Goal: Book appointment/travel/reservation

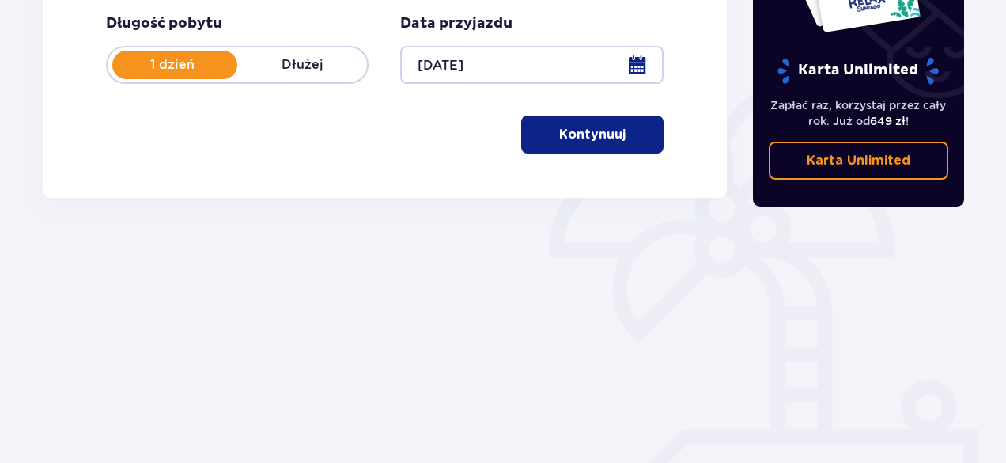
scroll to position [343, 0]
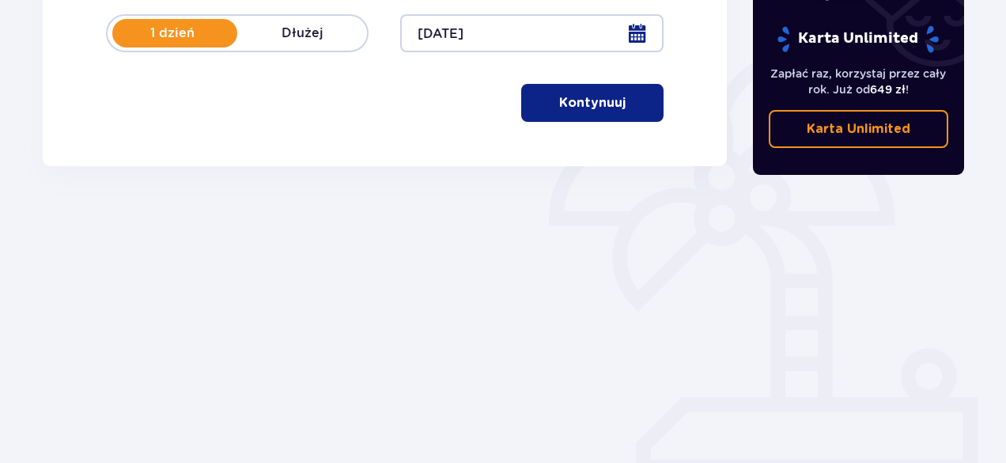
click at [591, 105] on p "Kontynuuj" at bounding box center [592, 102] width 66 height 17
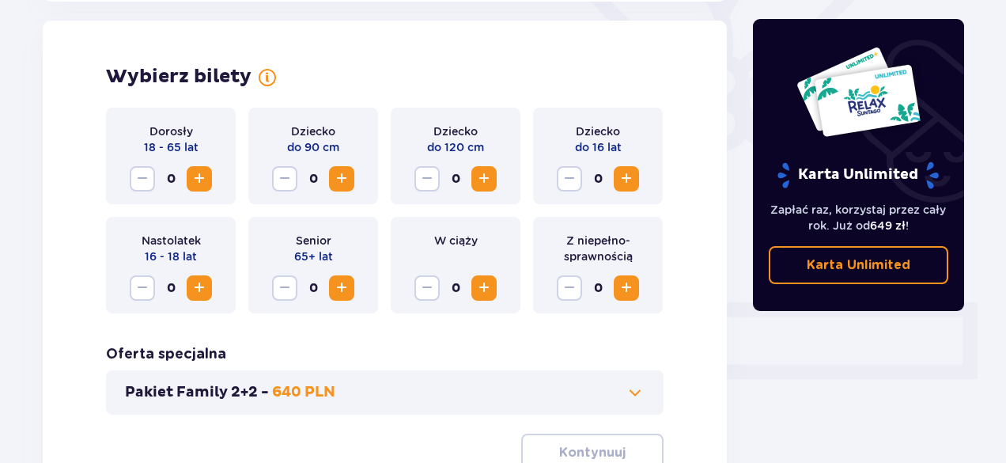
scroll to position [440, 0]
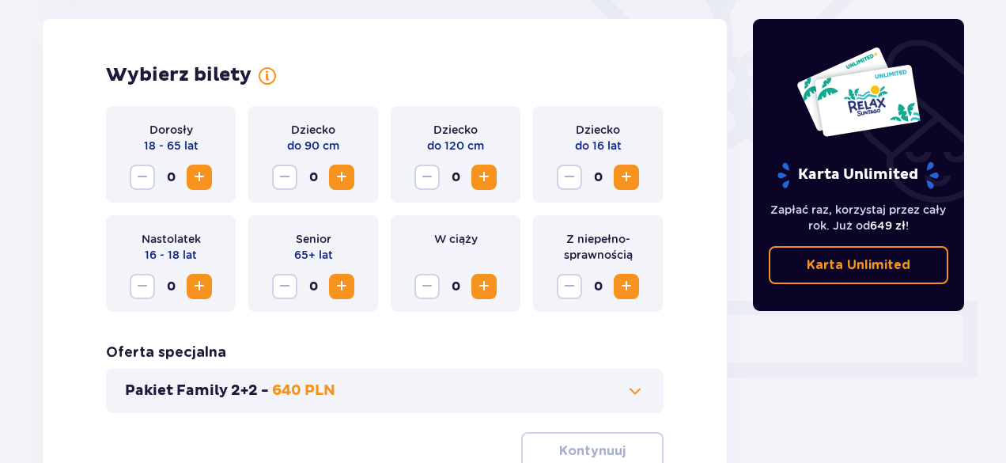
click at [201, 176] on span "Zwiększ" at bounding box center [199, 177] width 19 height 19
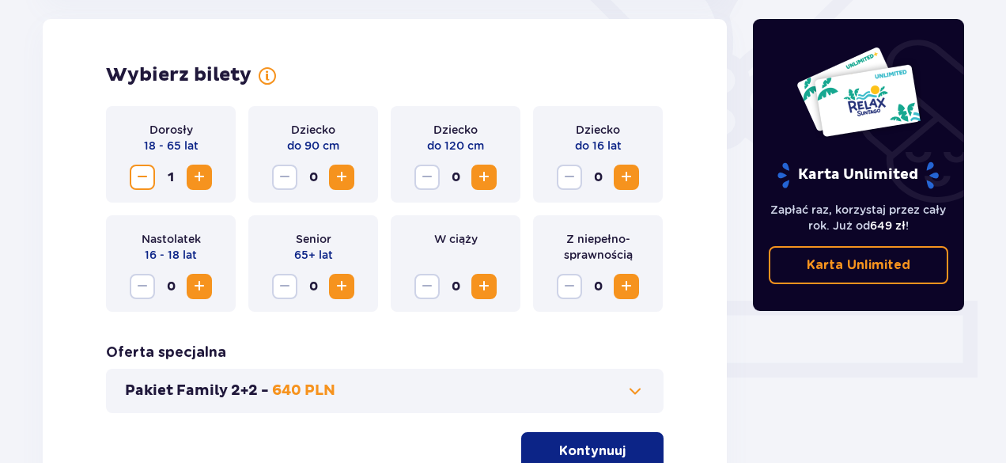
click at [201, 176] on span "Zwiększ" at bounding box center [199, 177] width 19 height 19
click at [594, 445] on p "Kontynuuj" at bounding box center [592, 450] width 66 height 17
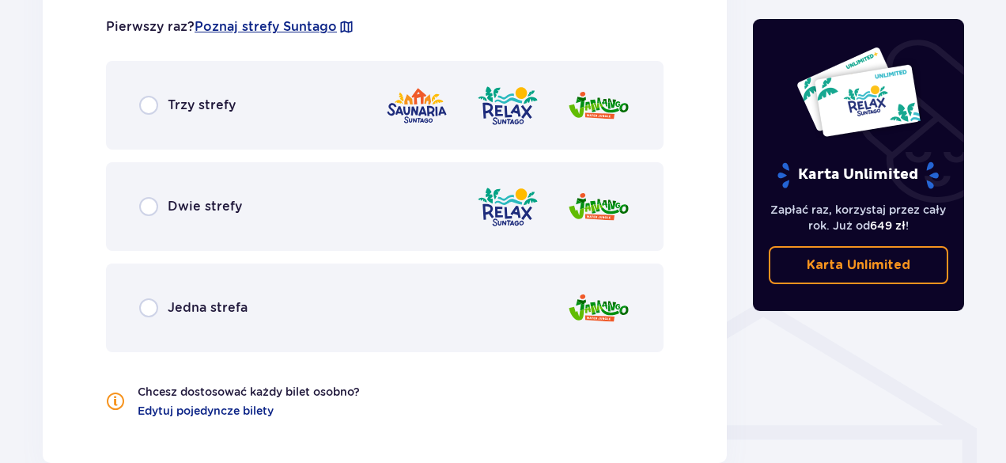
scroll to position [986, 0]
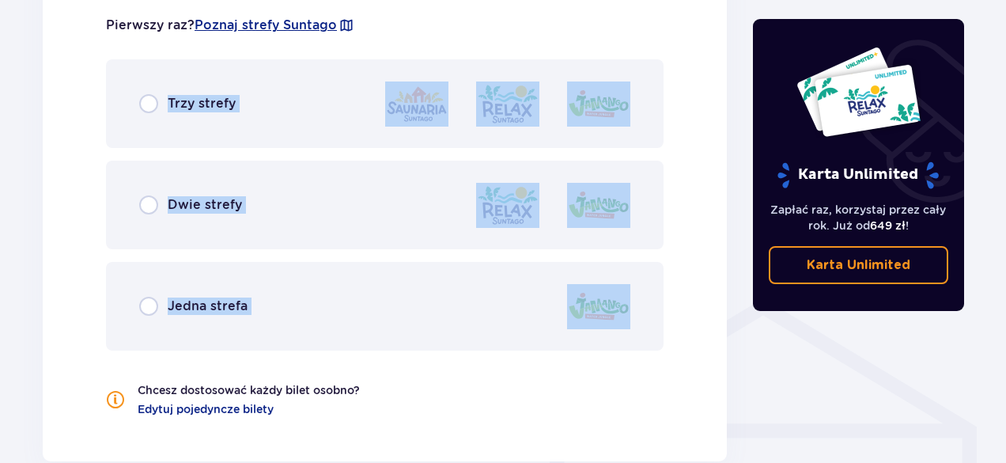
drag, startPoint x: 594, startPoint y: 445, endPoint x: 109, endPoint y: 130, distance: 577.9
click at [109, 130] on div "Wybierz strefy Pierwszy raz? Poznaj strefy Suntago Trzy strefy Dwie strefy Jedn…" at bounding box center [385, 195] width 684 height 531
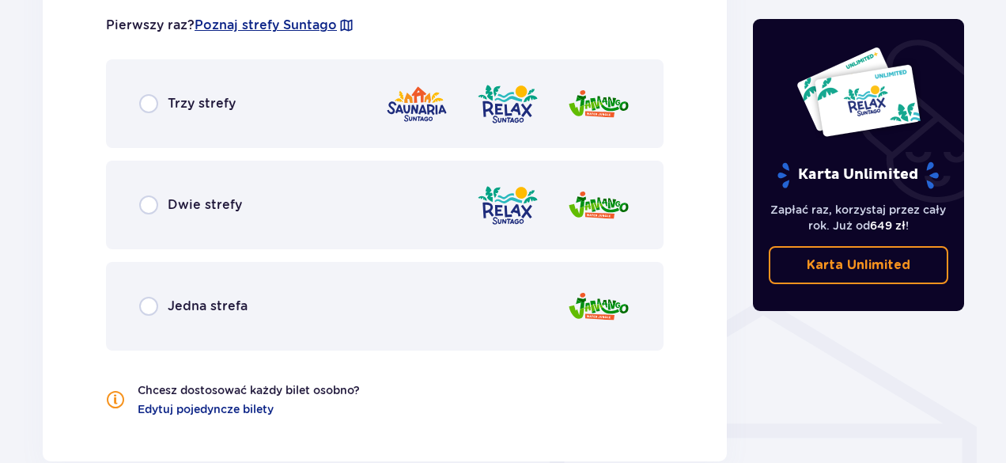
click at [109, 130] on div "Trzy strefy" at bounding box center [384, 103] width 557 height 89
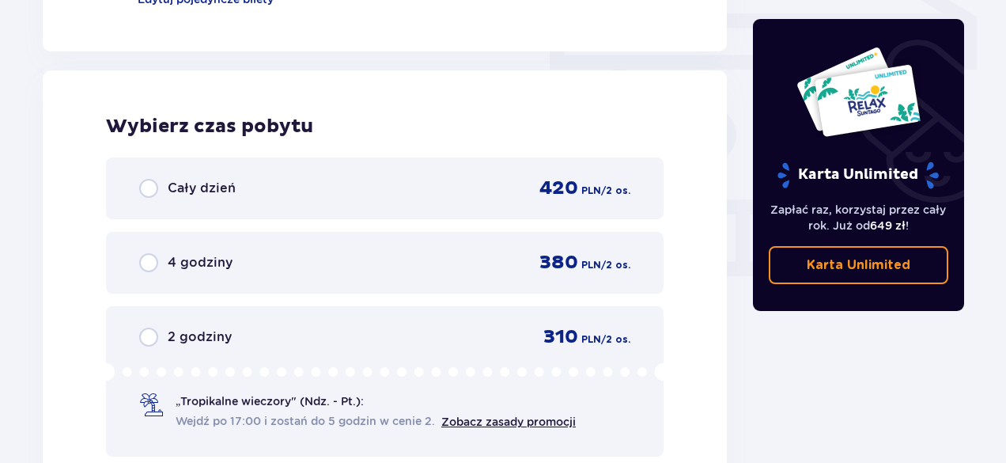
scroll to position [1412, 0]
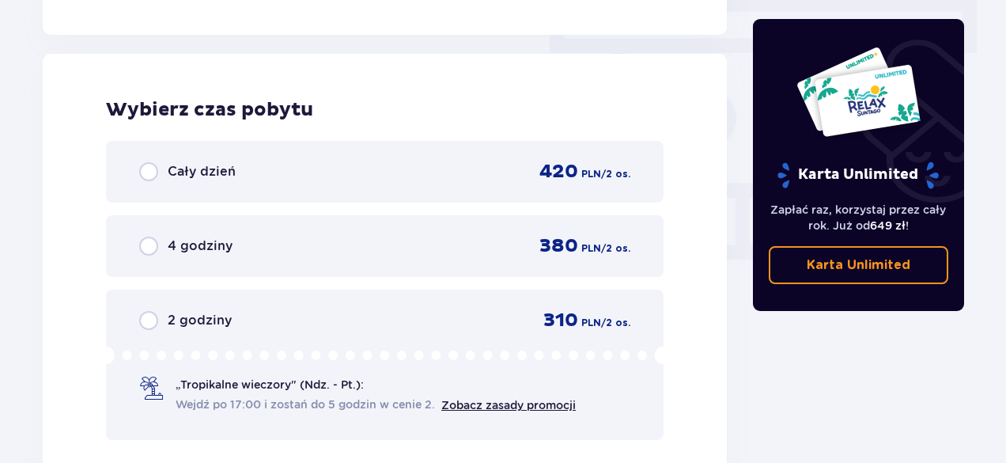
click at [152, 244] on input "radio" at bounding box center [148, 245] width 19 height 19
radio input "true"
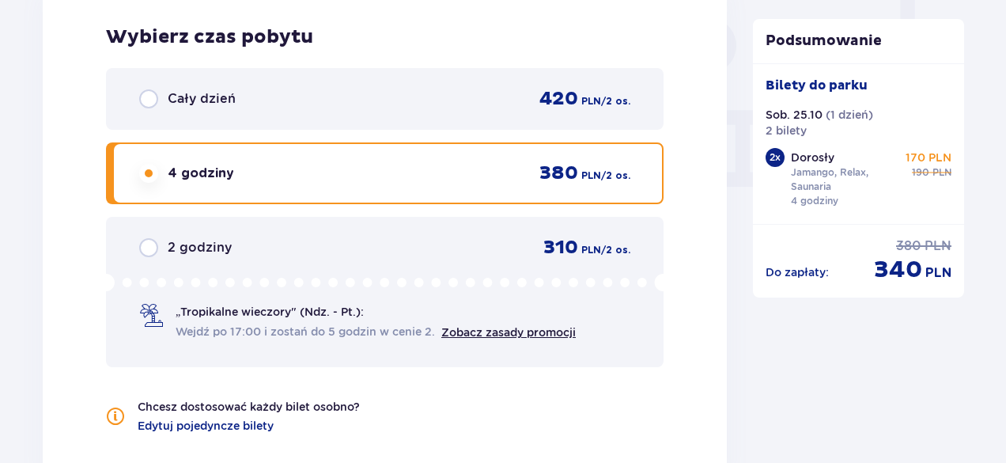
scroll to position [1482, 0]
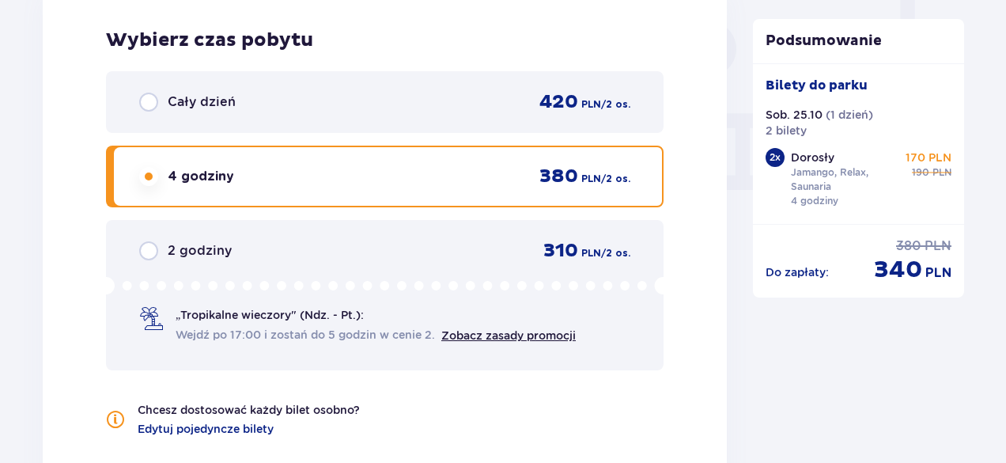
click at [151, 104] on input "radio" at bounding box center [148, 102] width 19 height 19
radio input "true"
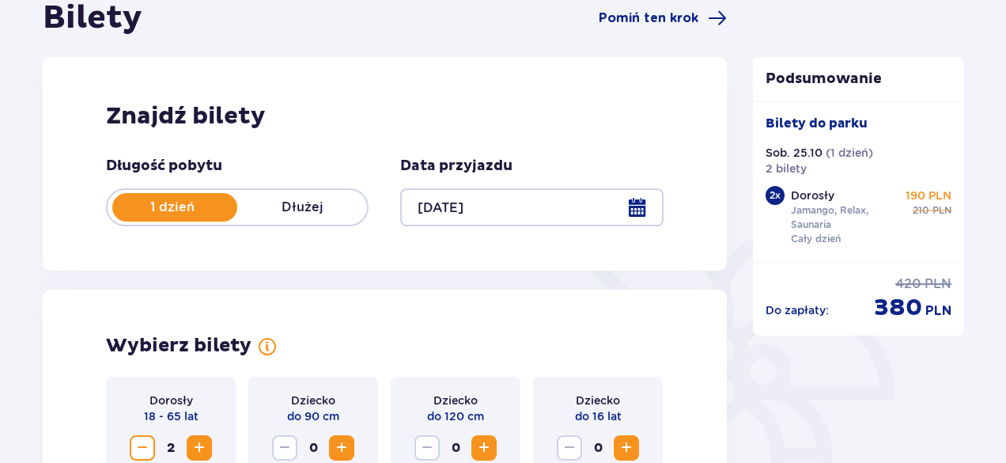
scroll to position [0, 0]
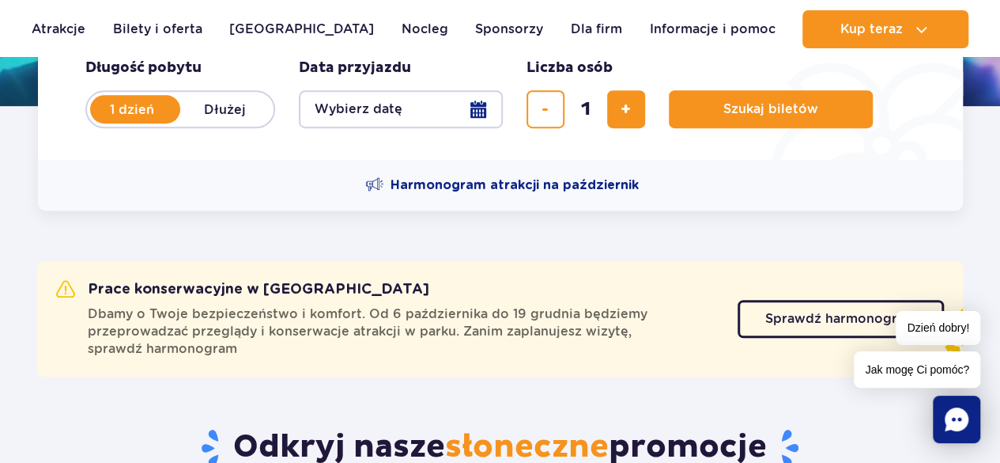
scroll to position [410, 0]
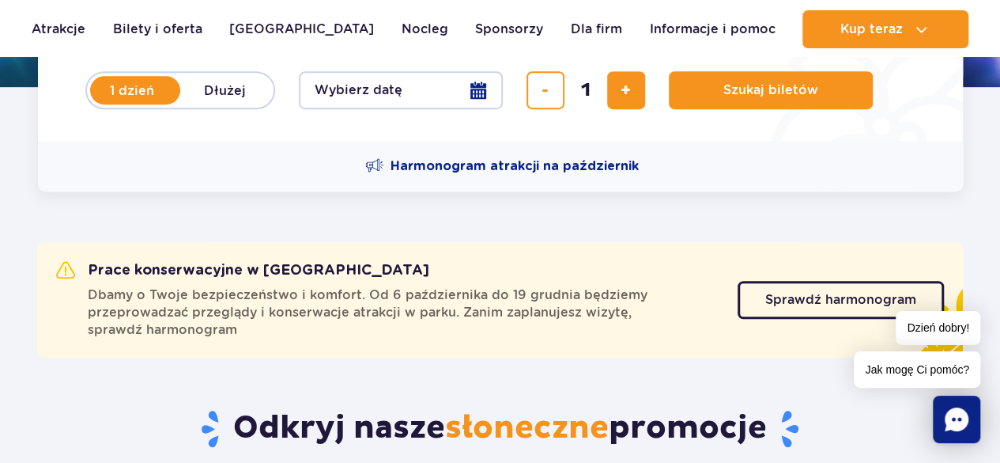
click at [870, 315] on div "Dzień dobry! Jak mogę Ci pomóc?" at bounding box center [917, 349] width 127 height 77
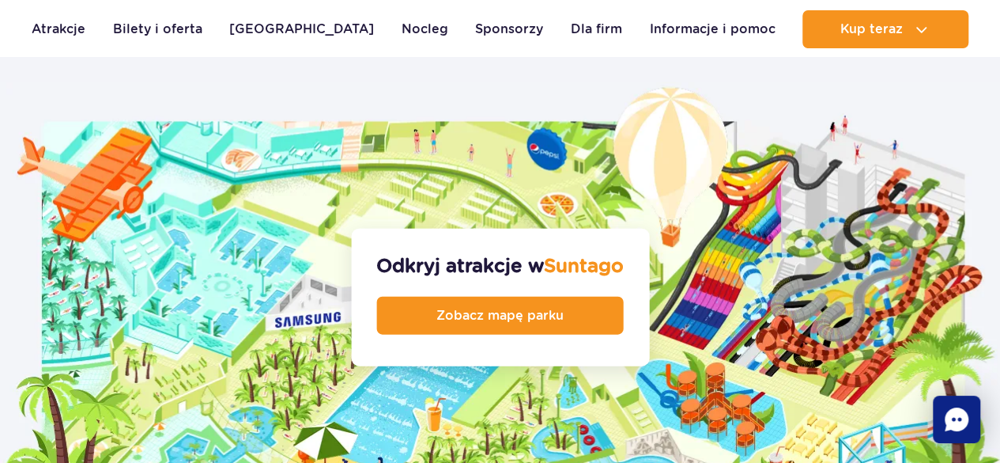
scroll to position [1649, 0]
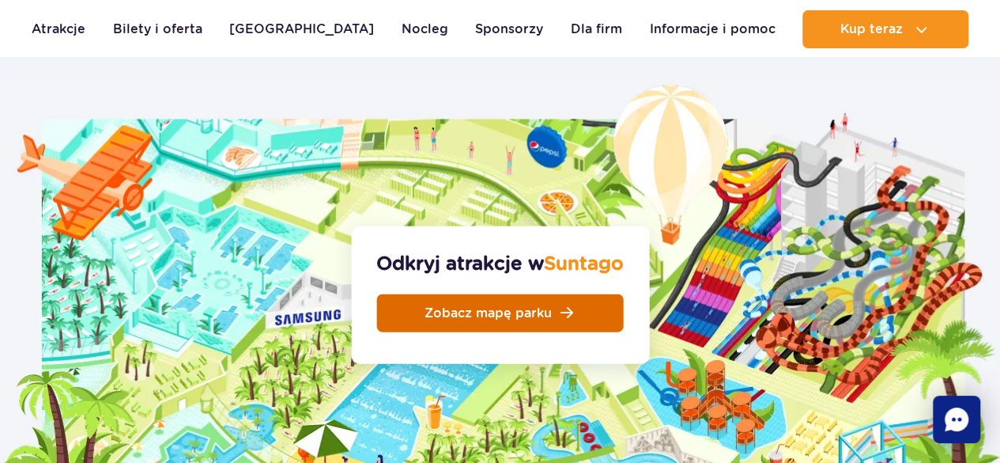
click at [546, 307] on span "Zobacz mapę parku" at bounding box center [488, 313] width 127 height 13
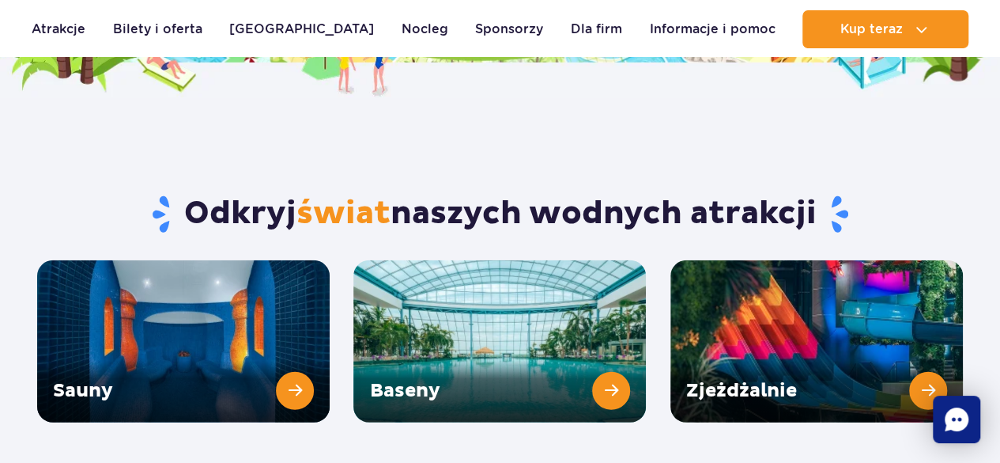
scroll to position [2068, 0]
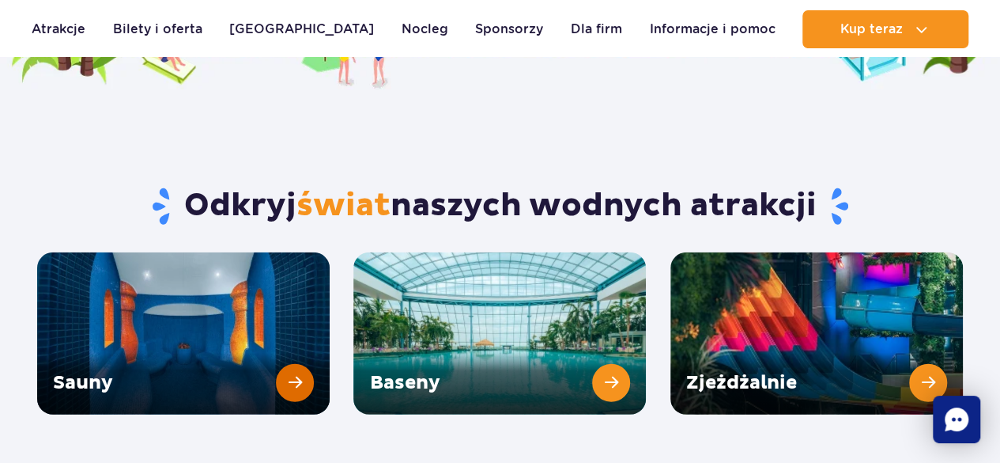
click at [153, 281] on link "Sauny" at bounding box center [183, 333] width 293 height 162
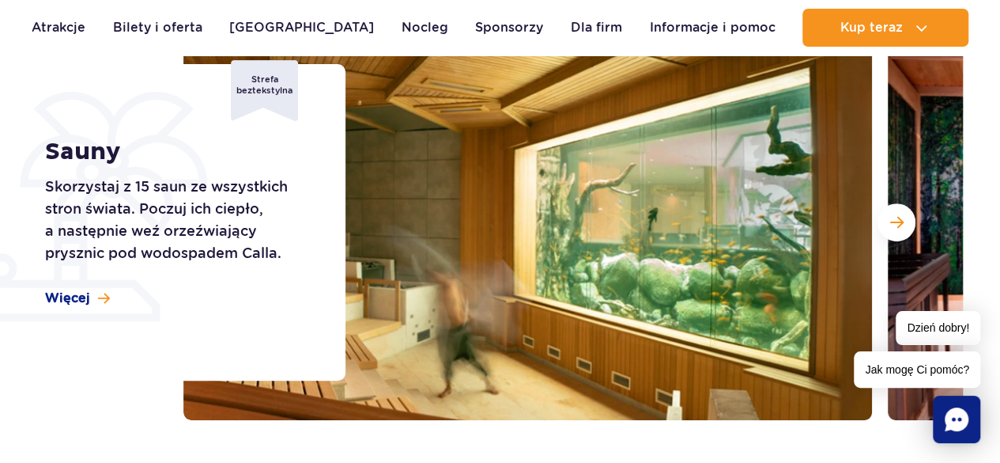
scroll to position [230, 0]
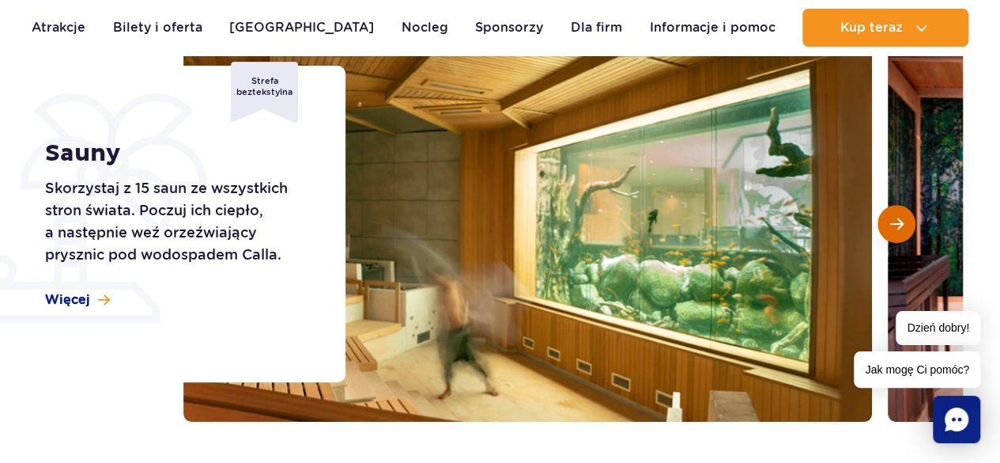
click at [897, 232] on button "Następny slajd" at bounding box center [897, 224] width 38 height 38
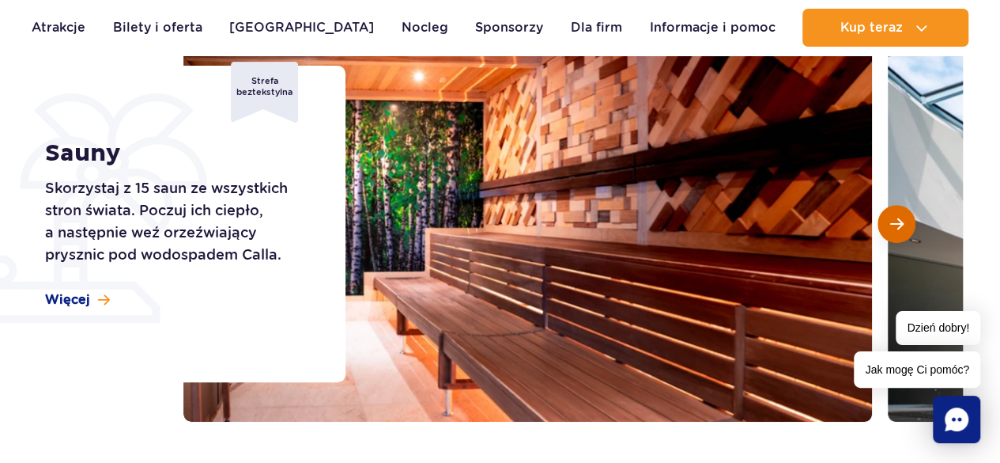
click at [898, 240] on button "Następny slajd" at bounding box center [897, 224] width 38 height 38
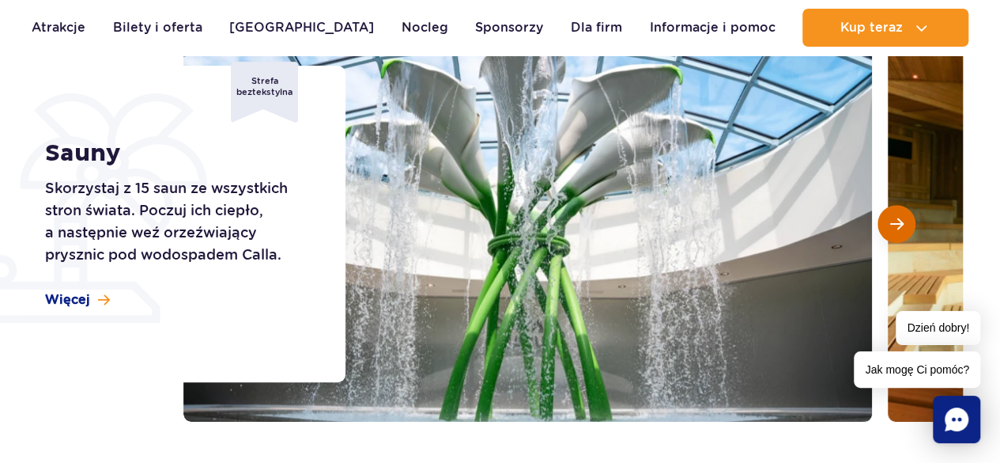
click at [903, 236] on button "Następny slajd" at bounding box center [897, 224] width 38 height 38
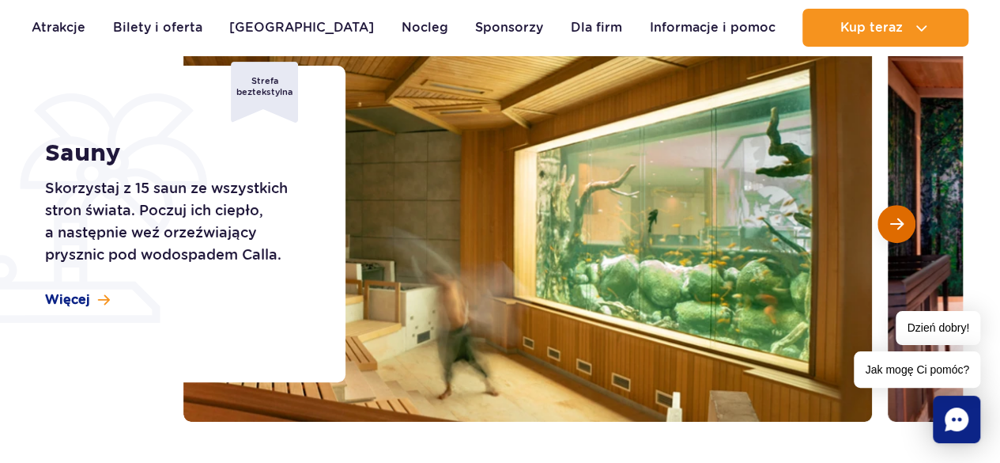
click at [900, 236] on button "Następny slajd" at bounding box center [897, 224] width 38 height 38
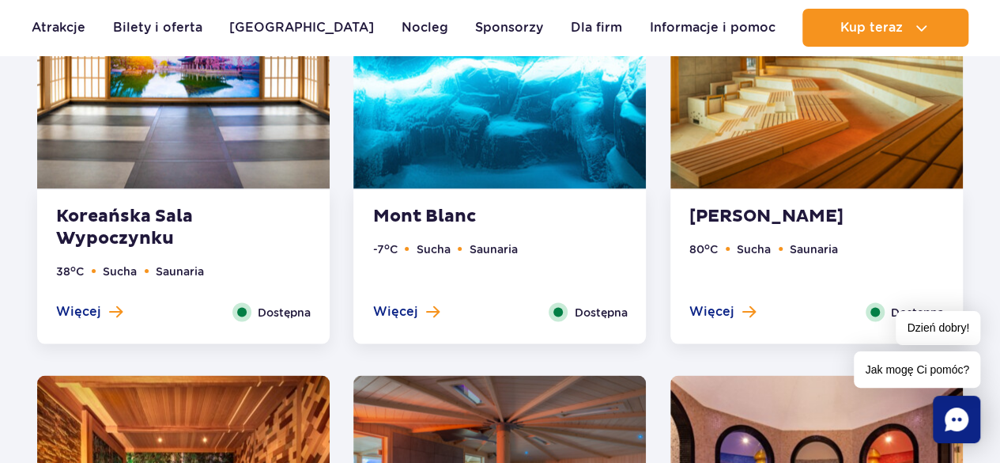
scroll to position [1474, 0]
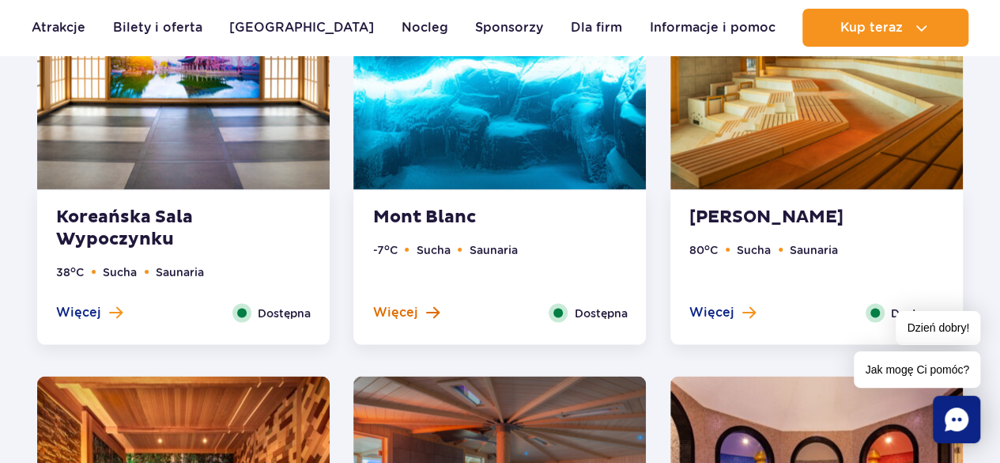
click at [407, 305] on span "Więcej" at bounding box center [394, 311] width 45 height 17
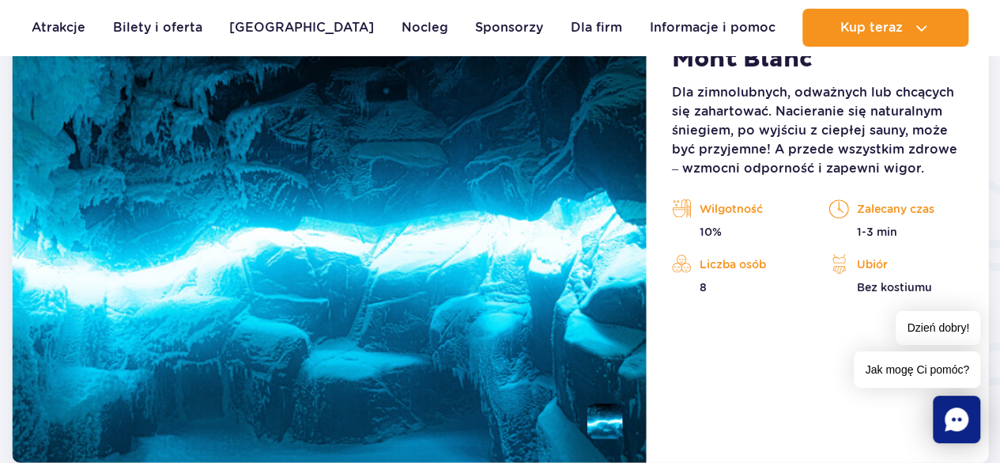
scroll to position [1841, 0]
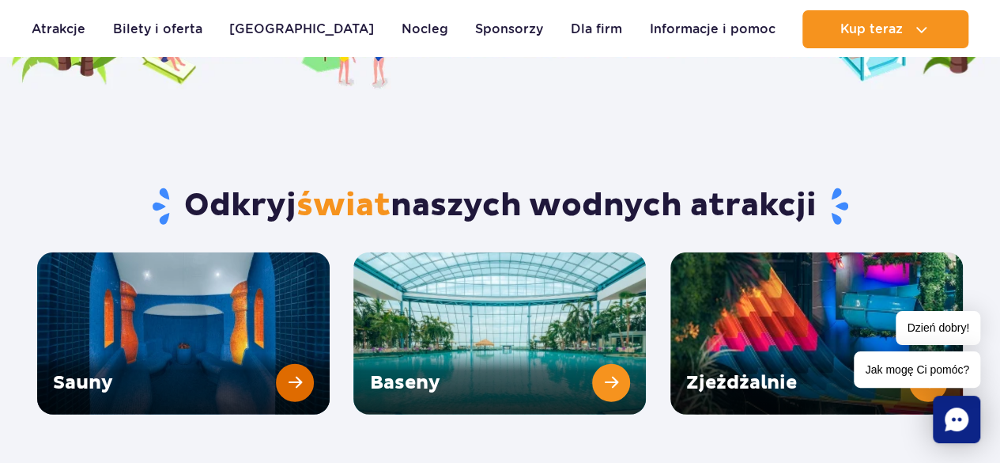
click at [156, 255] on link "Sauny" at bounding box center [183, 333] width 293 height 162
click at [119, 252] on link "Sauny" at bounding box center [183, 333] width 293 height 162
click at [535, 293] on link "Baseny" at bounding box center [499, 333] width 293 height 162
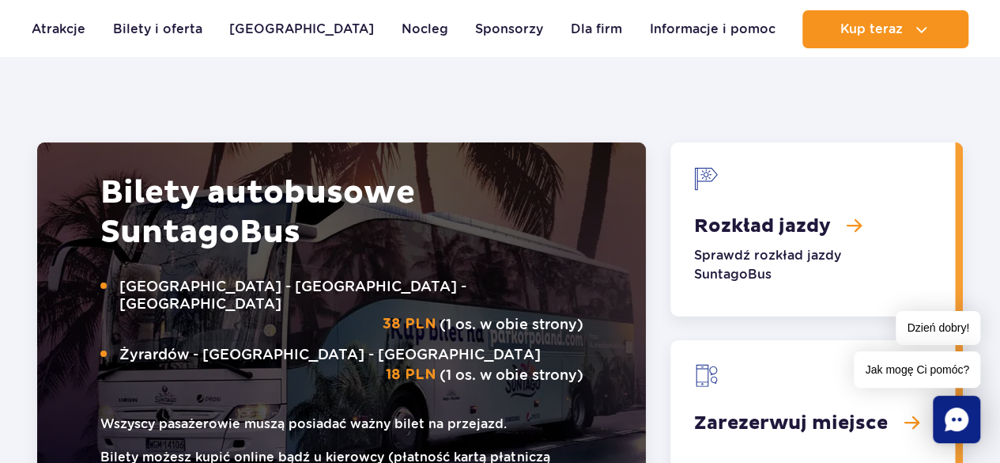
scroll to position [2404, 0]
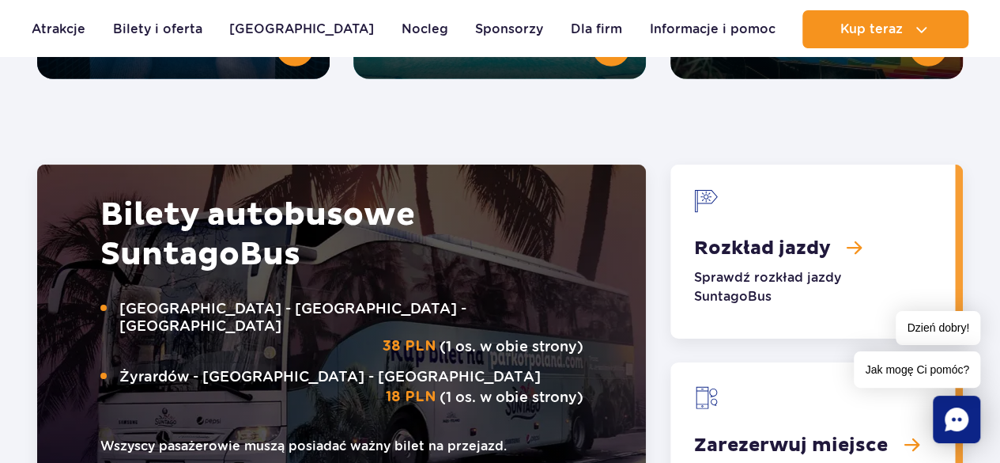
click at [857, 217] on link "Rozkład jazdy" at bounding box center [813, 251] width 285 height 174
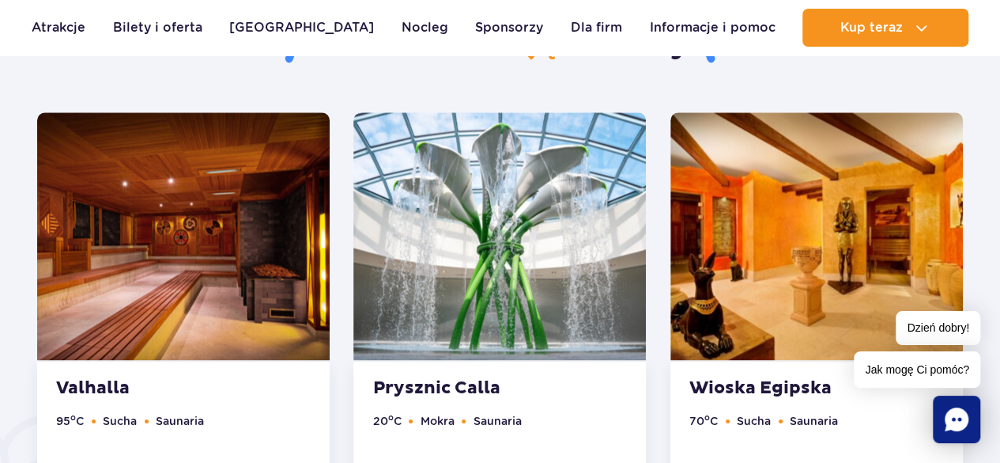
scroll to position [875, 0]
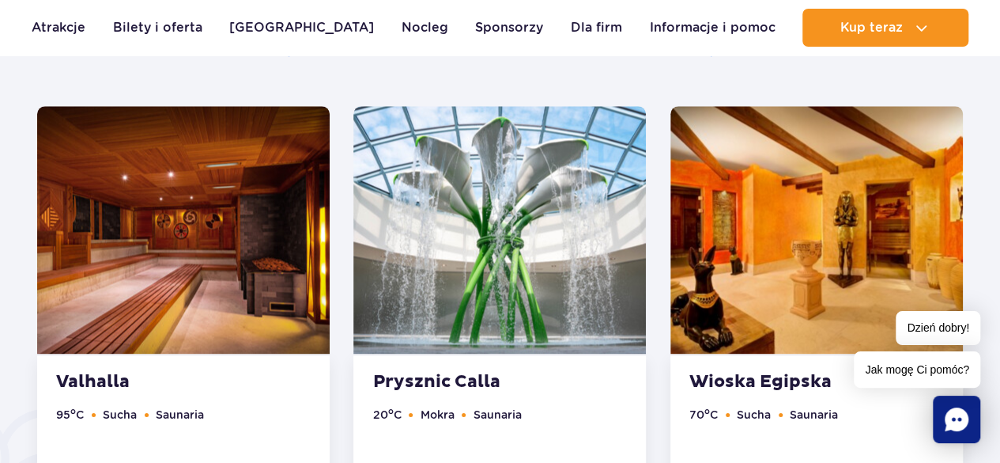
click at [223, 231] on img at bounding box center [183, 229] width 293 height 247
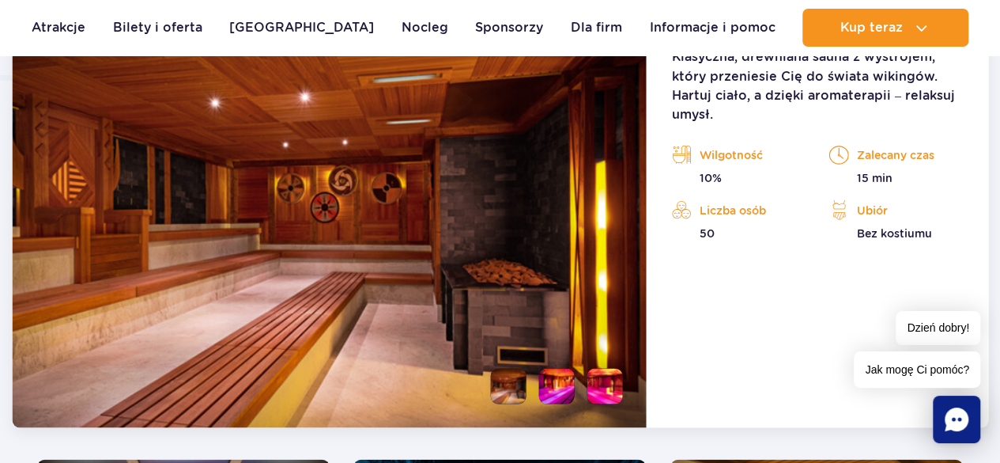
scroll to position [1385, 0]
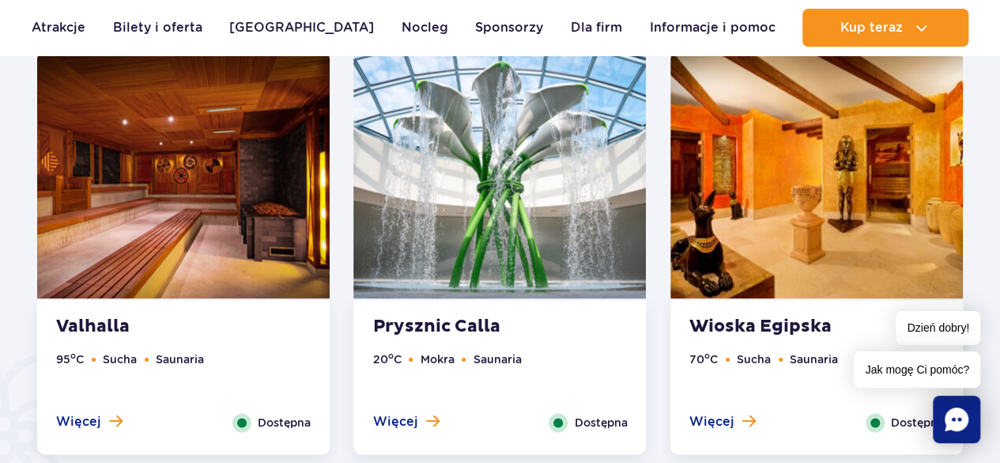
scroll to position [946, 0]
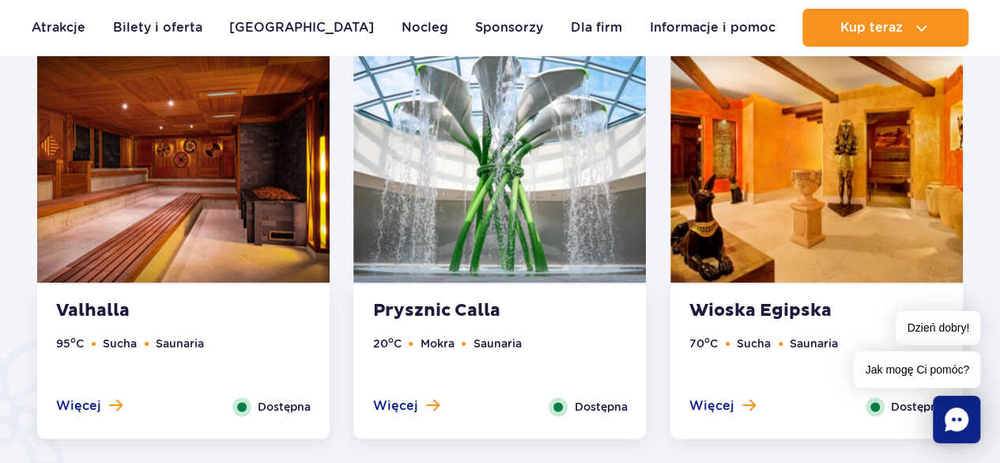
click at [494, 167] on img at bounding box center [499, 158] width 293 height 247
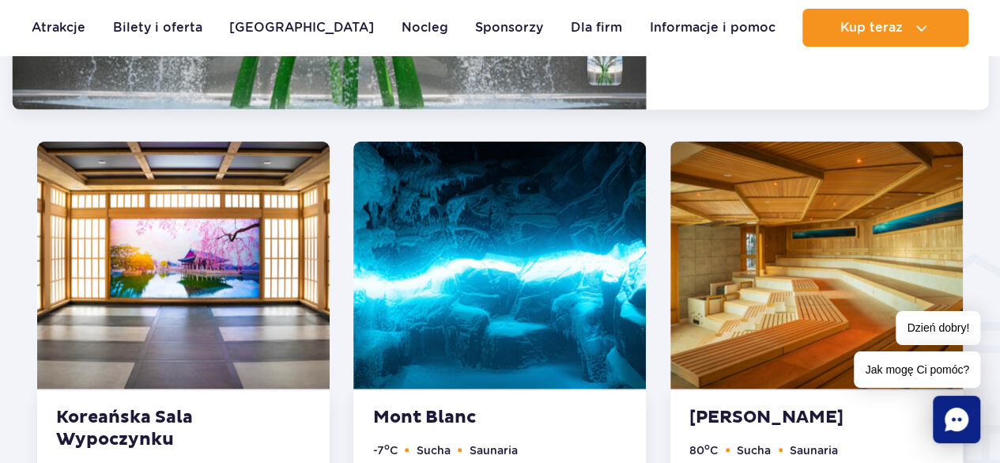
scroll to position [1757, 0]
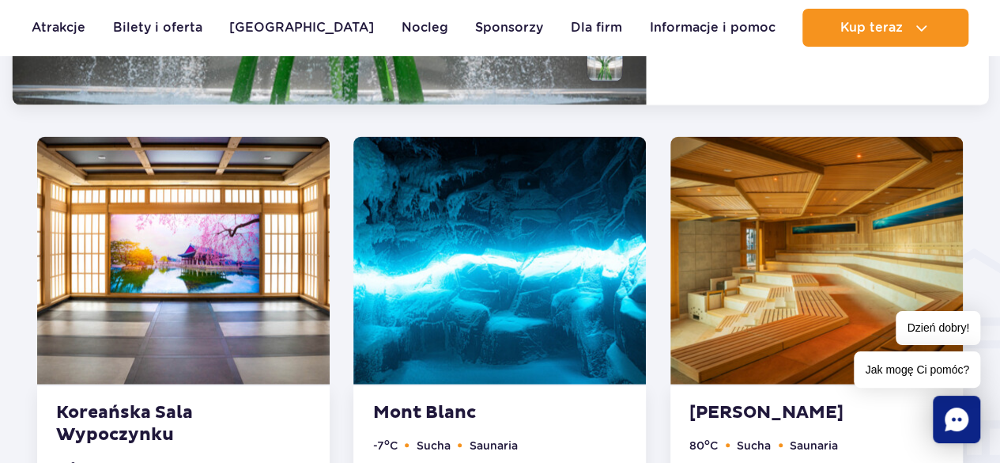
click at [216, 283] on img at bounding box center [183, 260] width 293 height 247
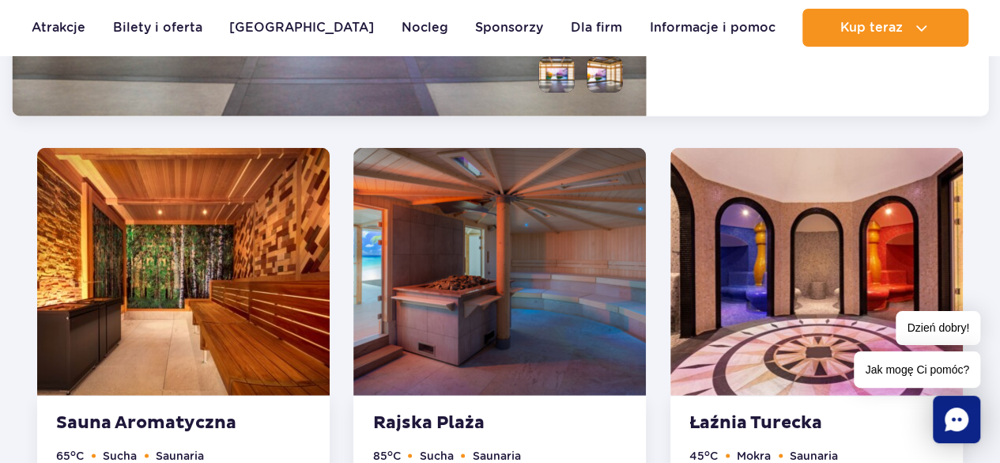
scroll to position [2182, 0]
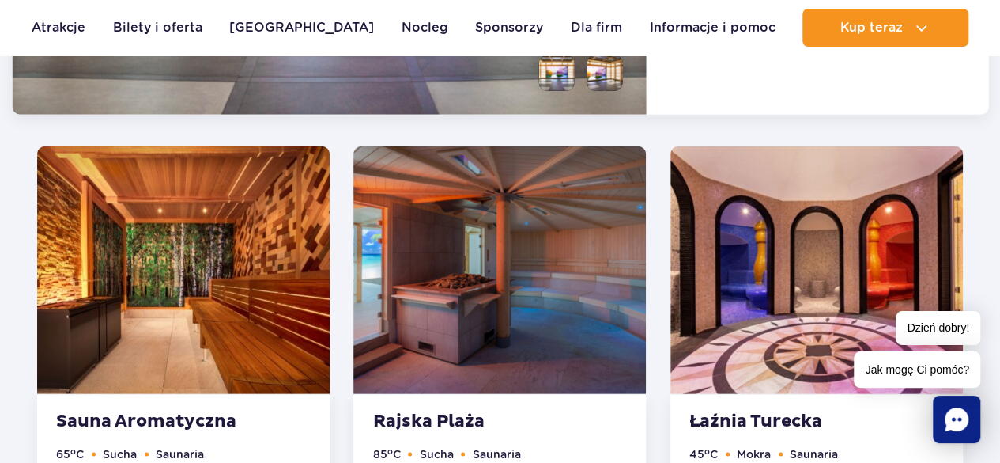
click at [558, 286] on img at bounding box center [499, 269] width 293 height 247
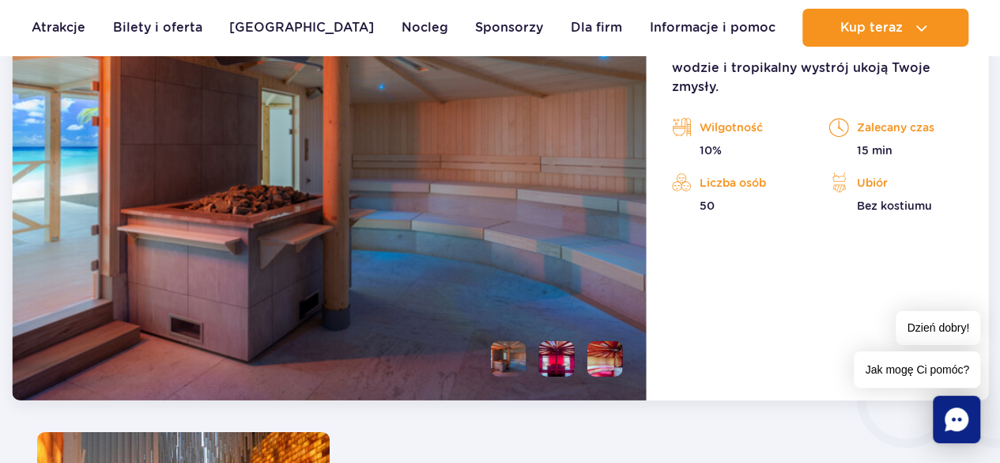
scroll to position [2331, 0]
click at [565, 357] on li at bounding box center [557, 359] width 36 height 36
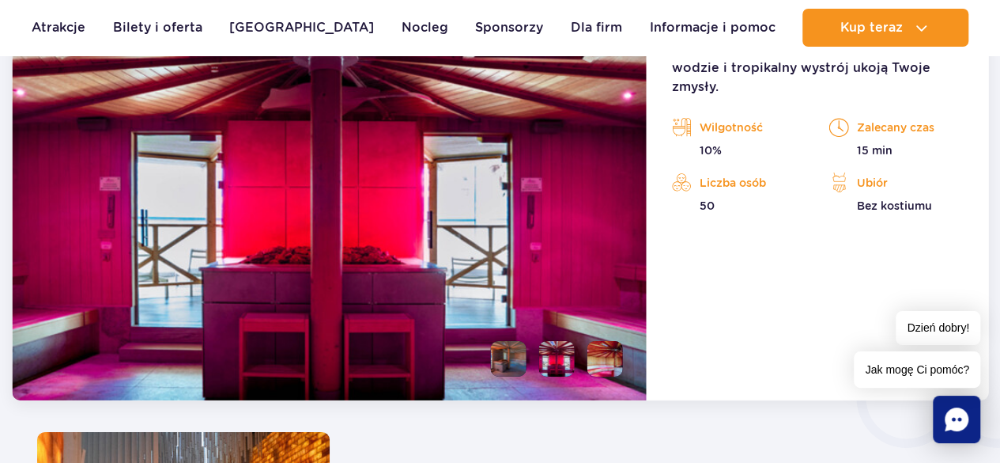
click at [614, 361] on li at bounding box center [605, 359] width 36 height 36
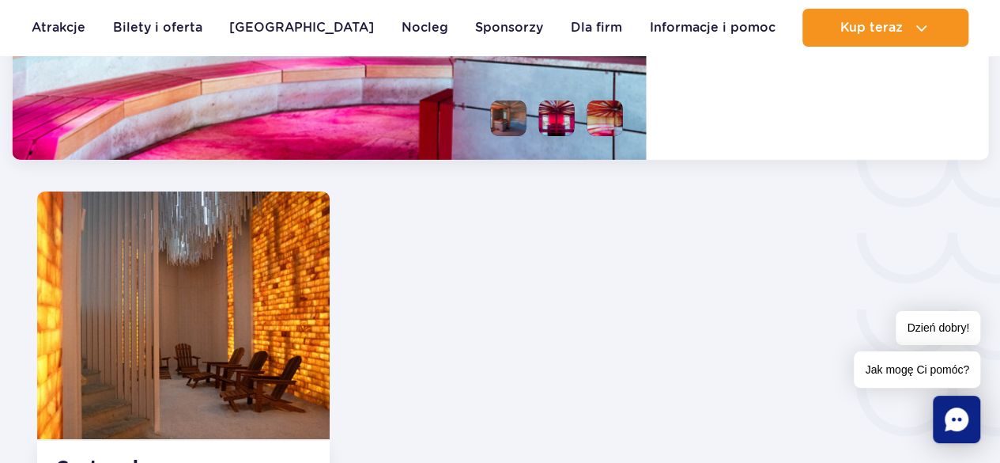
scroll to position [2572, 0]
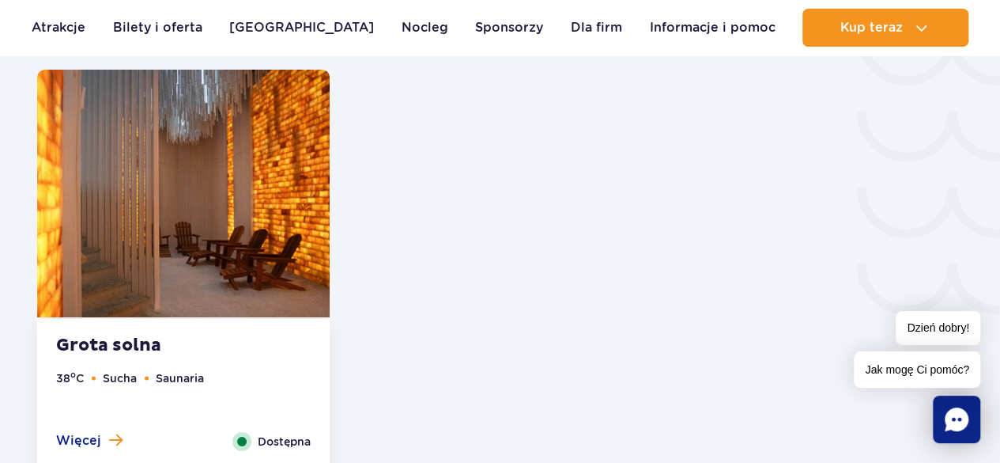
click at [251, 242] on img at bounding box center [183, 193] width 293 height 247
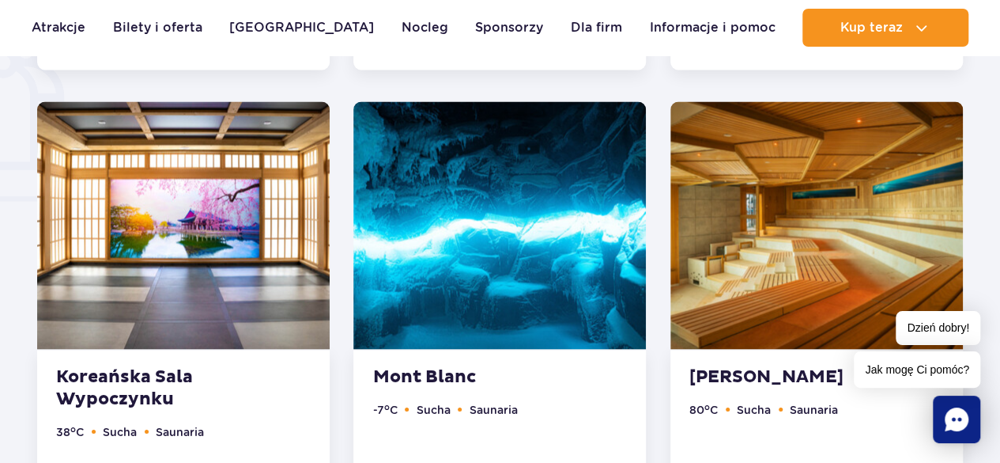
scroll to position [1309, 0]
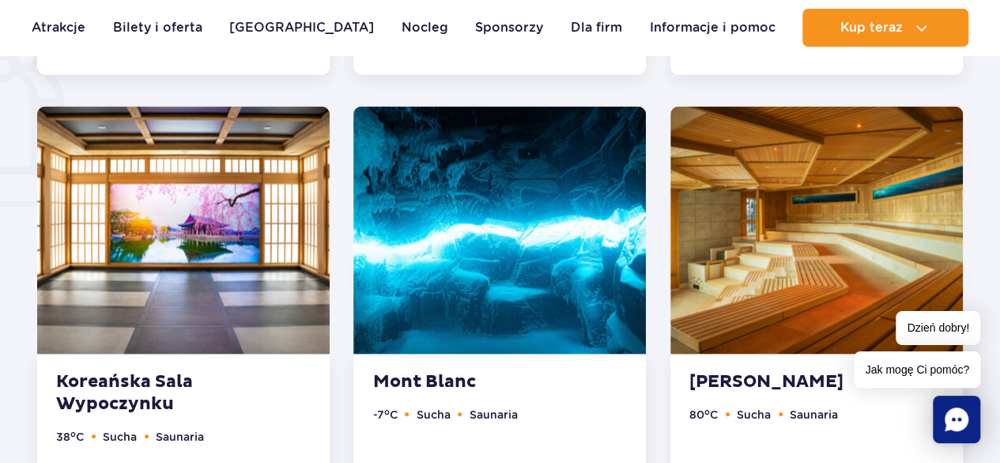
click at [884, 255] on img at bounding box center [817, 229] width 293 height 247
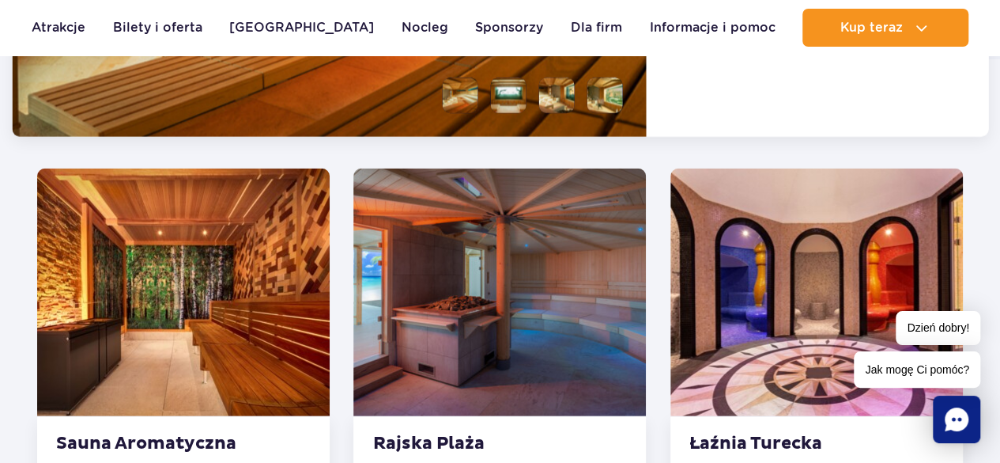
scroll to position [2161, 0]
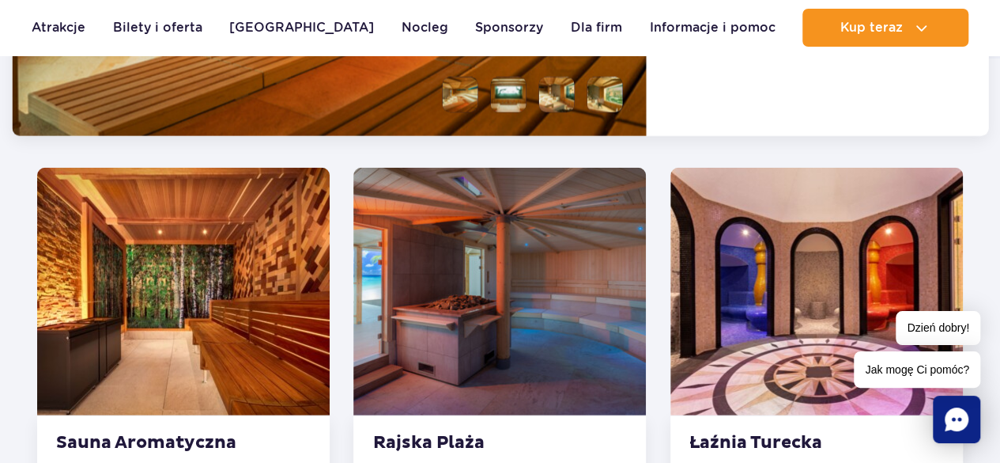
click at [901, 266] on img at bounding box center [817, 291] width 293 height 247
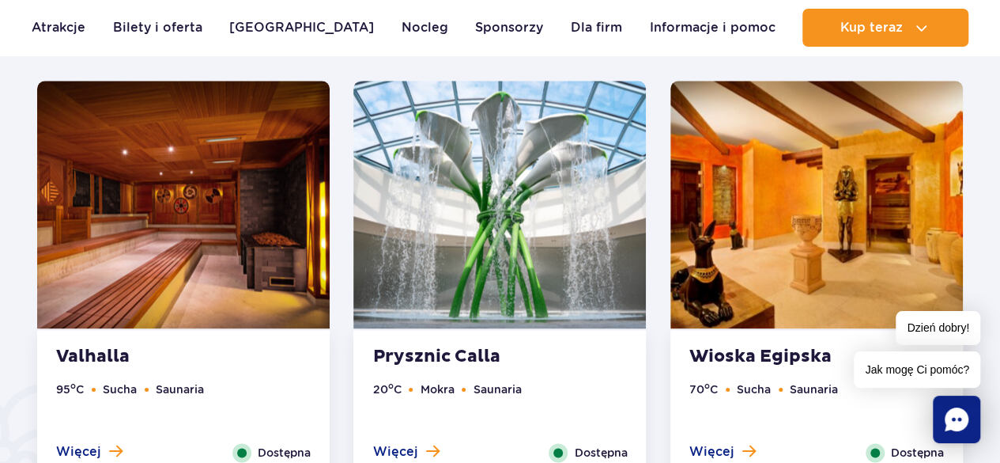
scroll to position [867, 0]
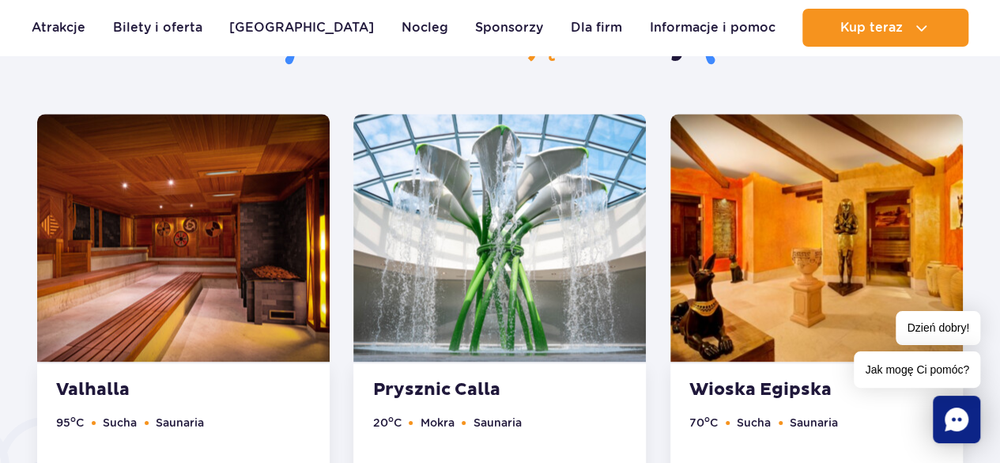
click at [875, 252] on img at bounding box center [817, 237] width 293 height 247
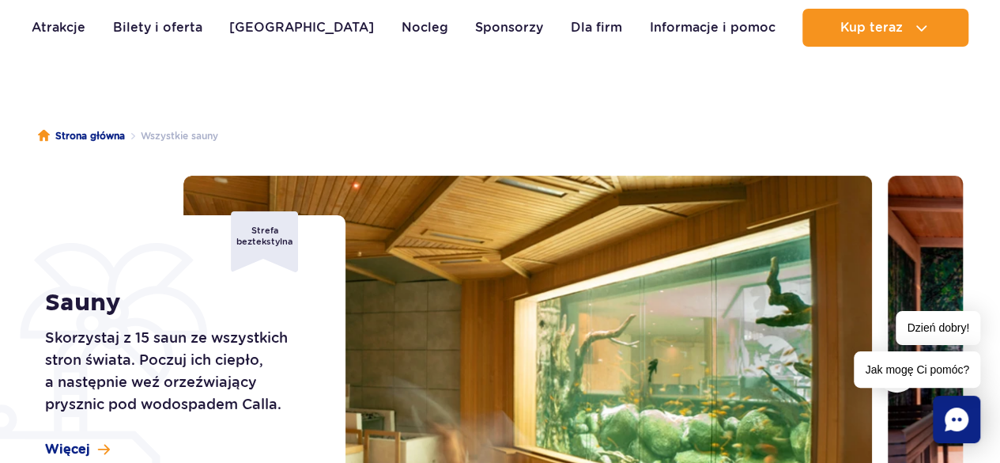
scroll to position [0, 0]
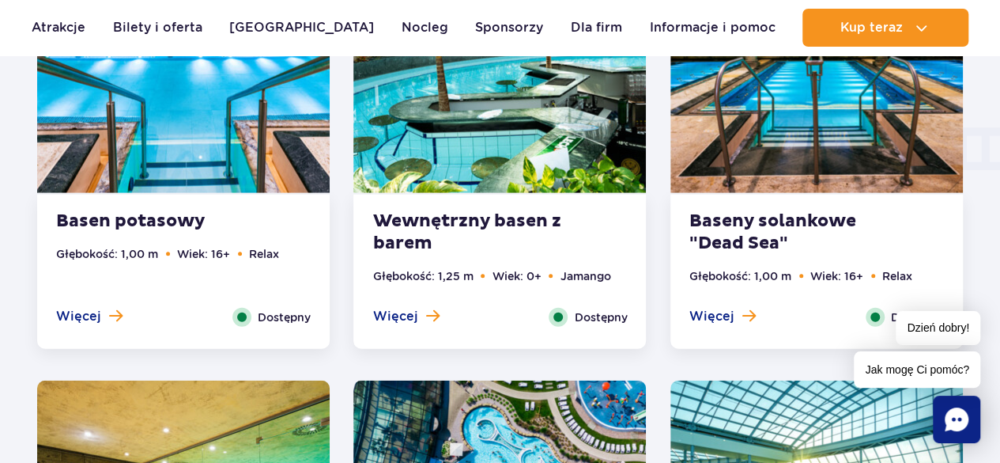
scroll to position [2009, 0]
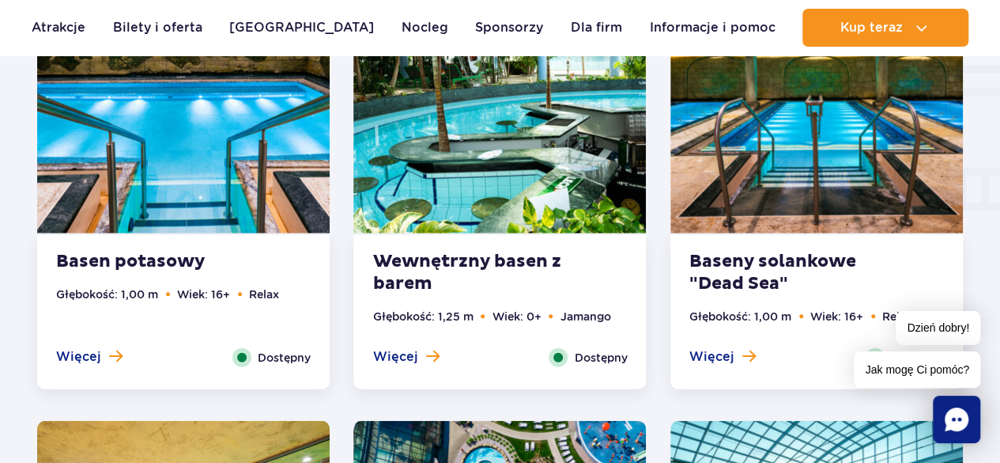
click at [551, 168] on img at bounding box center [499, 109] width 293 height 247
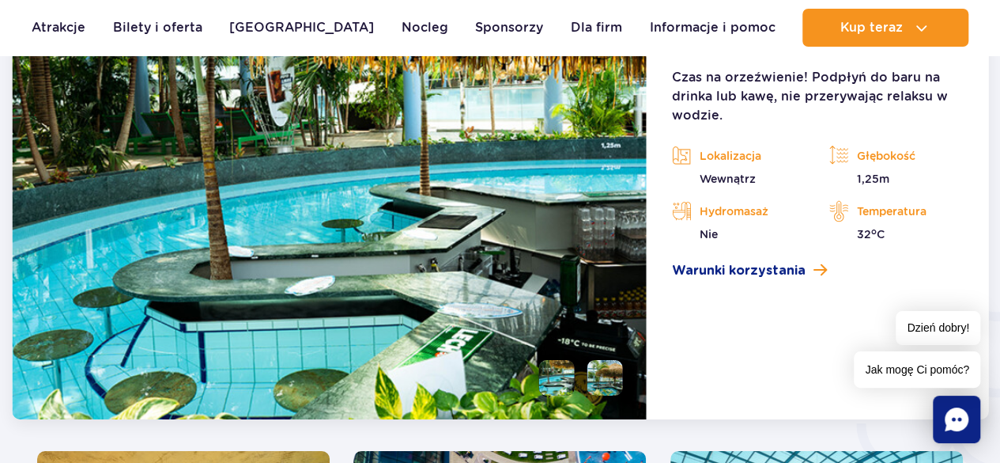
scroll to position [2458, 0]
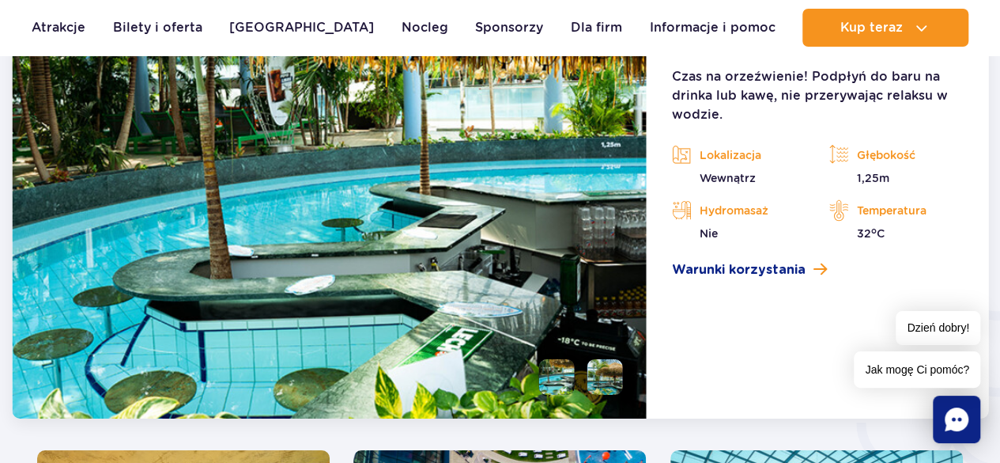
click at [560, 381] on li at bounding box center [557, 377] width 36 height 36
click at [610, 386] on li at bounding box center [605, 377] width 36 height 36
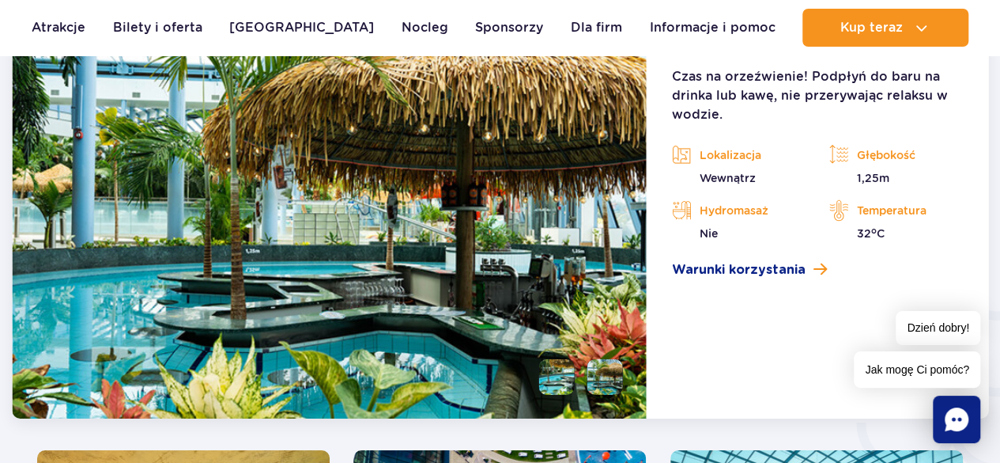
click at [553, 374] on li at bounding box center [557, 377] width 36 height 36
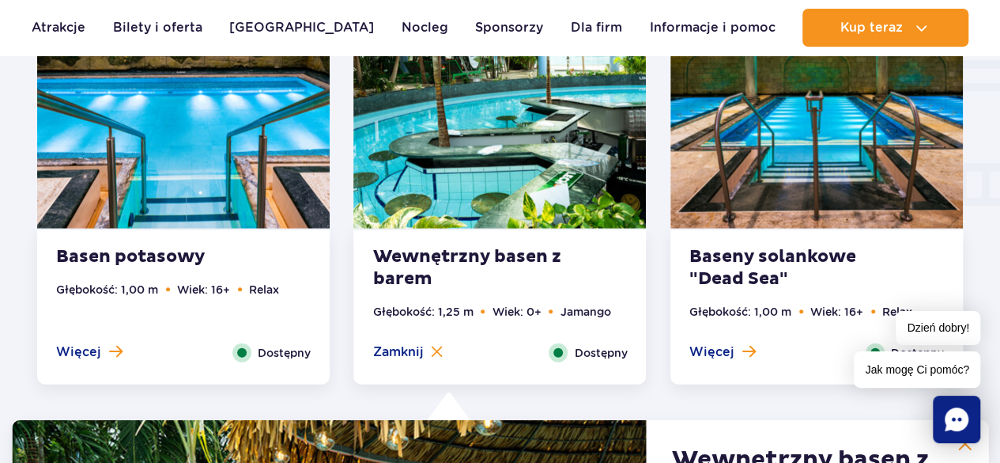
scroll to position [2012, 0]
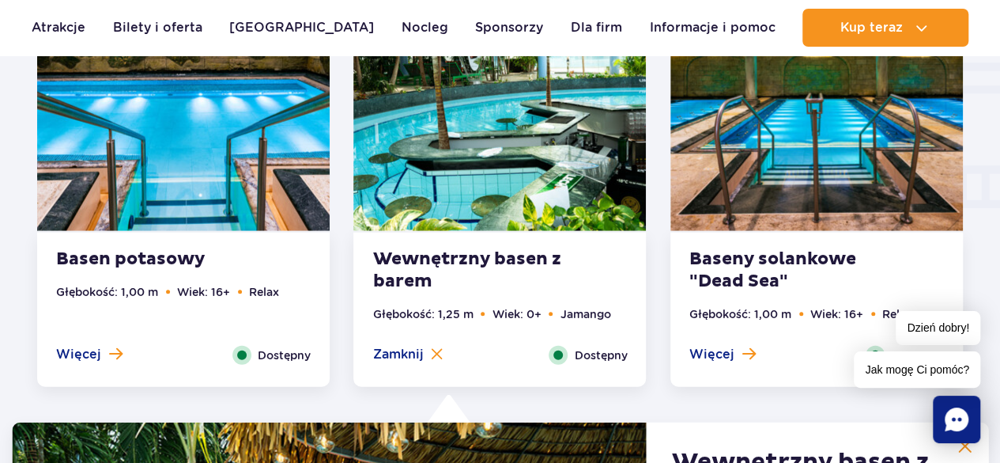
click at [531, 144] on img at bounding box center [499, 106] width 293 height 247
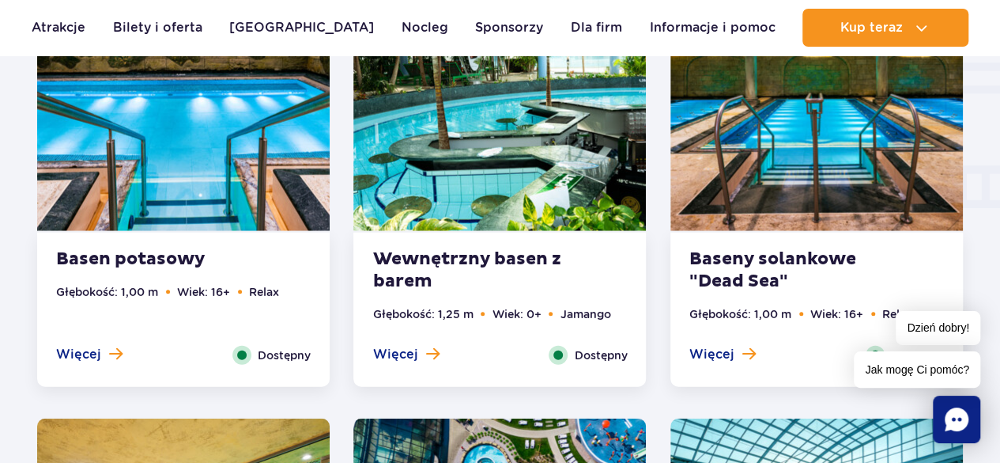
click at [512, 154] on img at bounding box center [499, 106] width 293 height 247
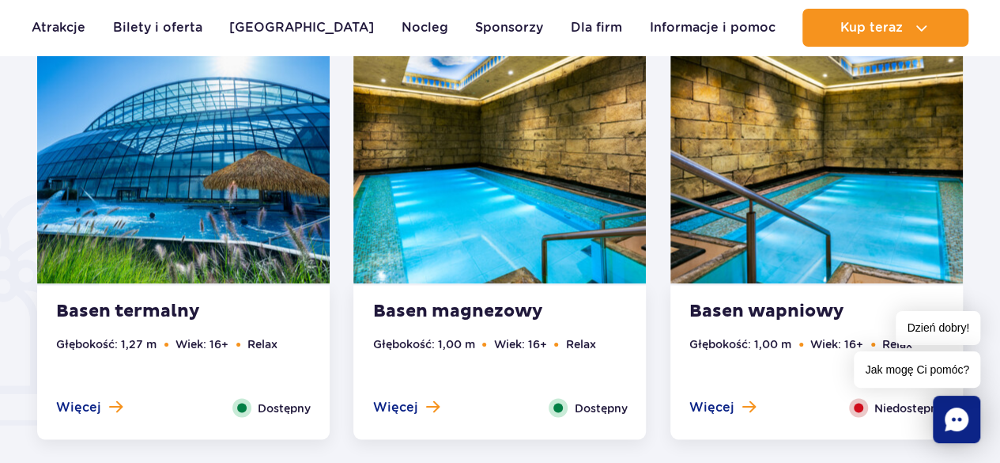
scroll to position [1061, 0]
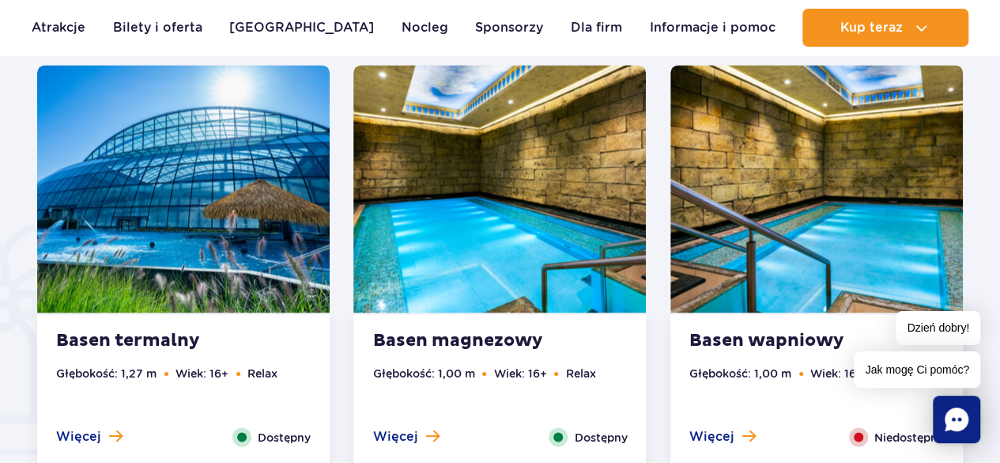
click at [198, 213] on img at bounding box center [183, 188] width 293 height 247
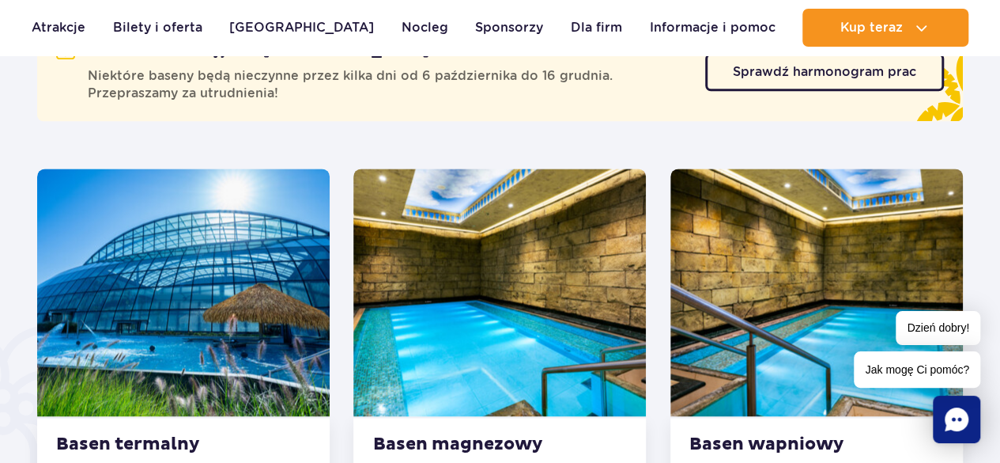
scroll to position [959, 0]
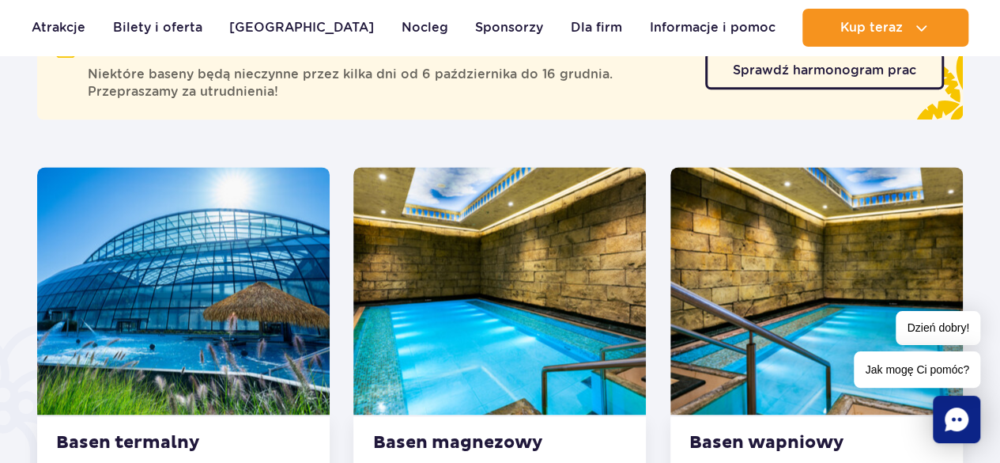
click at [535, 319] on img at bounding box center [499, 290] width 293 height 247
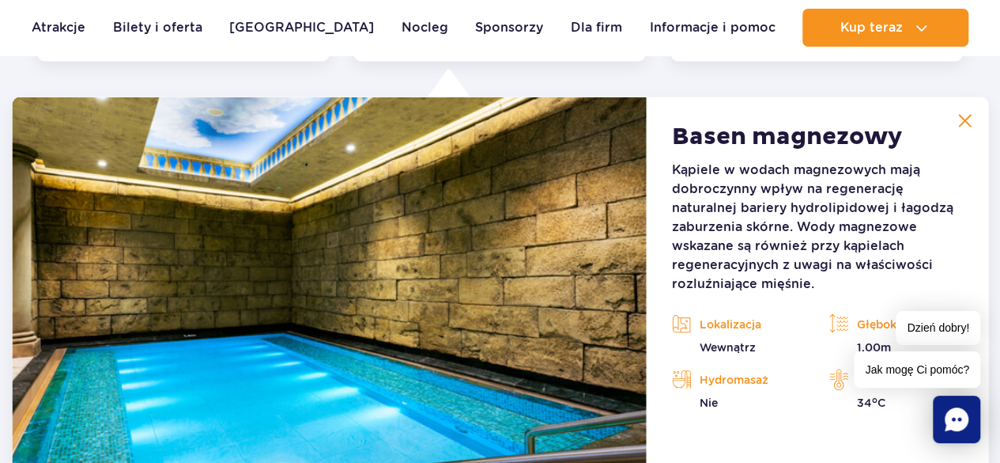
scroll to position [1469, 0]
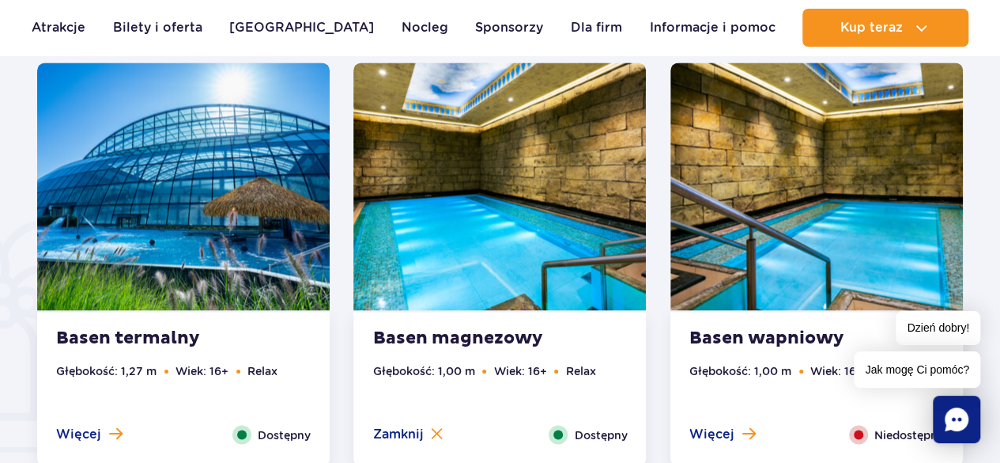
click at [893, 266] on img at bounding box center [817, 185] width 293 height 247
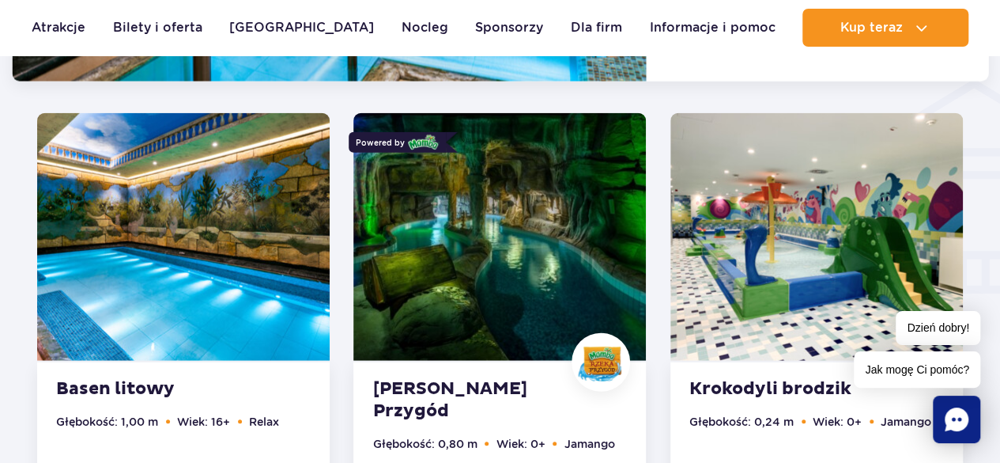
scroll to position [1926, 0]
click at [217, 219] on img at bounding box center [183, 236] width 293 height 247
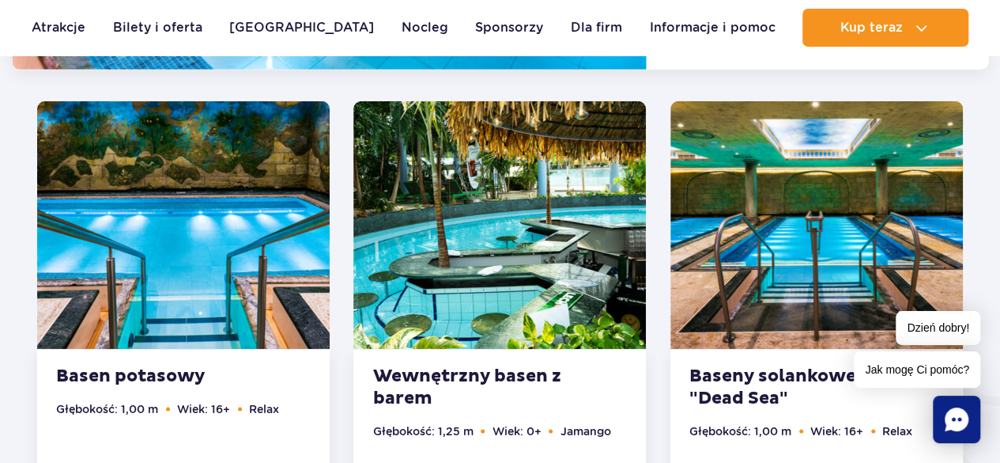
scroll to position [2374, 0]
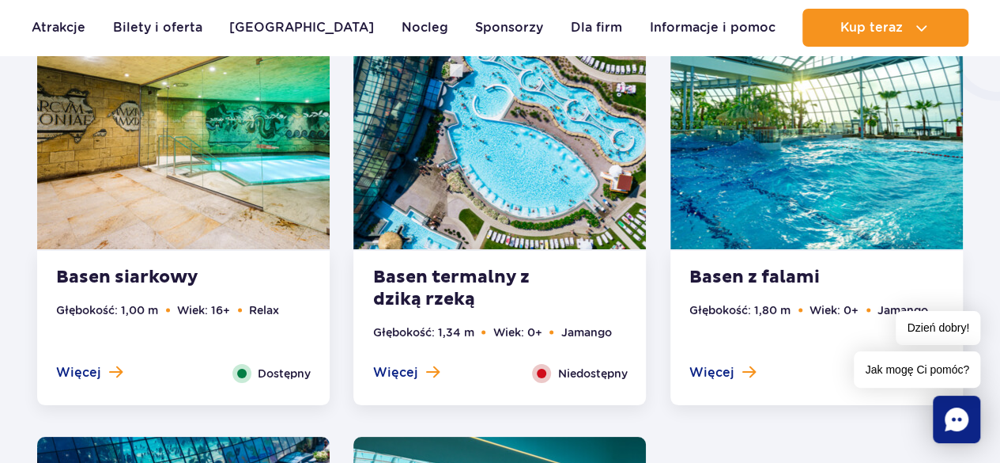
click at [919, 217] on img at bounding box center [817, 125] width 293 height 247
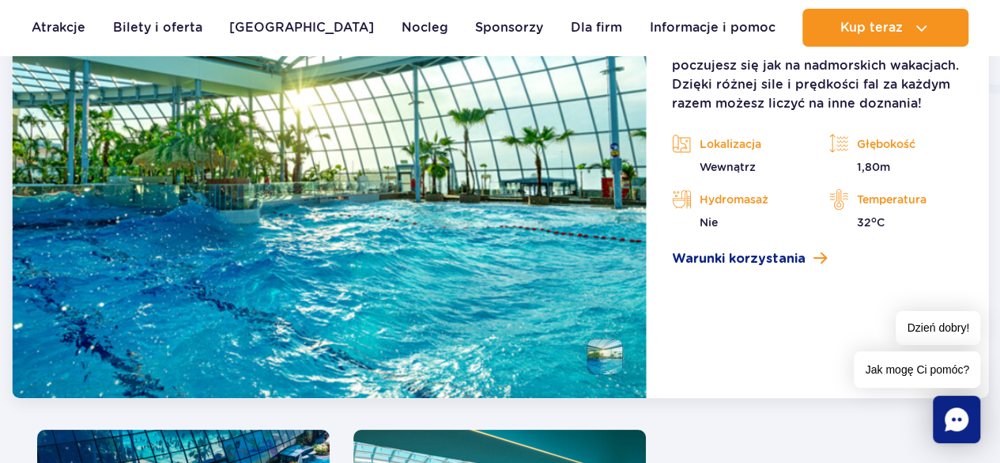
scroll to position [2915, 0]
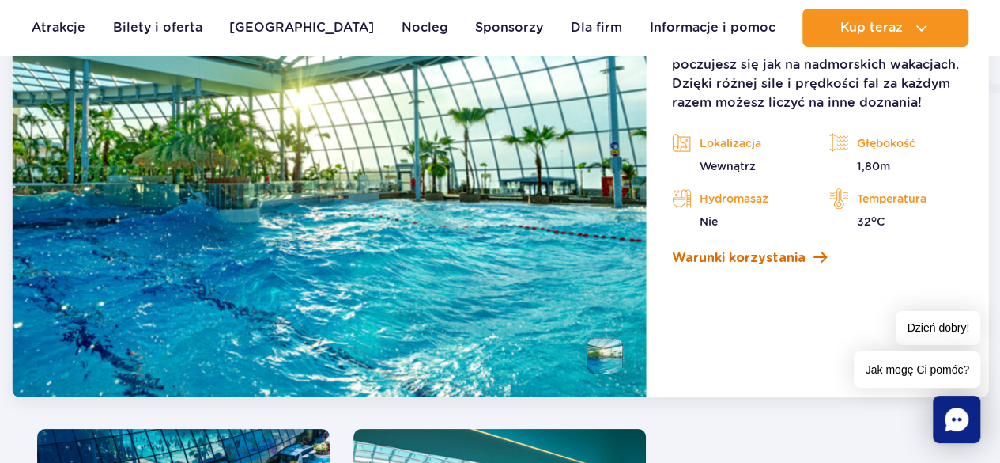
click at [803, 263] on span "Warunki korzystania" at bounding box center [739, 257] width 134 height 19
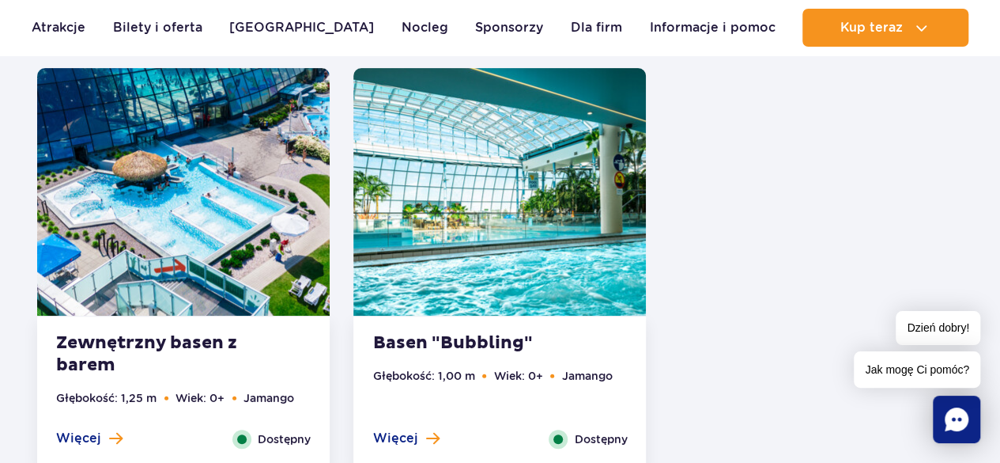
scroll to position [3274, 0]
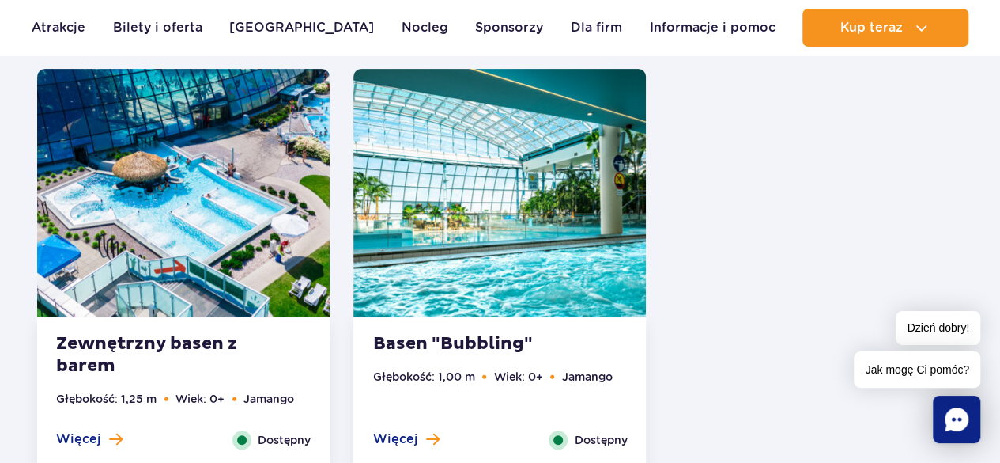
click at [556, 248] on img at bounding box center [499, 192] width 293 height 247
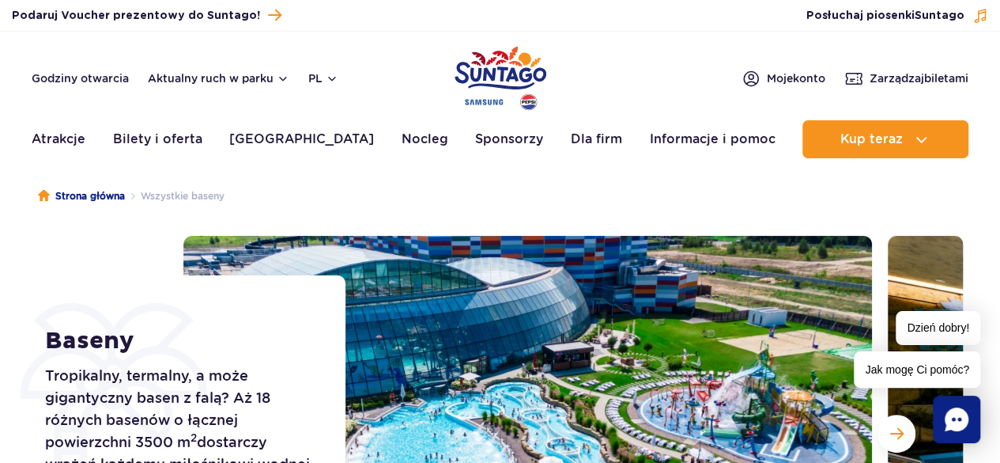
scroll to position [0, 0]
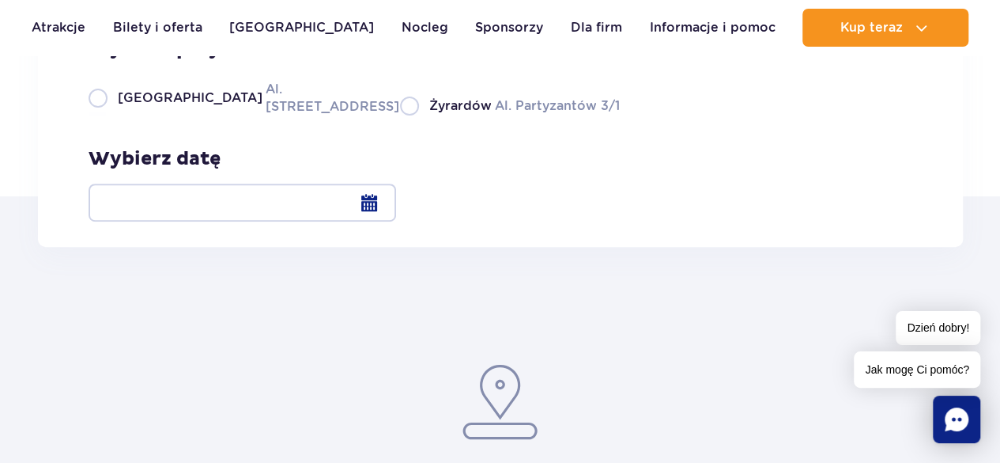
click at [396, 210] on div at bounding box center [243, 202] width 308 height 38
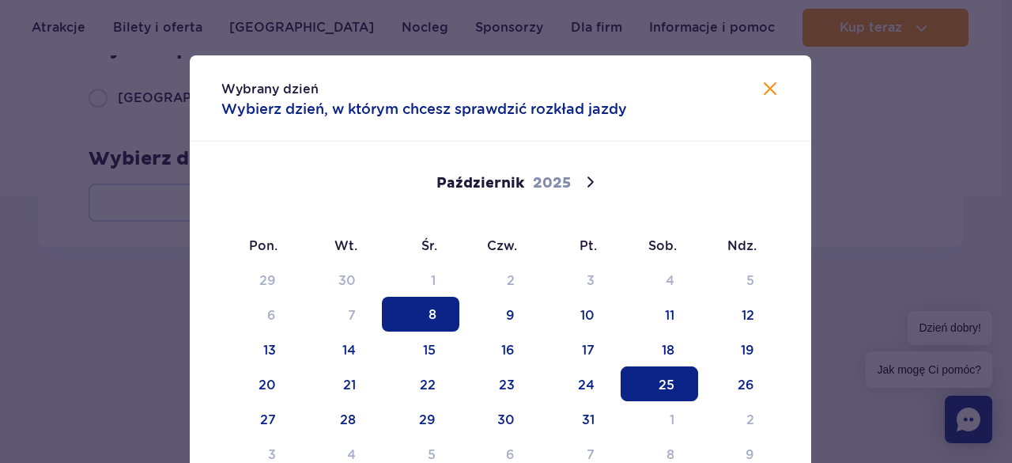
click at [671, 383] on span "25" at bounding box center [659, 383] width 77 height 35
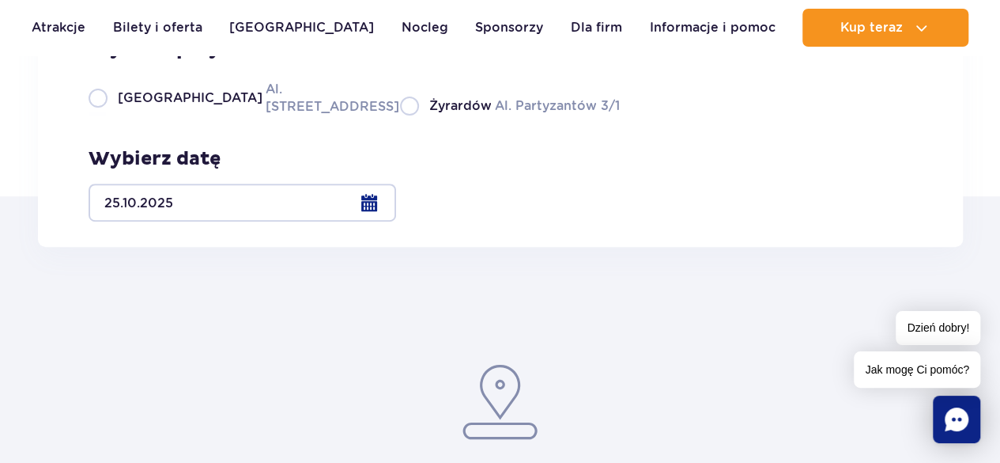
click at [98, 115] on label "Warszawa Al. [STREET_ADDRESS]" at bounding box center [235, 98] width 293 height 36
click at [98, 115] on input "Warszawa Al. [STREET_ADDRESS]" at bounding box center [97, 113] width 17 height 3
radio input "true"
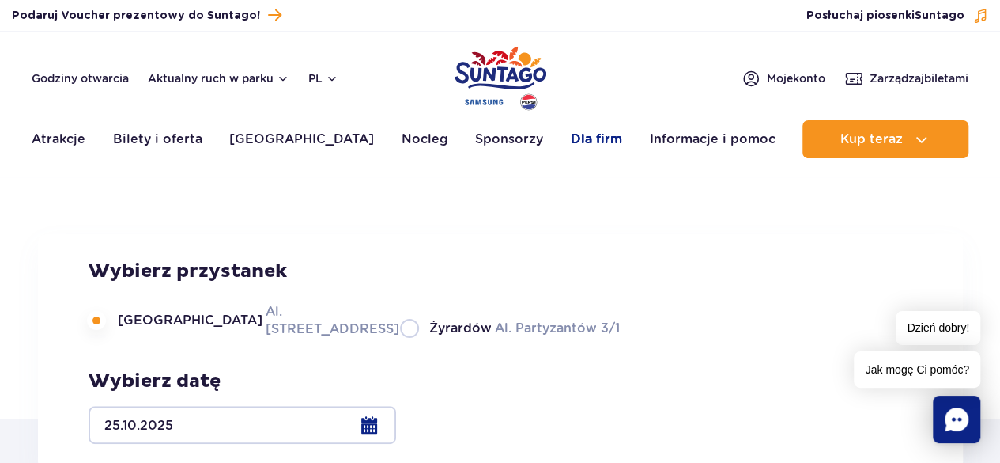
click at [577, 137] on link "Dla firm" at bounding box center [596, 139] width 51 height 38
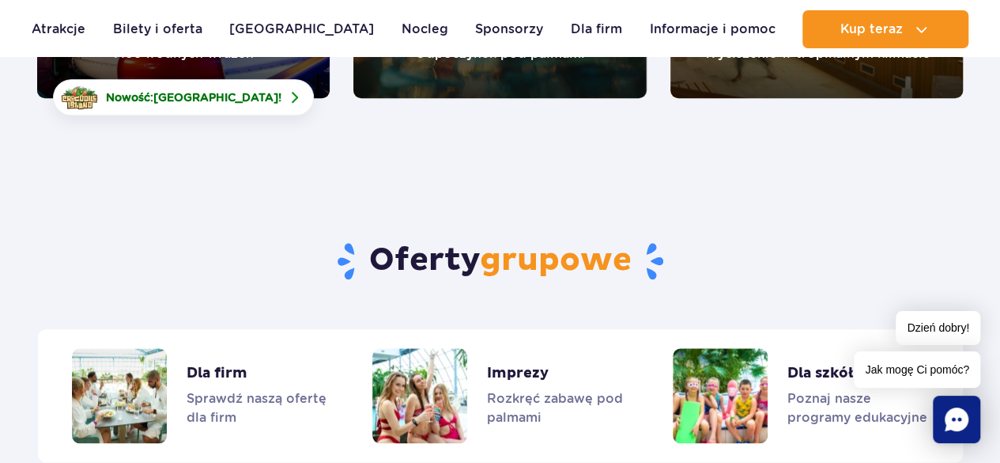
scroll to position [3704, 0]
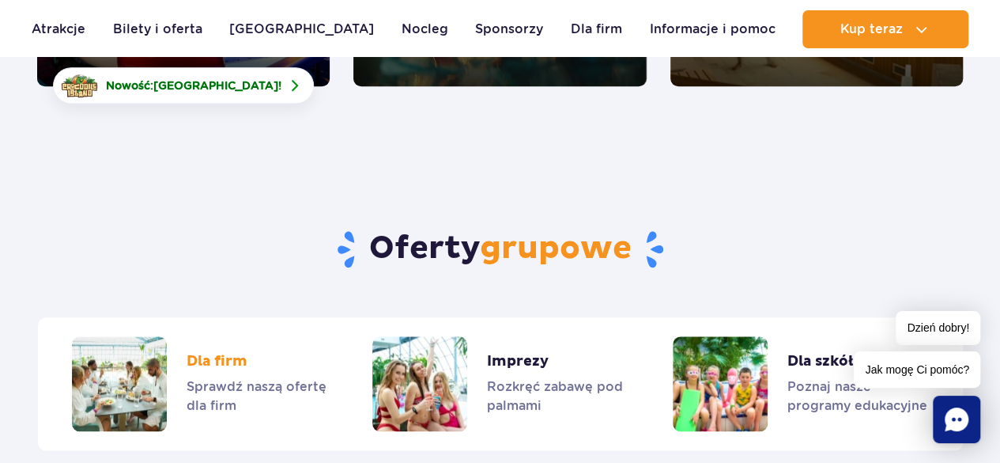
click at [227, 336] on link "Dla firm" at bounding box center [199, 383] width 255 height 95
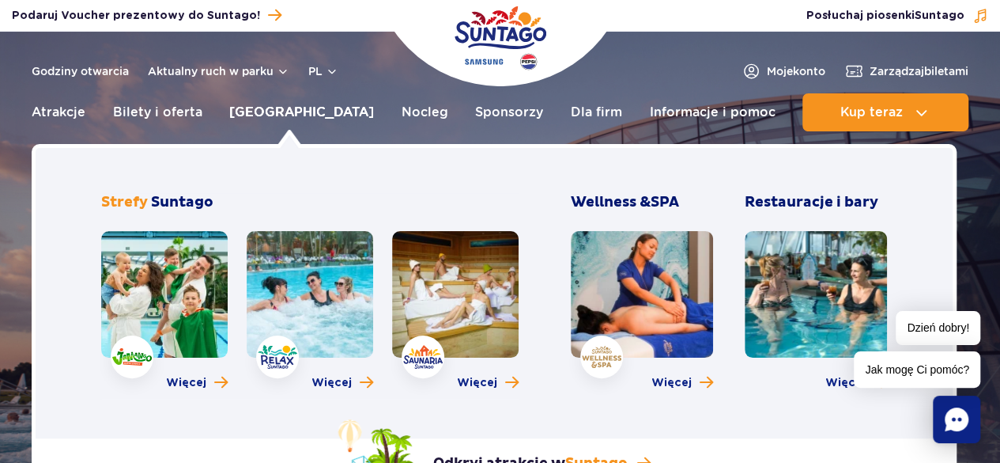
click at [304, 109] on link "[GEOGRAPHIC_DATA]" at bounding box center [301, 112] width 145 height 38
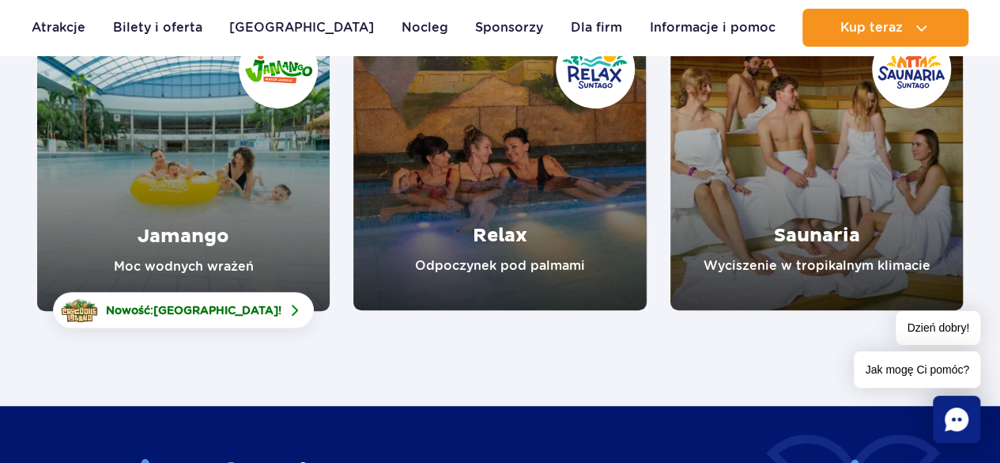
scroll to position [259, 0]
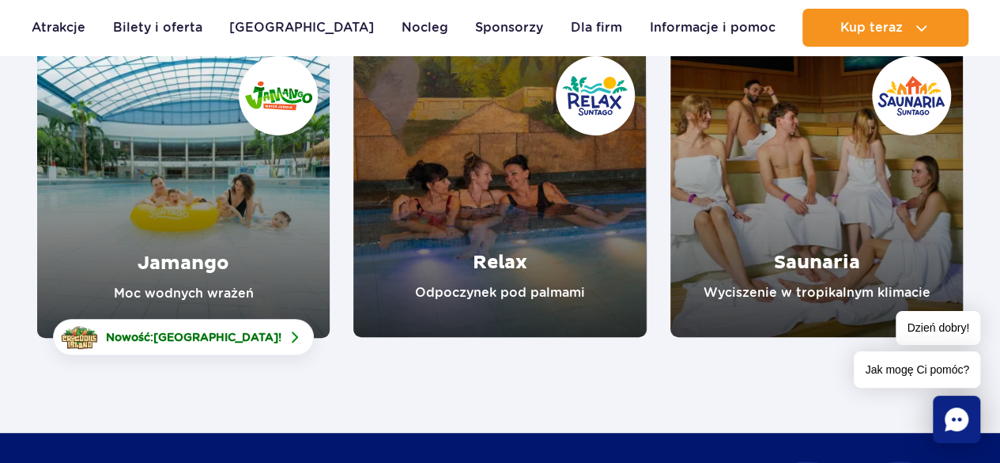
click at [546, 150] on link "Relax" at bounding box center [499, 190] width 293 height 293
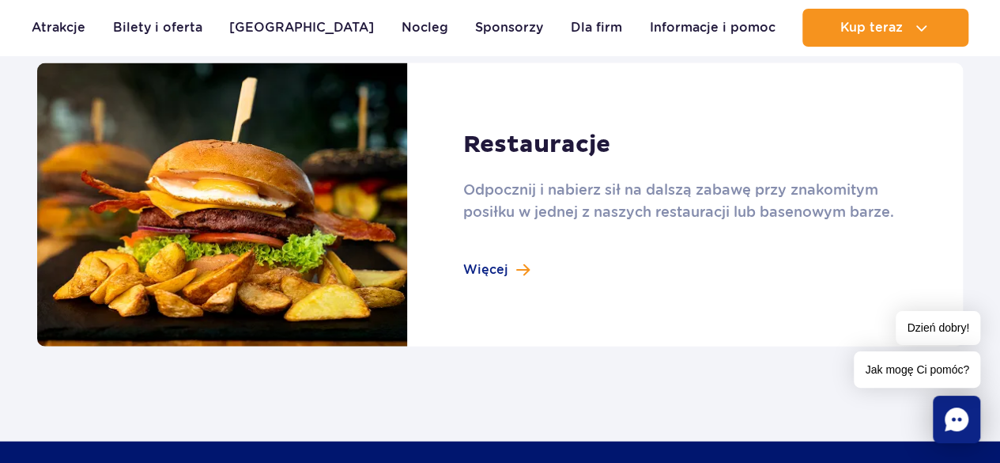
scroll to position [1762, 0]
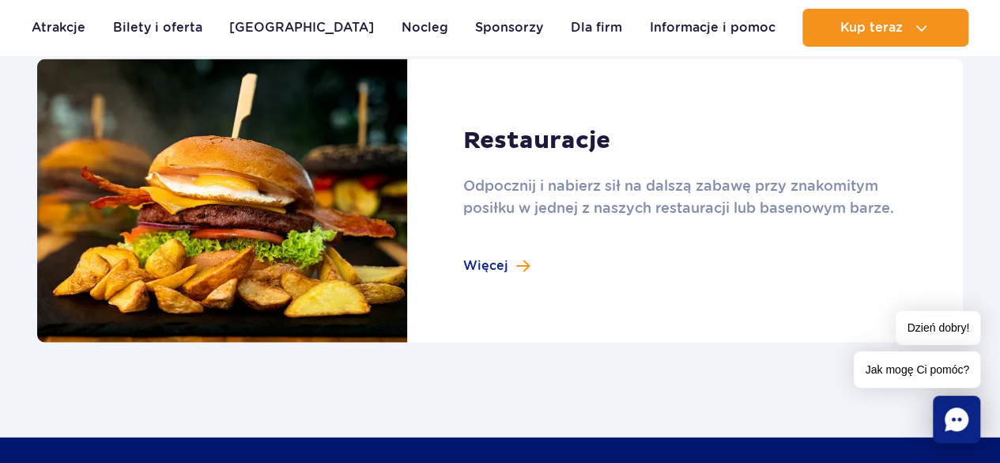
click at [502, 266] on link at bounding box center [500, 201] width 926 height 284
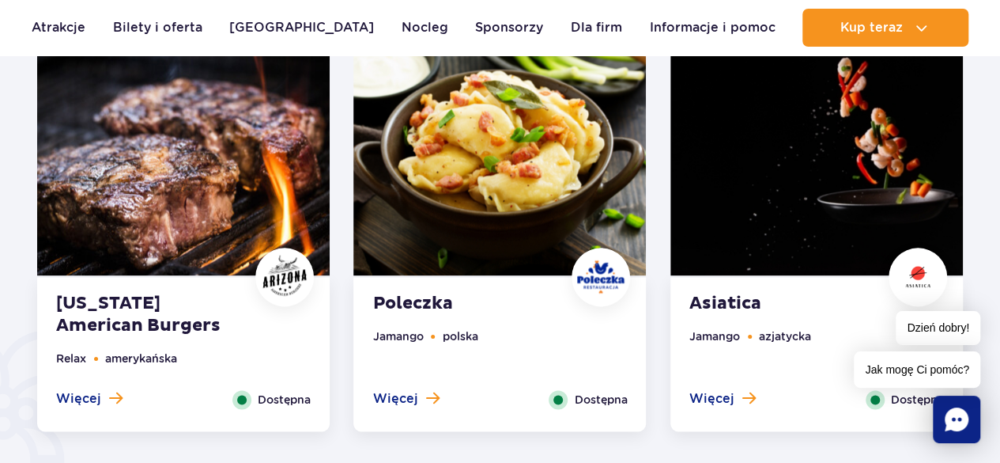
scroll to position [830, 0]
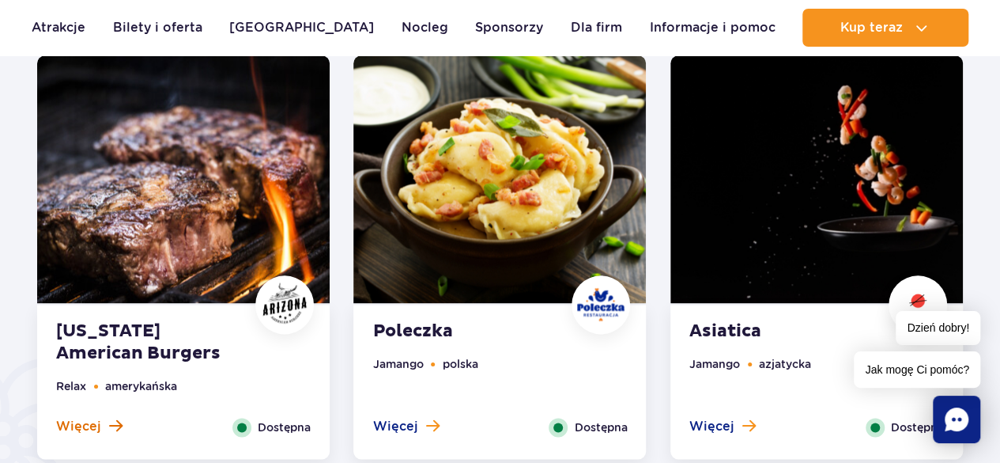
click at [66, 420] on span "Więcej" at bounding box center [78, 425] width 45 height 17
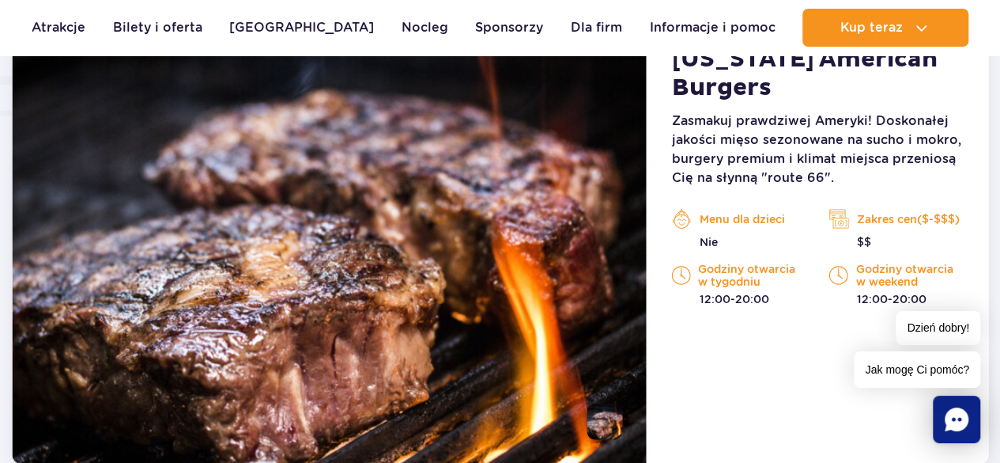
scroll to position [1306, 0]
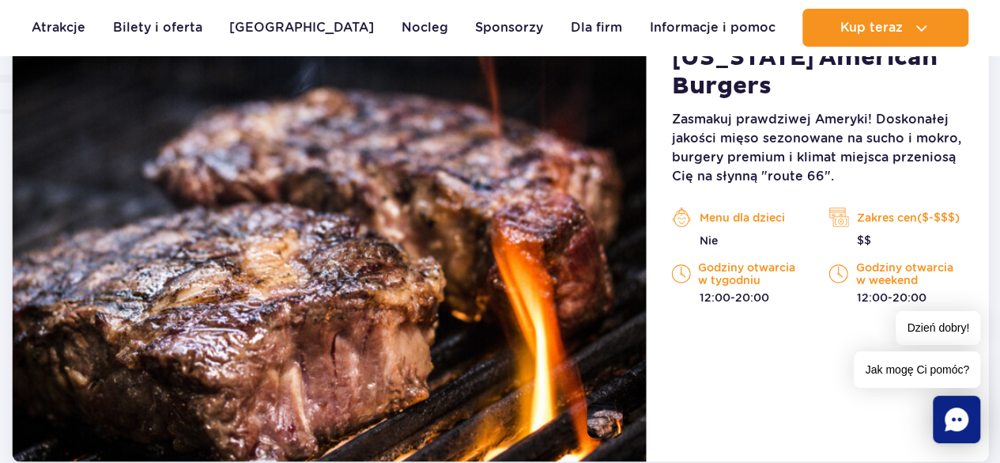
click at [859, 345] on div "Dzień dobry! Jak mogę Ci pomóc?" at bounding box center [917, 349] width 127 height 77
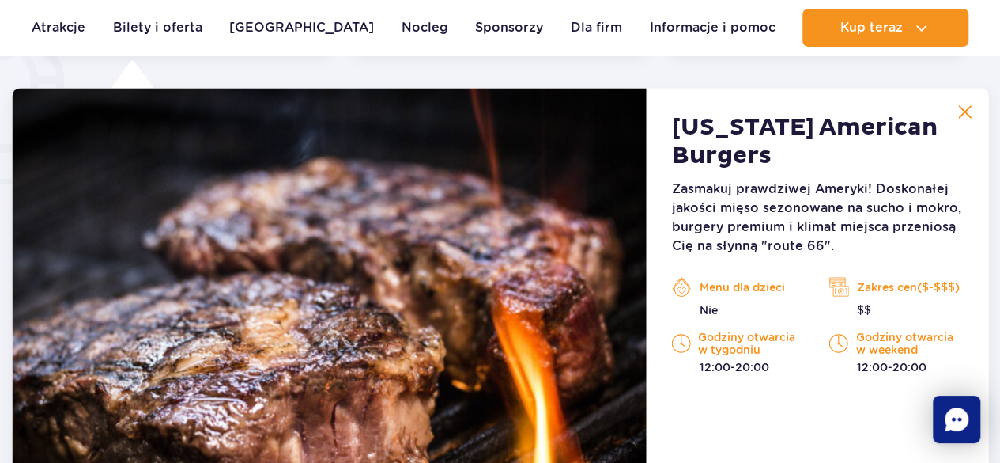
scroll to position [1210, 0]
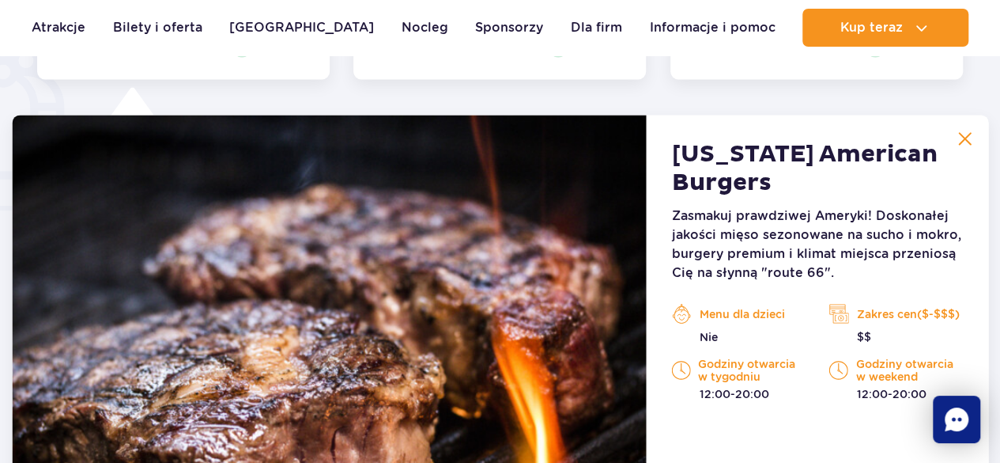
click at [911, 287] on div "Zasmakuj prawdziwej Ameryki! Doskonałej jakości mięso sezonowane na sucho i mok…" at bounding box center [817, 303] width 291 height 195
click at [918, 267] on p "Zasmakuj prawdziwej Ameryki! Doskonałej jakości mięso sezonowane na sucho i mok…" at bounding box center [817, 244] width 291 height 76
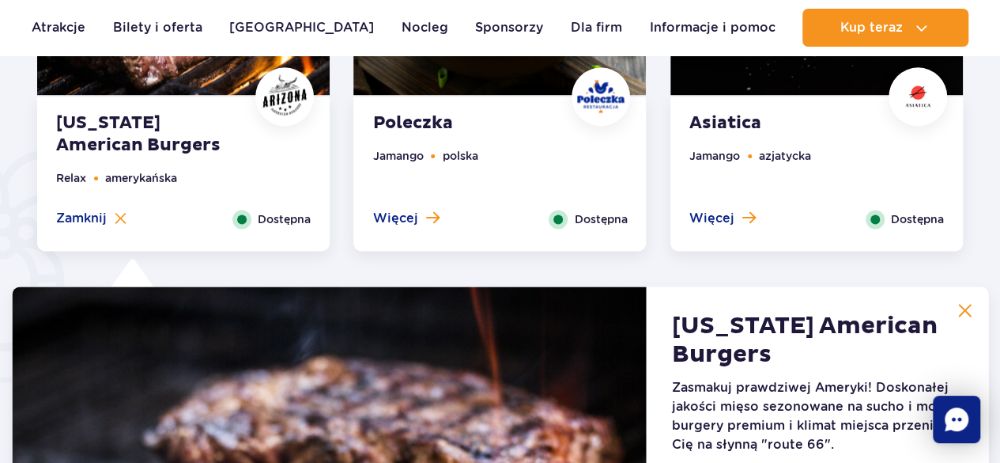
scroll to position [1037, 0]
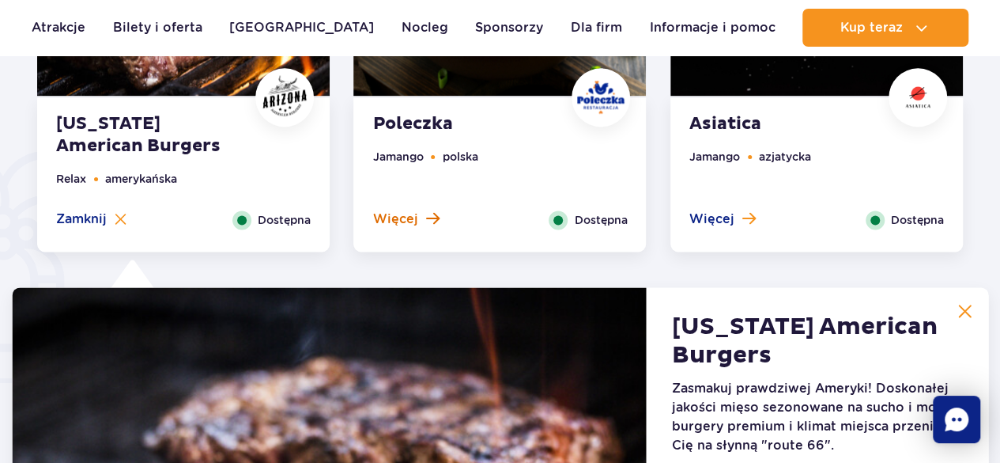
click at [408, 219] on span "Więcej" at bounding box center [394, 218] width 45 height 17
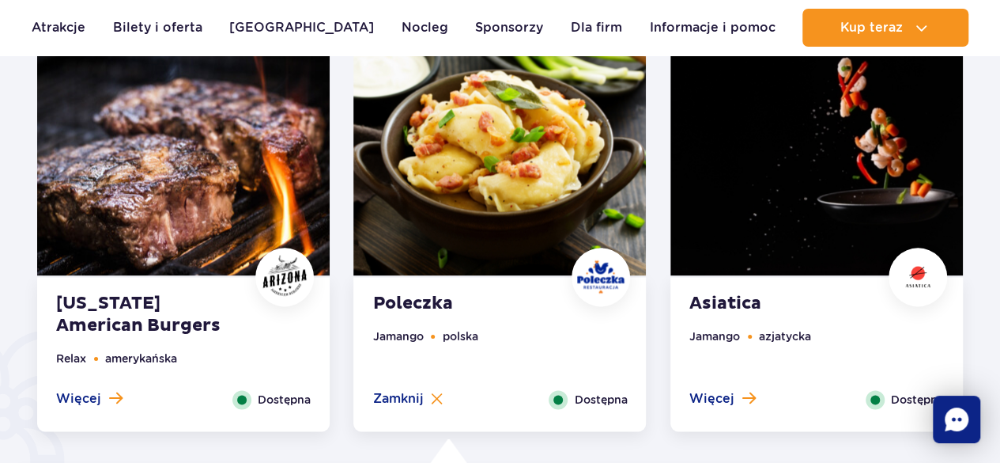
scroll to position [822, 0]
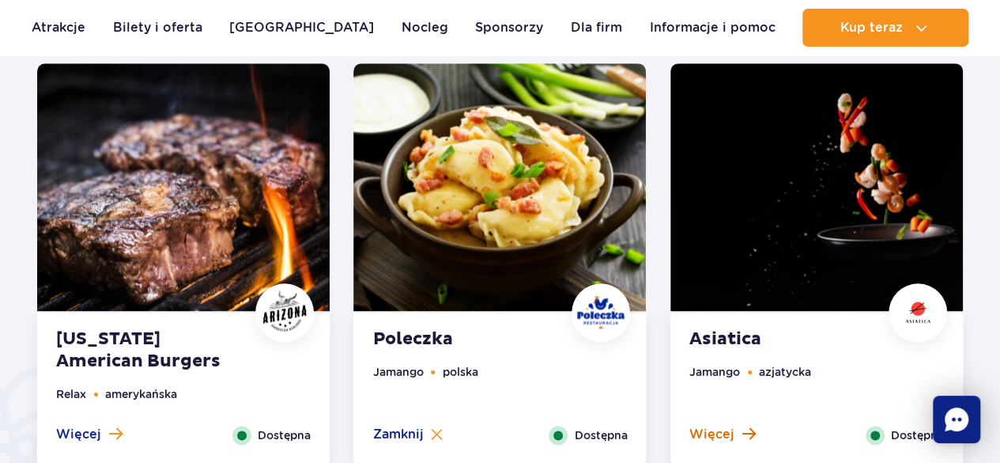
click at [748, 432] on span at bounding box center [748, 433] width 13 height 14
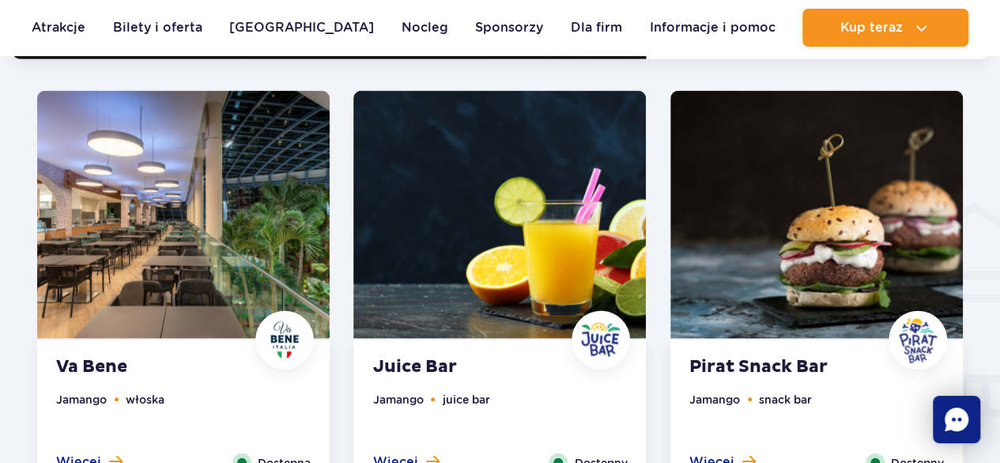
scroll to position [1711, 0]
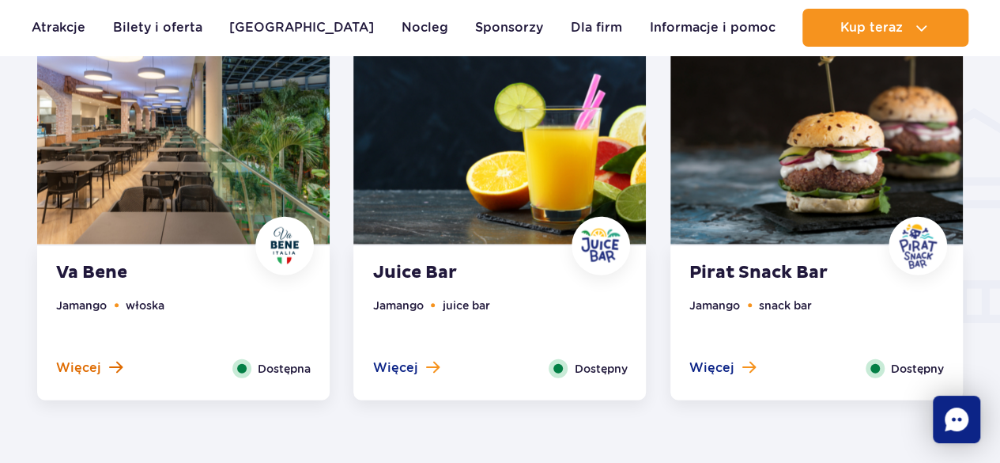
click at [91, 365] on span "Więcej" at bounding box center [78, 367] width 45 height 17
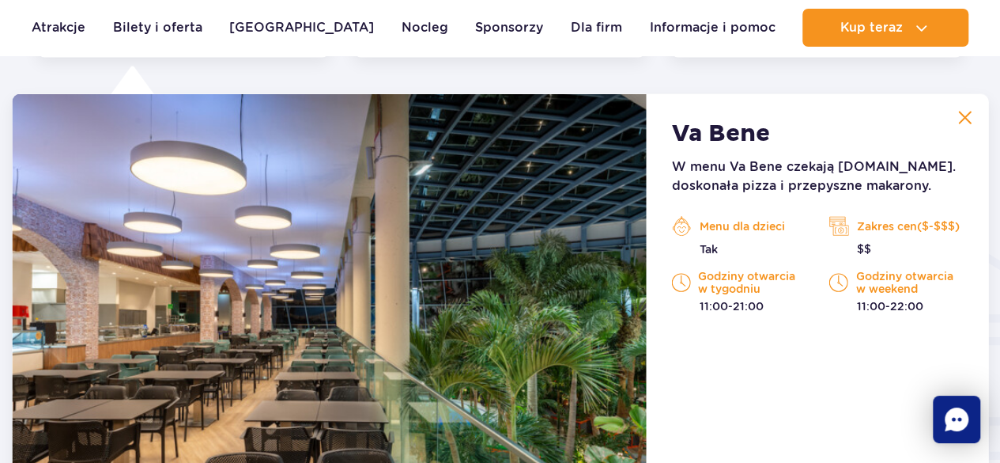
scroll to position [1664, 0]
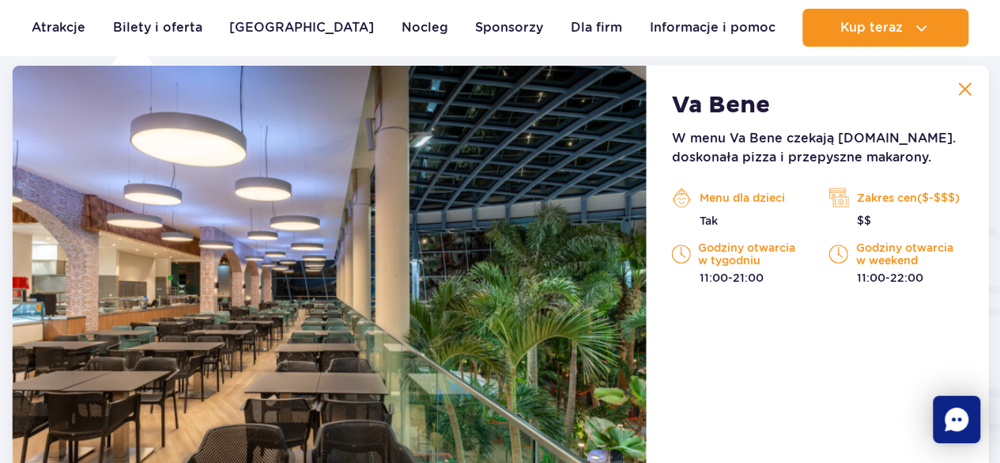
click at [928, 304] on div "Va Bene W menu Va Bene czekają m.in. doskonała pizza i przepyszne makarony. Men…" at bounding box center [818, 287] width 342 height 443
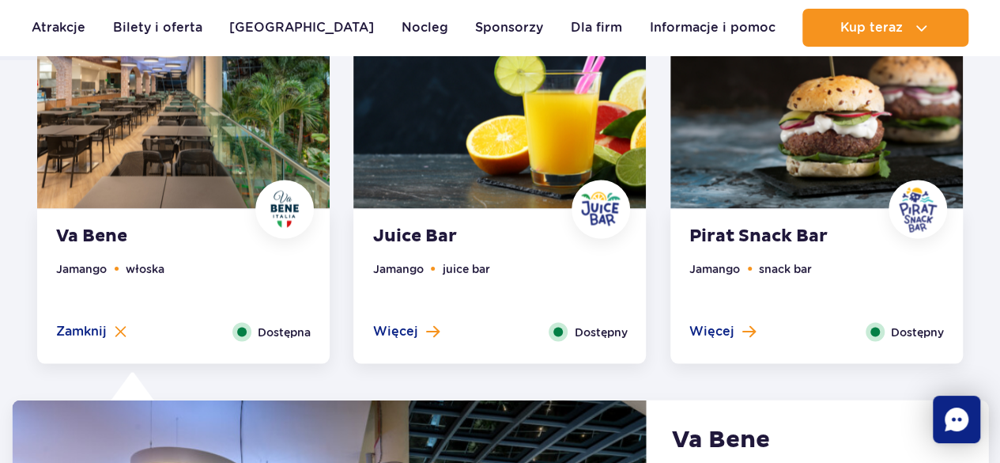
scroll to position [1344, 0]
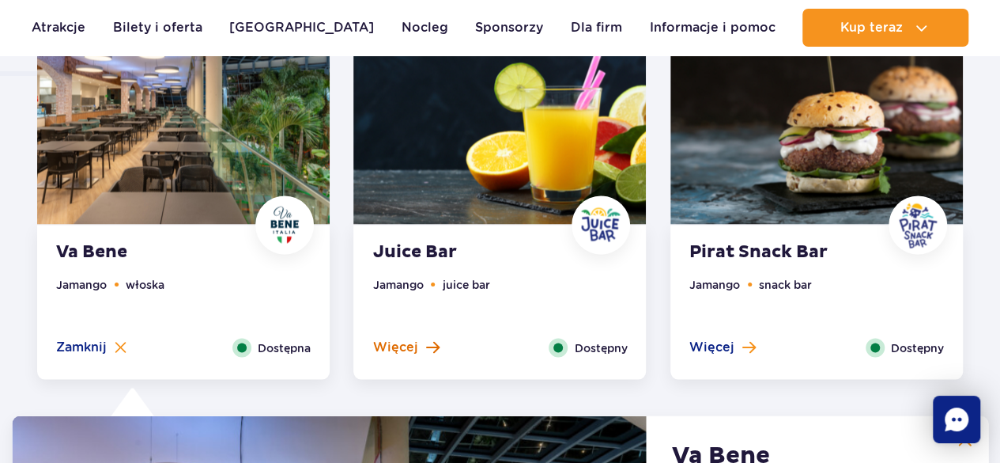
click at [410, 353] on span "Więcej" at bounding box center [394, 346] width 45 height 17
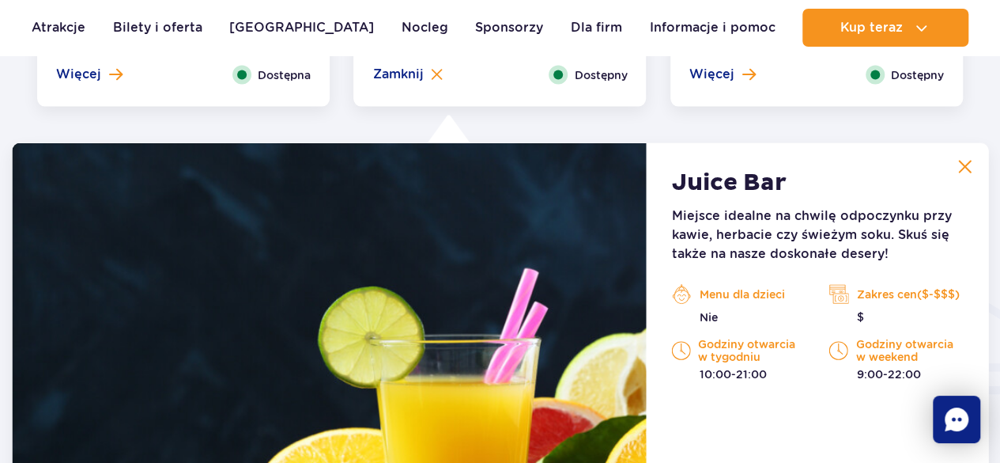
scroll to position [1664, 0]
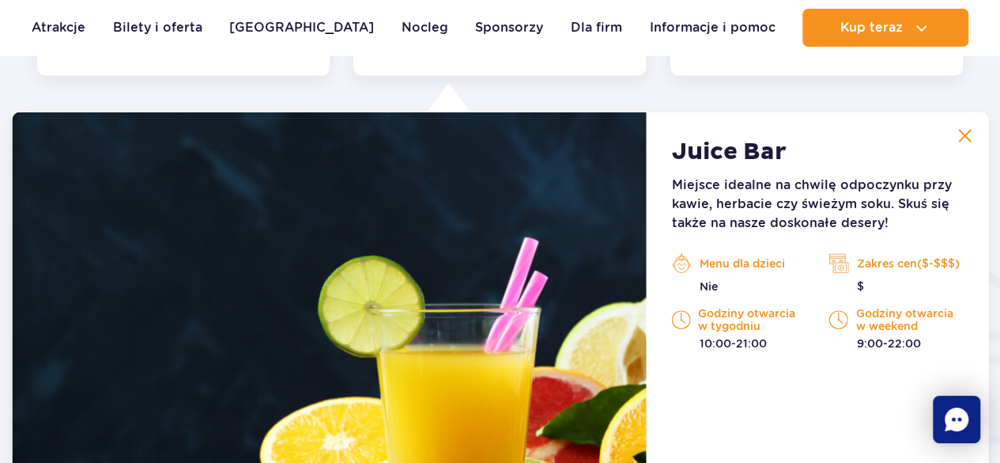
click at [958, 250] on div "Miejsce idealne na chwilę odpoczynku przy kawie, herbacie czy świeżym soku. Sku…" at bounding box center [817, 264] width 291 height 176
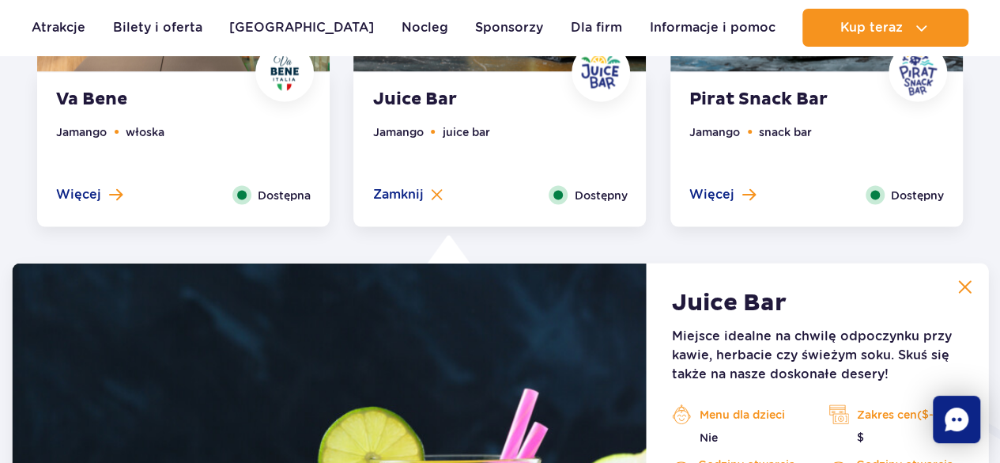
scroll to position [1521, 0]
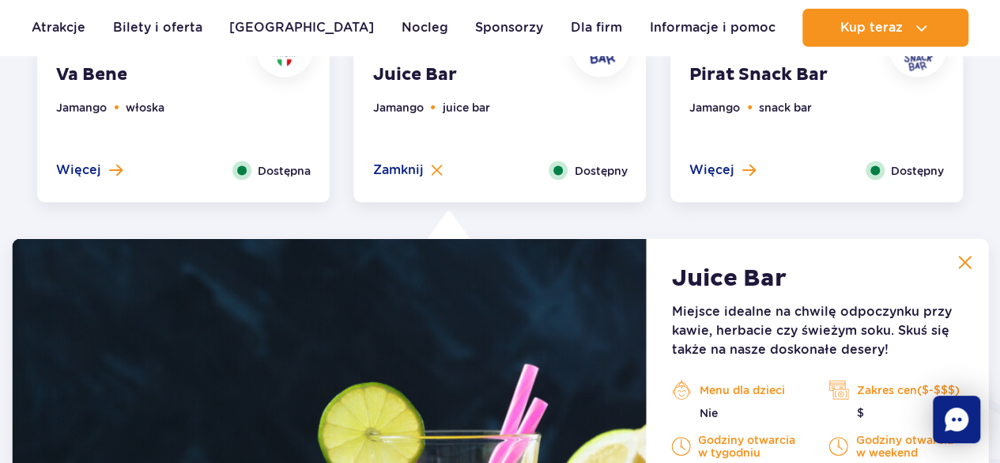
click at [972, 262] on img at bounding box center [965, 262] width 14 height 14
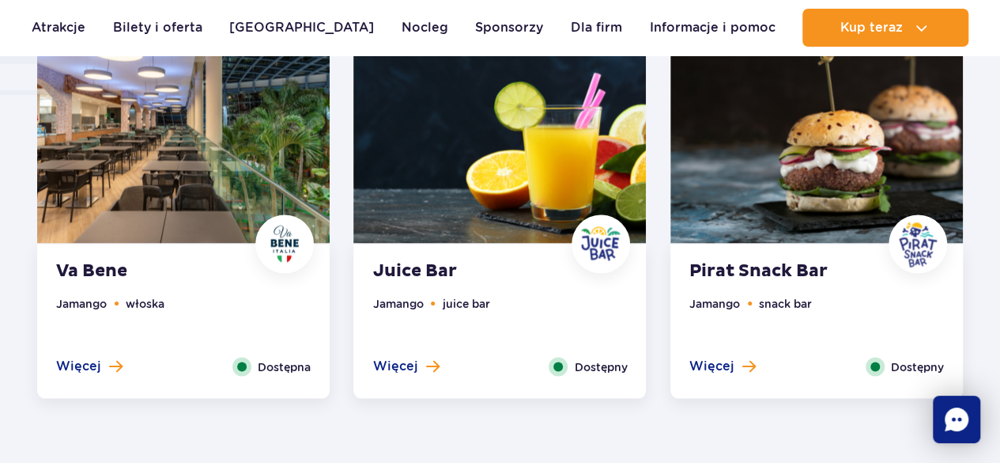
scroll to position [1324, 0]
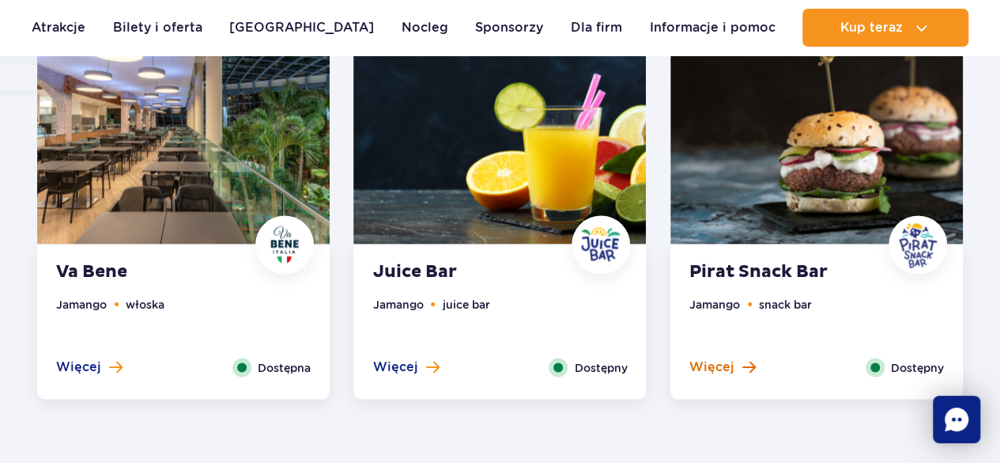
click at [731, 365] on span "Więcej" at bounding box center [711, 365] width 45 height 17
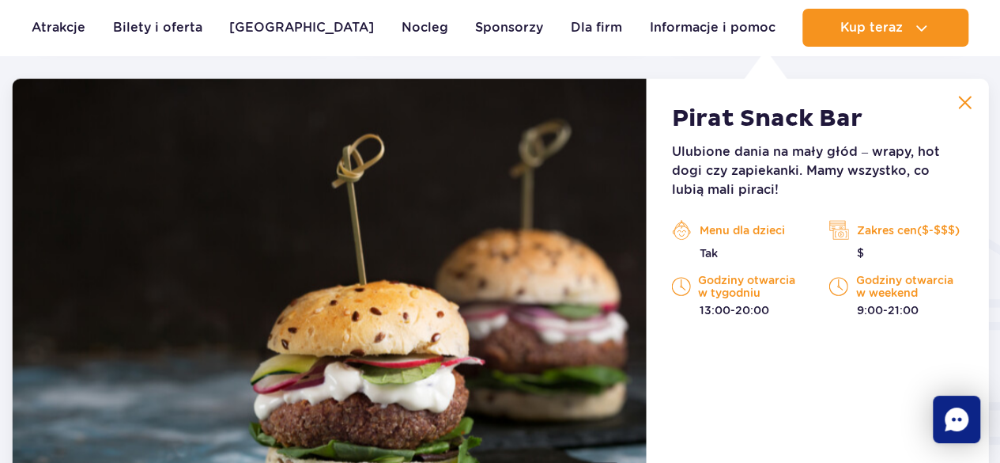
scroll to position [1673, 0]
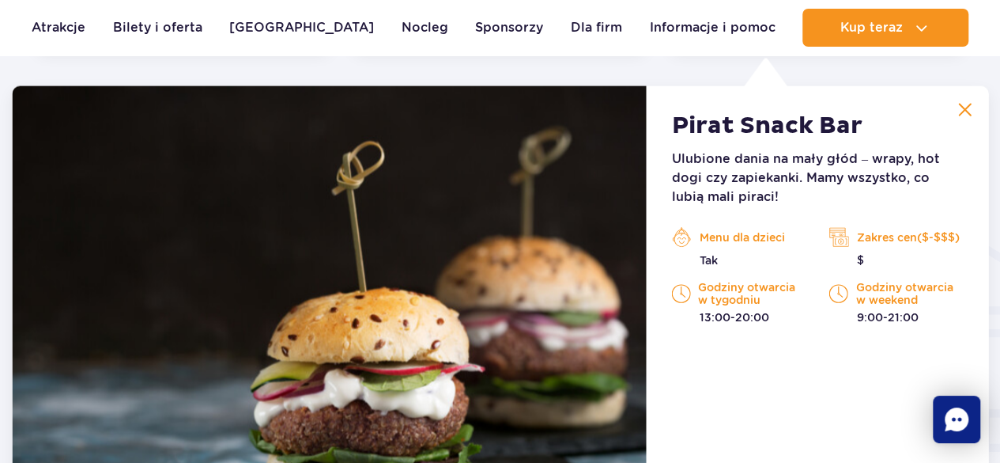
click at [968, 123] on button at bounding box center [965, 110] width 32 height 32
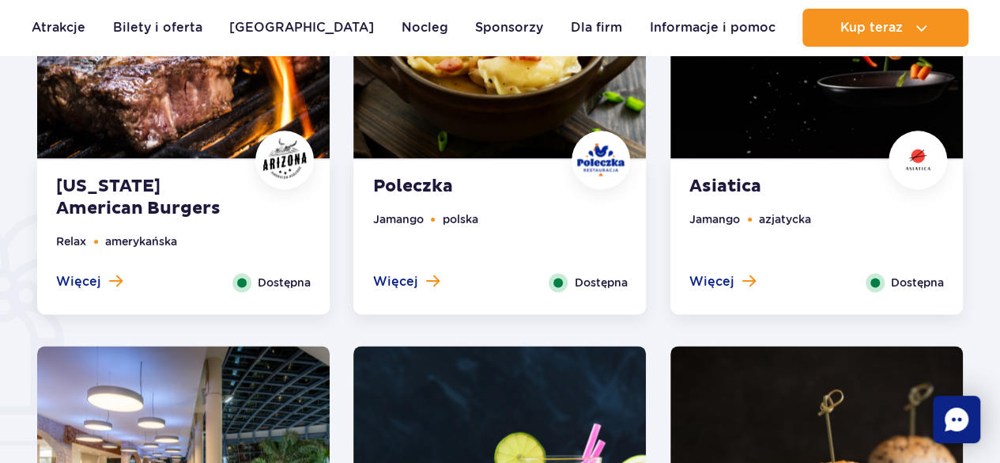
click at [917, 297] on div "Asiatica Jamango azjatycka Więcej Zamknij Dostępna" at bounding box center [817, 237] width 293 height 154
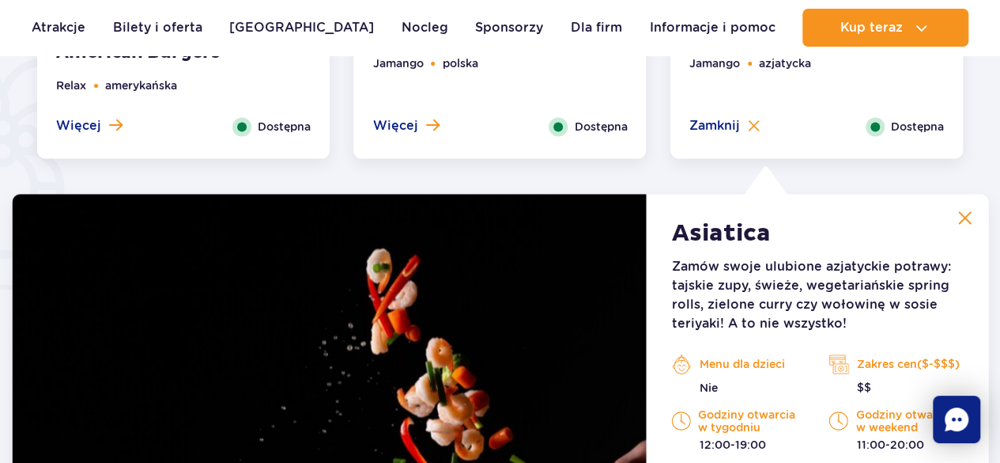
scroll to position [1229, 0]
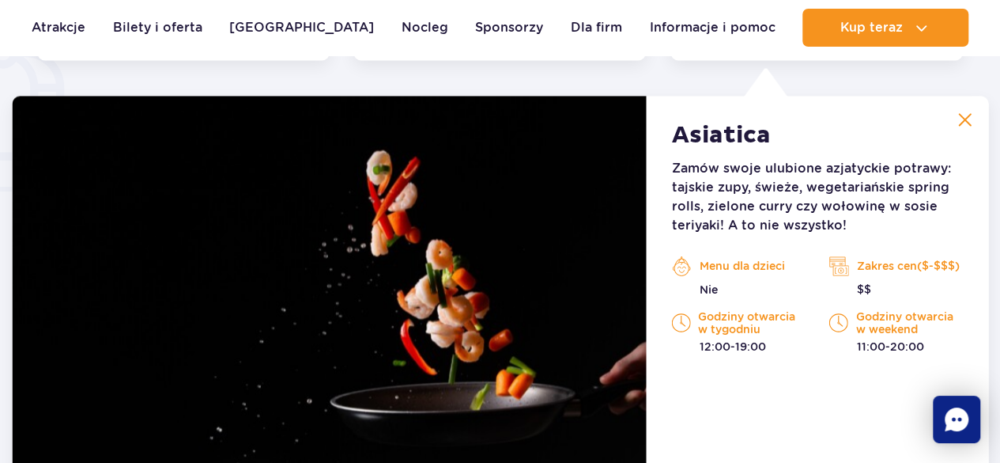
click at [966, 130] on button at bounding box center [965, 120] width 32 height 32
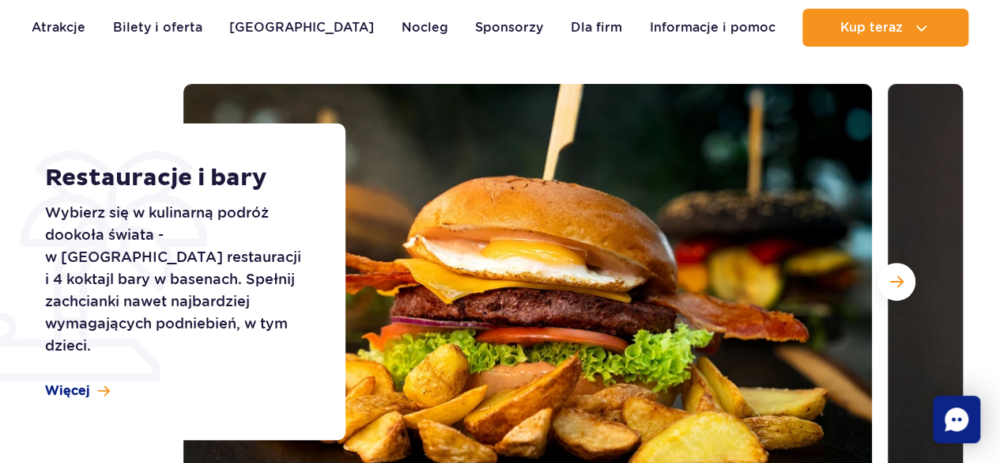
scroll to position [168, 0]
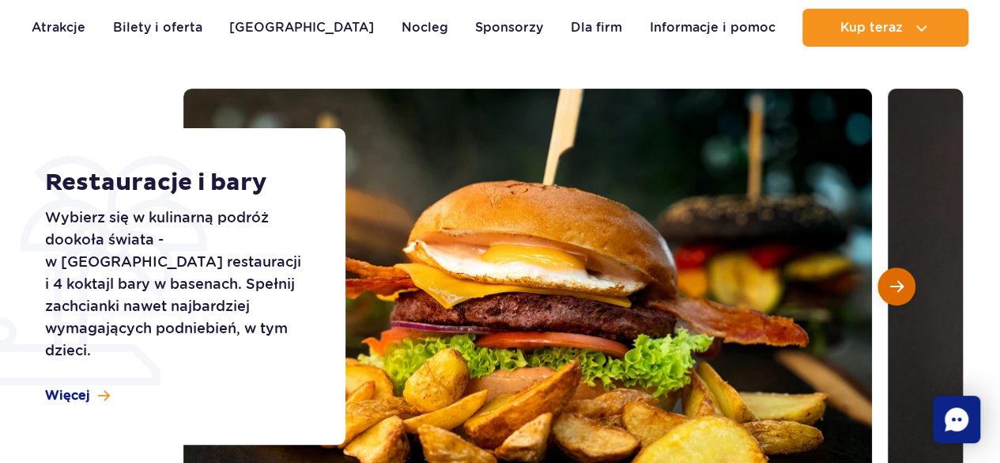
click at [894, 294] on button "Następny slajd" at bounding box center [897, 286] width 38 height 38
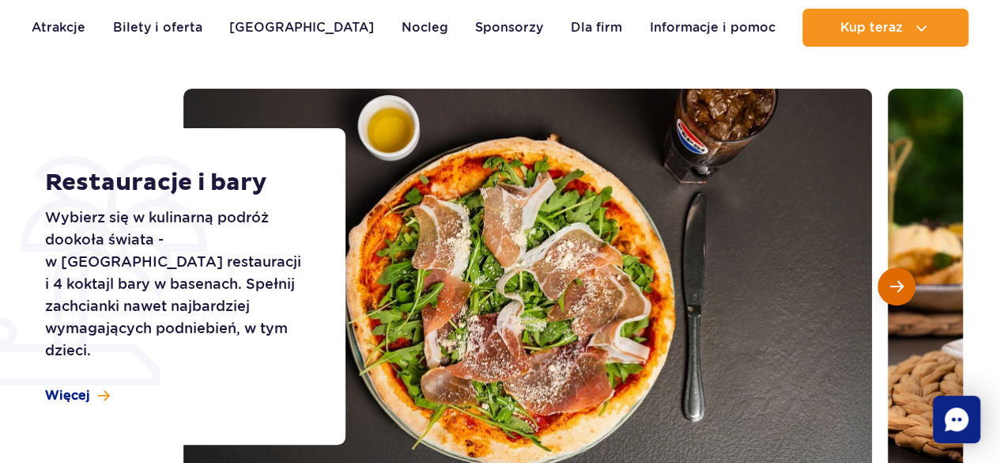
click at [909, 289] on button "Następny slajd" at bounding box center [897, 286] width 38 height 38
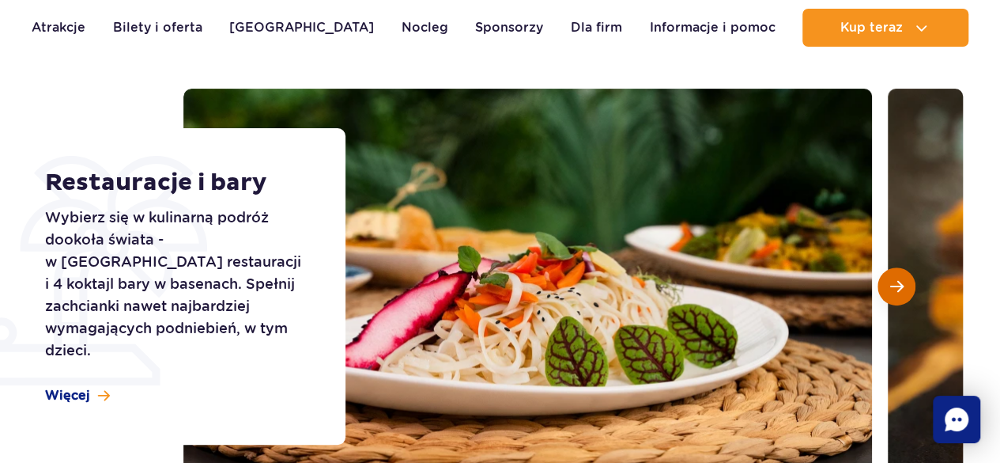
click at [906, 289] on button "Następny slajd" at bounding box center [897, 286] width 38 height 38
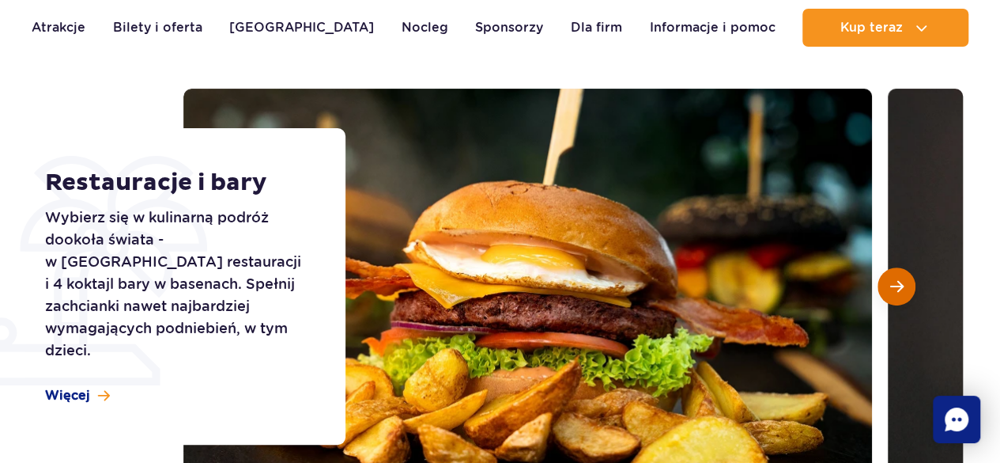
click at [903, 291] on button "Następny slajd" at bounding box center [897, 286] width 38 height 38
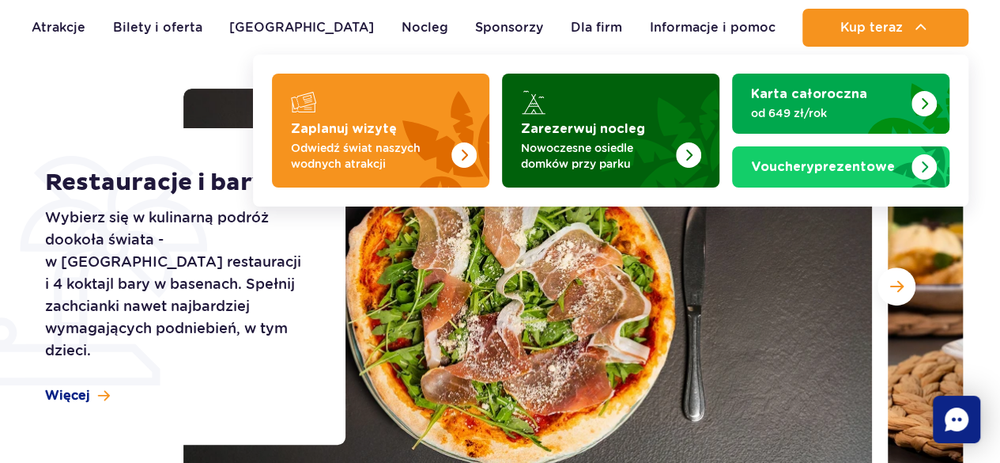
click at [694, 153] on img "Zarezerwuj nocleg" at bounding box center [688, 154] width 25 height 25
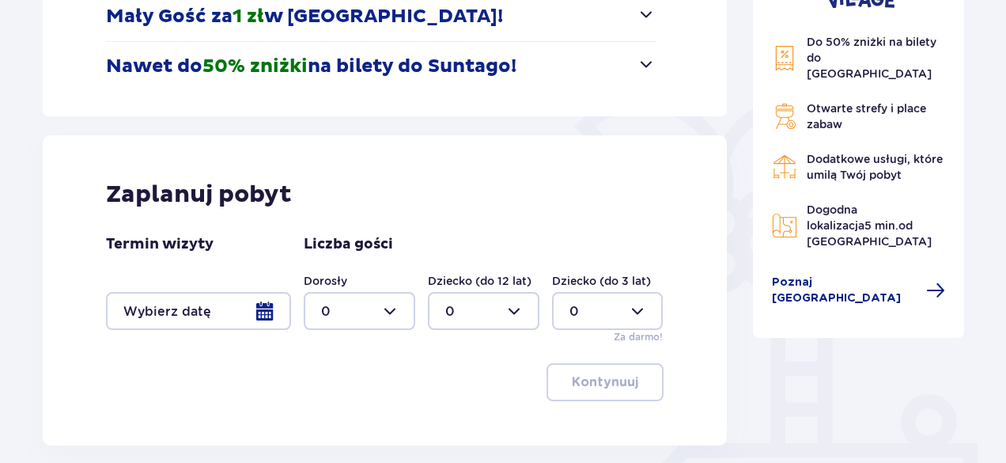
scroll to position [298, 0]
click at [266, 303] on div at bounding box center [198, 310] width 185 height 38
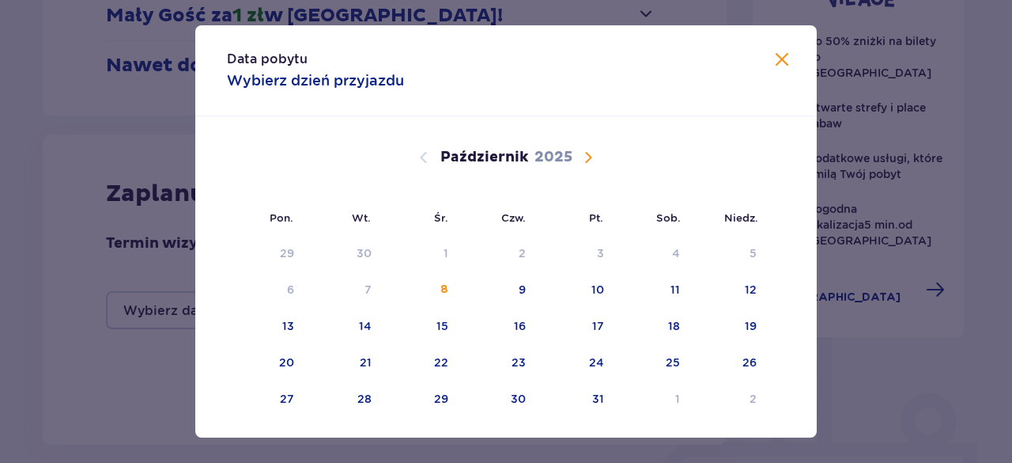
click at [587, 151] on span "Następny miesiąc" at bounding box center [588, 157] width 19 height 19
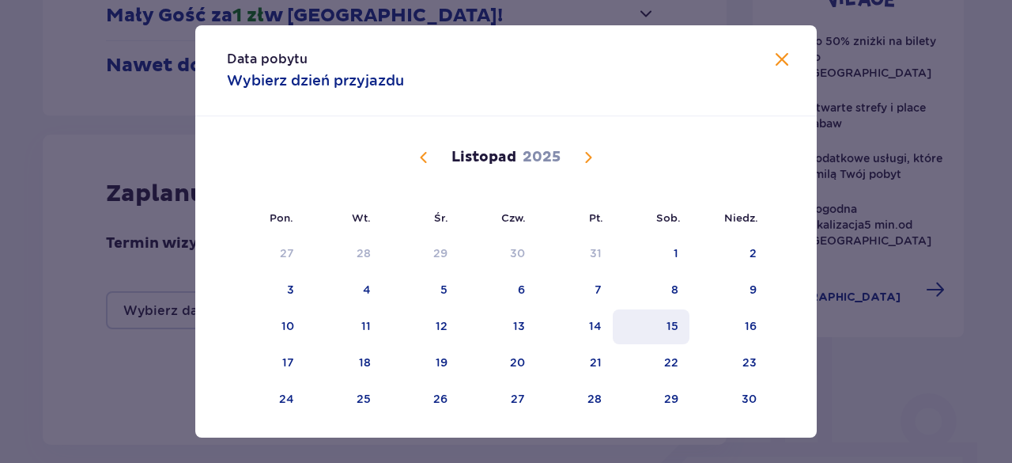
click at [669, 319] on div "15" at bounding box center [673, 326] width 12 height 16
click at [778, 55] on span "Zamknij" at bounding box center [782, 60] width 19 height 19
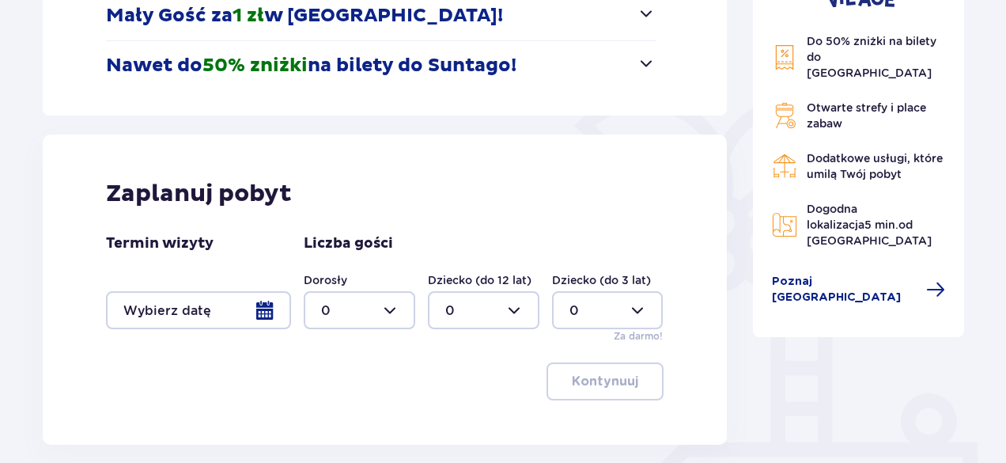
click at [269, 303] on div at bounding box center [198, 310] width 185 height 38
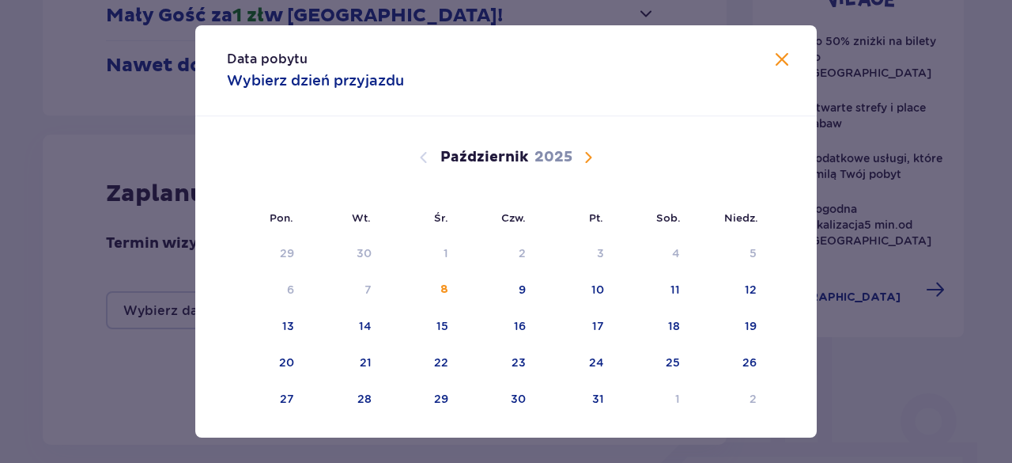
click at [589, 155] on span "Następny miesiąc" at bounding box center [588, 157] width 19 height 19
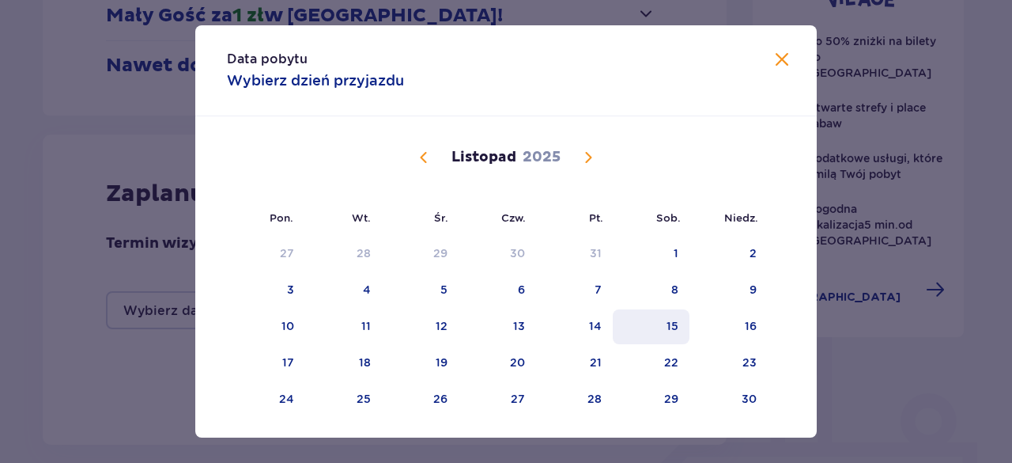
click at [655, 323] on div "15" at bounding box center [651, 326] width 77 height 35
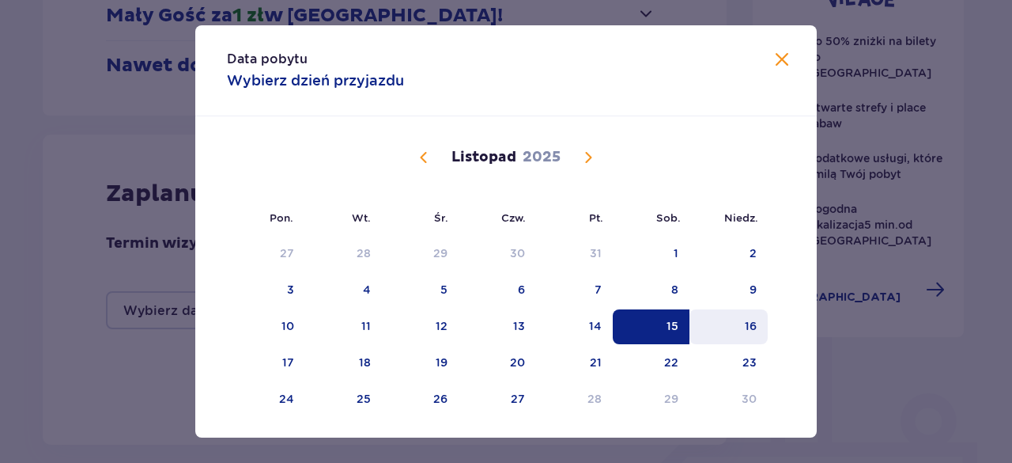
click at [748, 321] on div "16" at bounding box center [751, 326] width 12 height 16
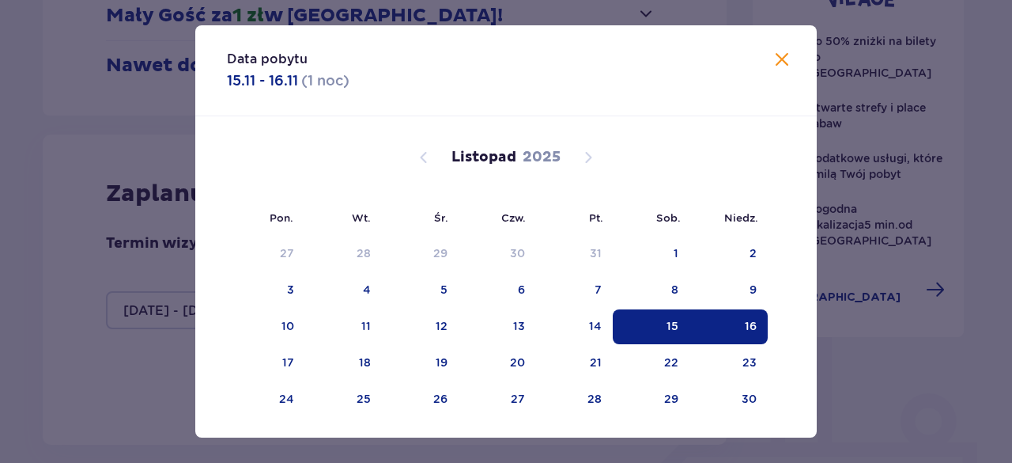
type input "15.11.25 - 16.11.25"
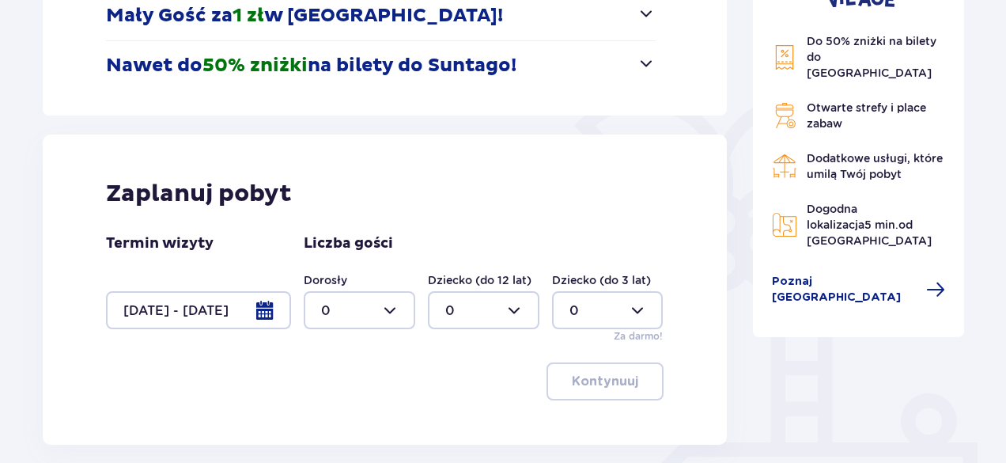
click at [386, 304] on div at bounding box center [359, 310] width 111 height 38
click at [330, 259] on div "6" at bounding box center [359, 263] width 77 height 17
type input "6"
click at [626, 381] on button "Kontynuuj" at bounding box center [604, 381] width 117 height 38
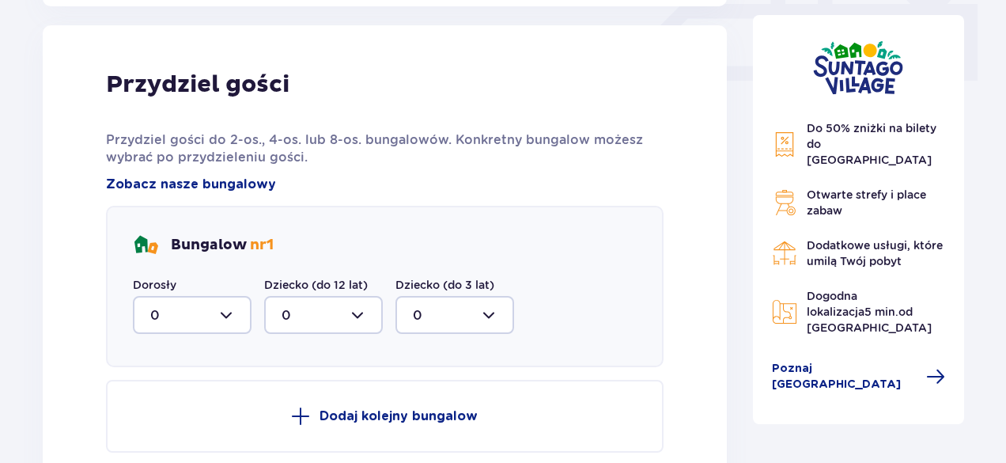
scroll to position [742, 0]
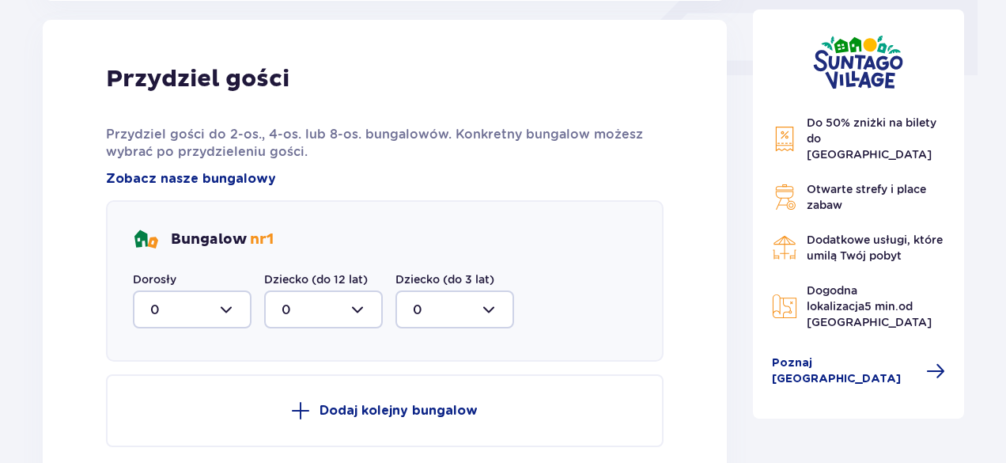
click at [227, 308] on div at bounding box center [192, 309] width 119 height 38
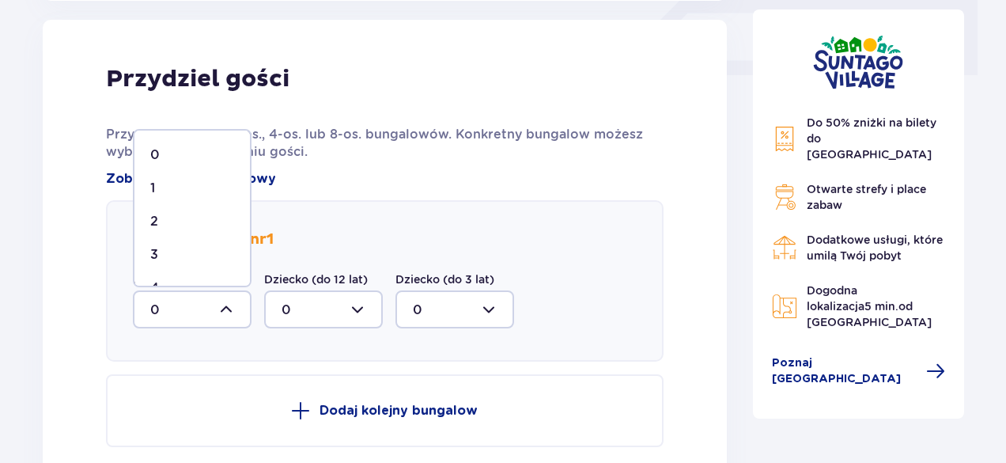
click at [170, 224] on div "2" at bounding box center [192, 221] width 84 height 17
type input "2"
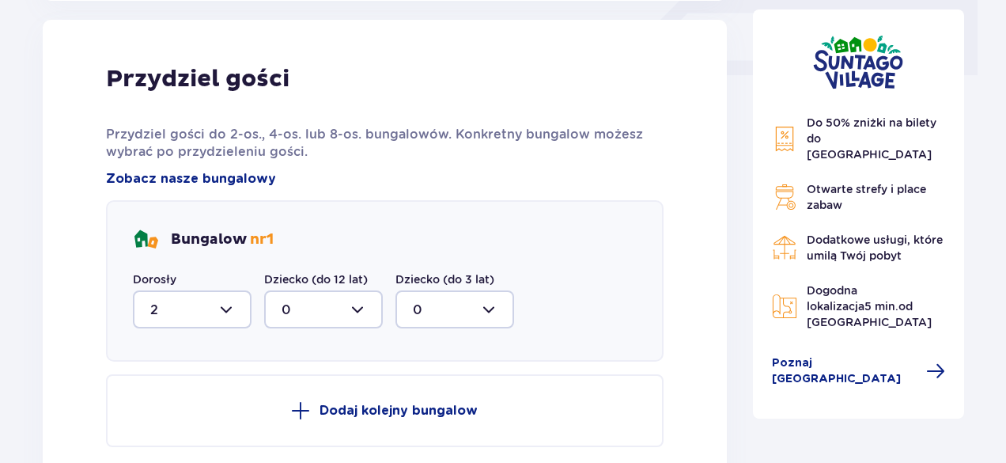
click at [304, 410] on span at bounding box center [300, 410] width 19 height 19
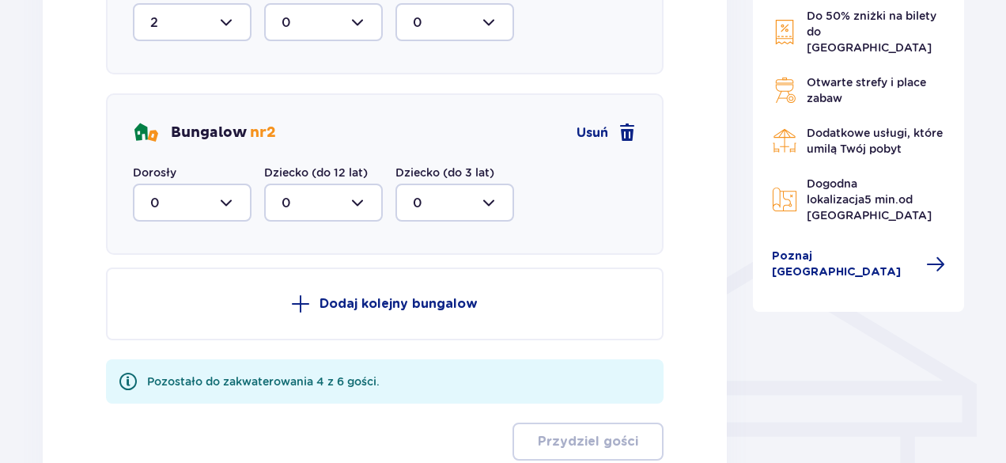
scroll to position [1029, 0]
click at [226, 195] on div at bounding box center [192, 202] width 119 height 38
click at [155, 315] on p "2" at bounding box center [154, 316] width 8 height 17
type input "2"
click at [304, 293] on span at bounding box center [300, 302] width 19 height 19
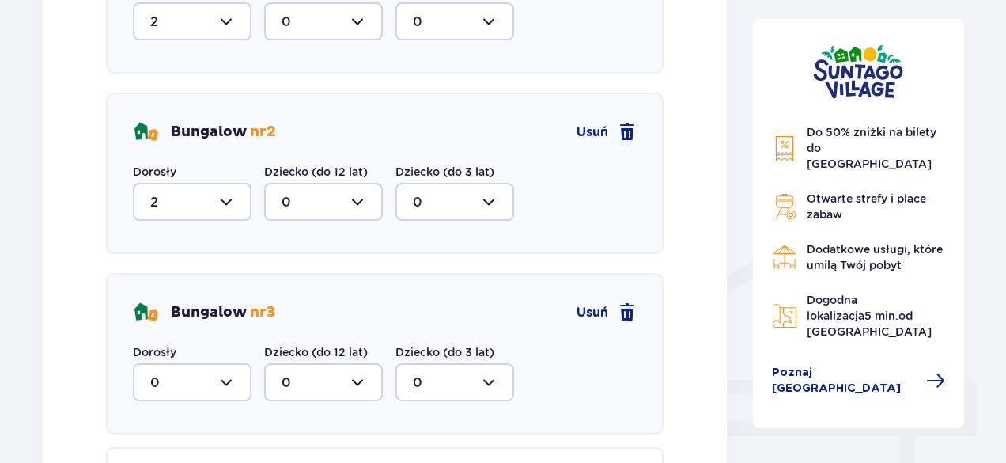
click at [229, 380] on div at bounding box center [192, 382] width 119 height 38
click at [167, 327] on div "2" at bounding box center [192, 333] width 84 height 17
type input "2"
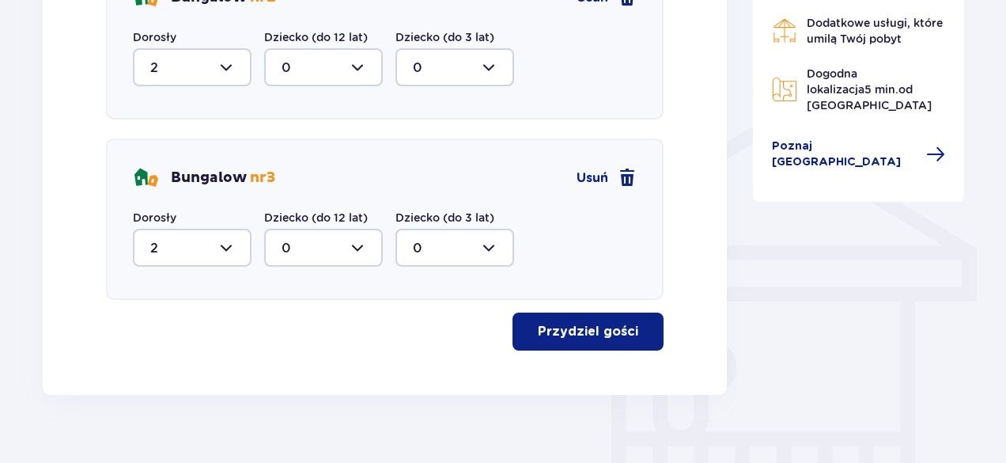
scroll to position [1189, 0]
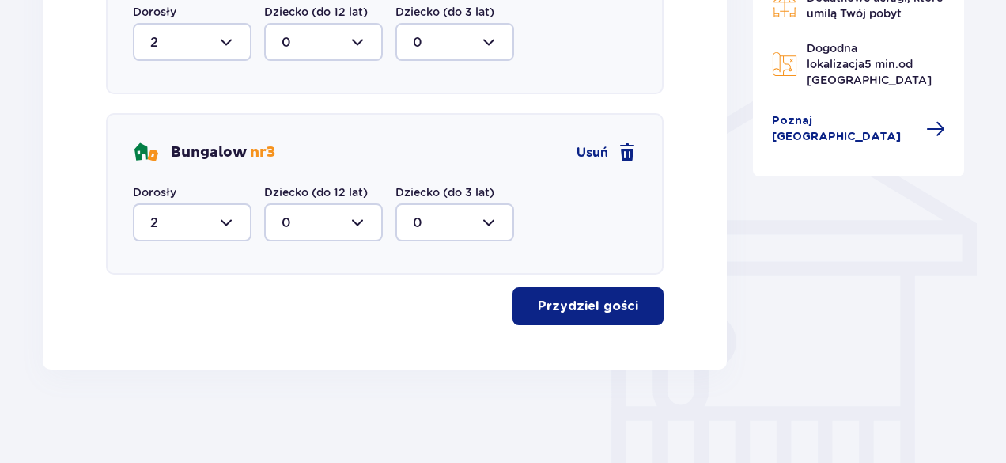
click at [620, 304] on p "Przydziel gości" at bounding box center [588, 305] width 100 height 17
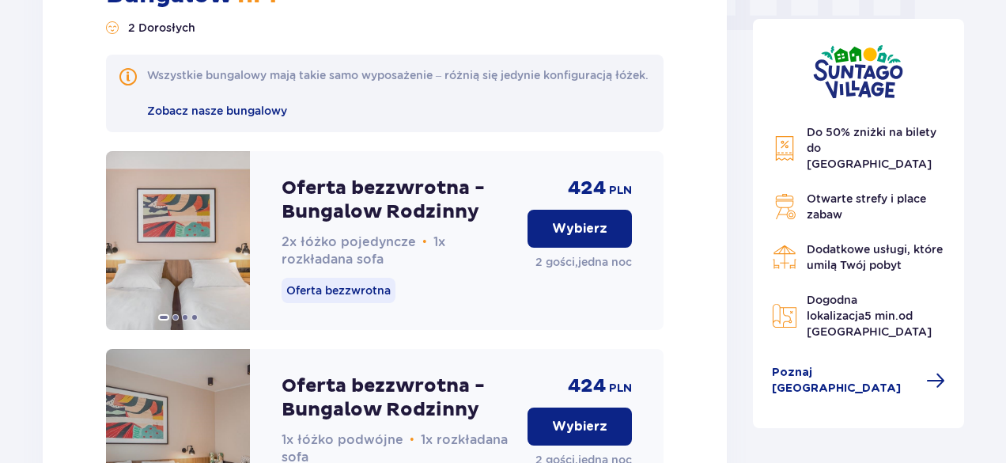
scroll to position [1660, 0]
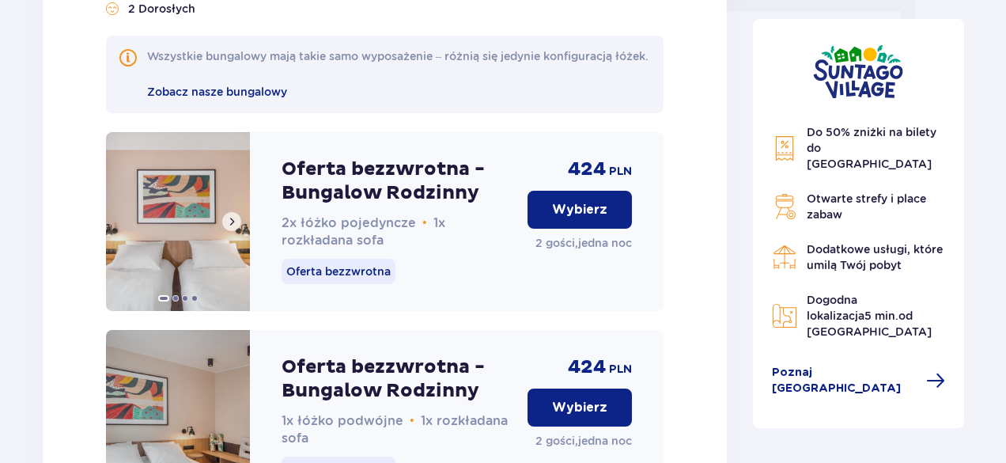
click at [232, 228] on span at bounding box center [231, 221] width 13 height 13
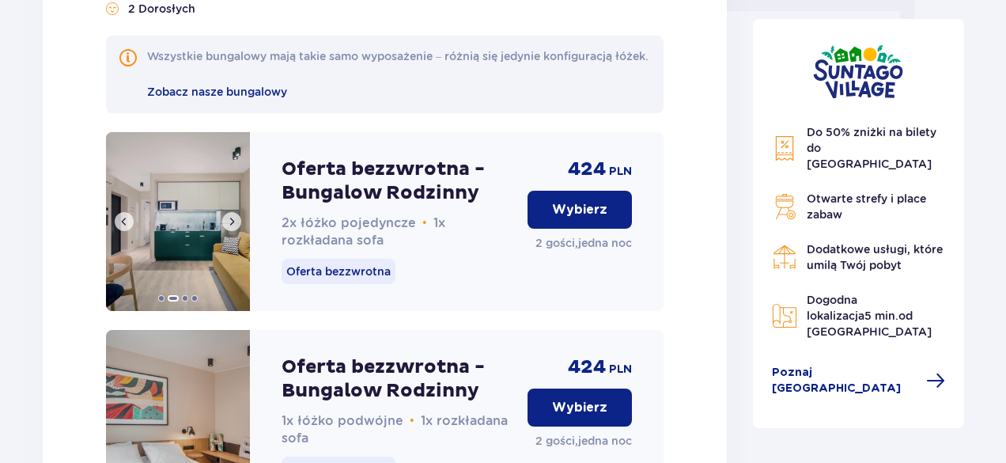
click at [232, 228] on span at bounding box center [231, 221] width 13 height 13
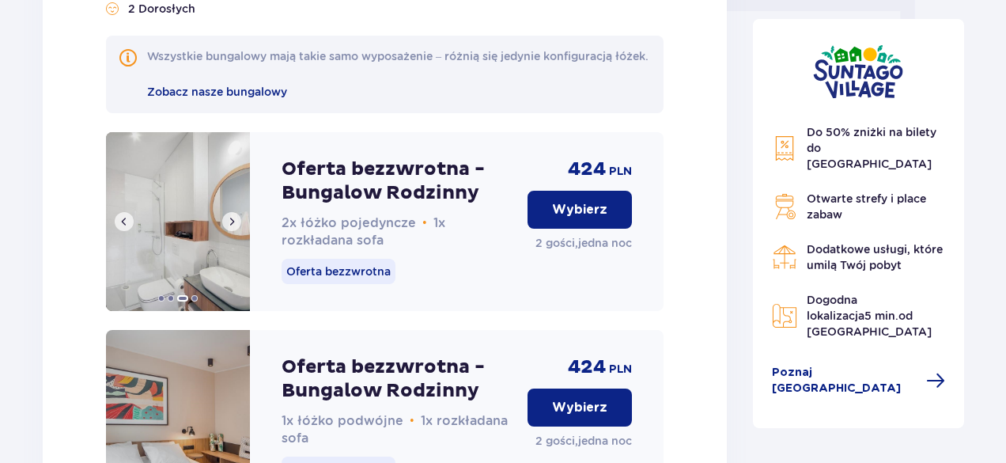
click at [232, 228] on span at bounding box center [231, 221] width 13 height 13
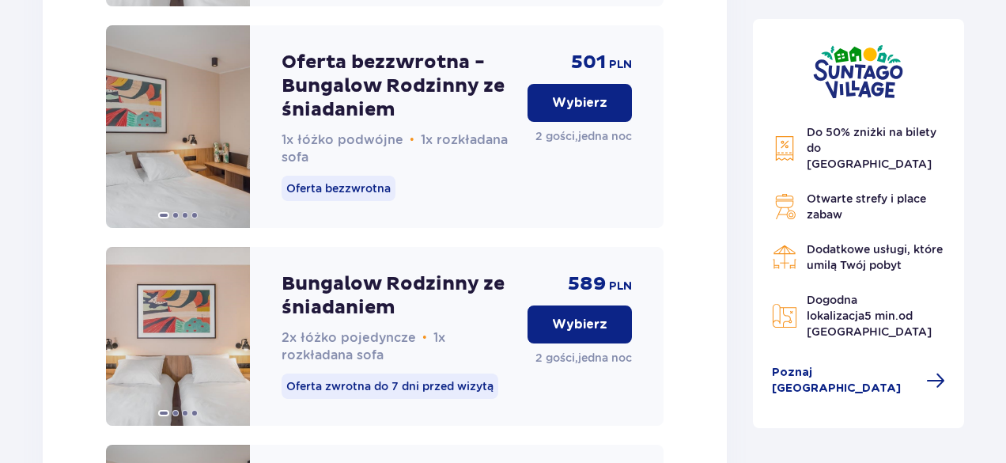
scroll to position [2707, 0]
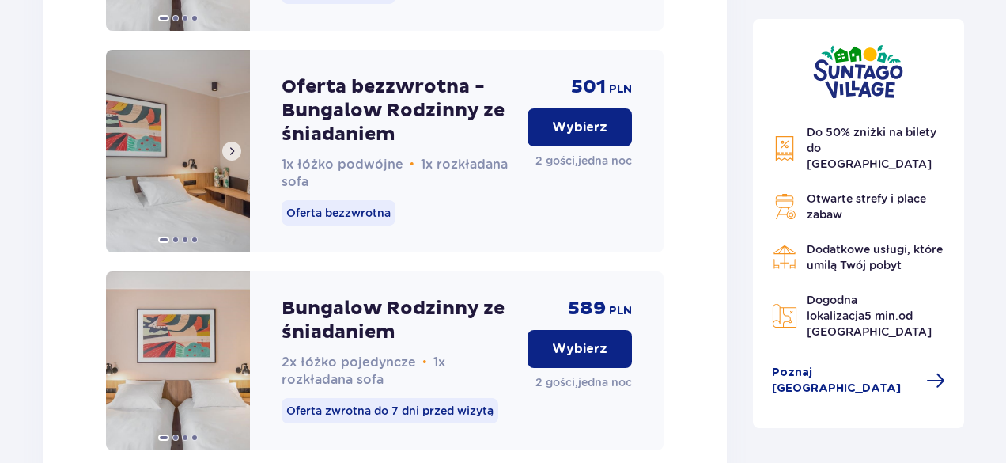
click at [236, 157] on span at bounding box center [231, 151] width 13 height 13
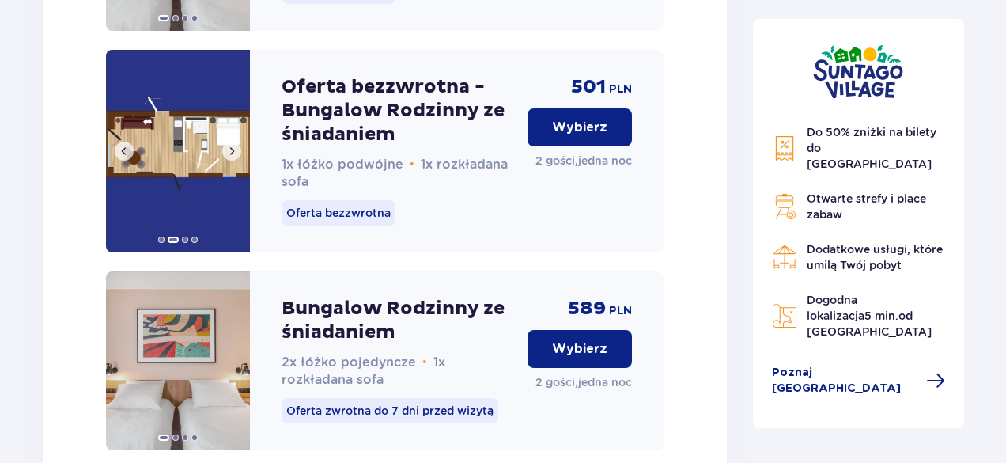
click at [236, 157] on span at bounding box center [231, 151] width 13 height 13
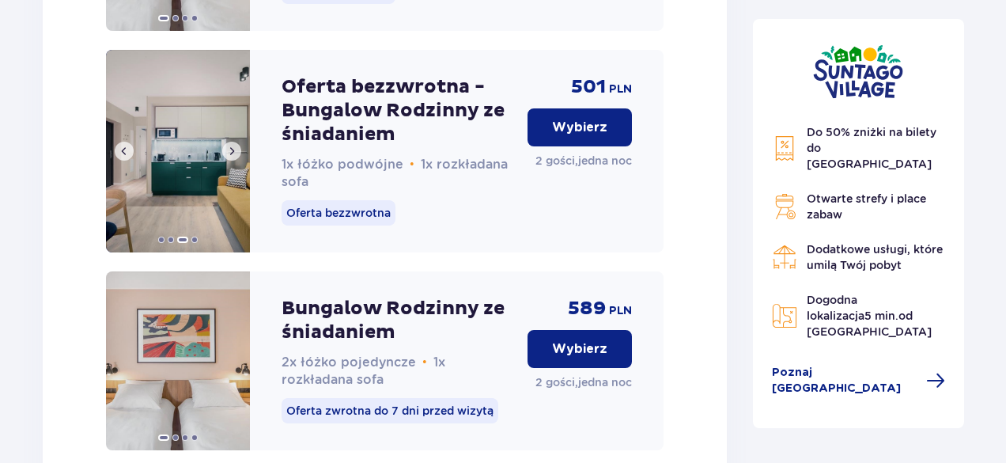
click at [236, 157] on span at bounding box center [231, 151] width 13 height 13
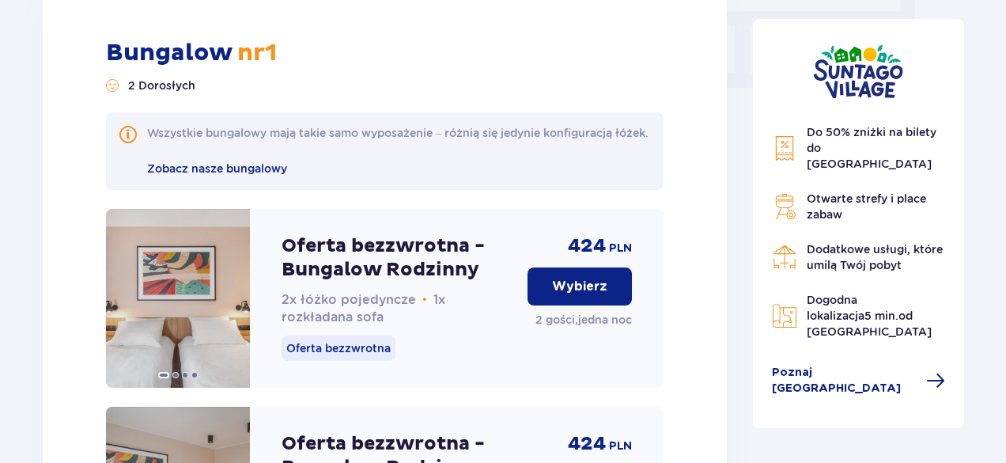
scroll to position [1583, 0]
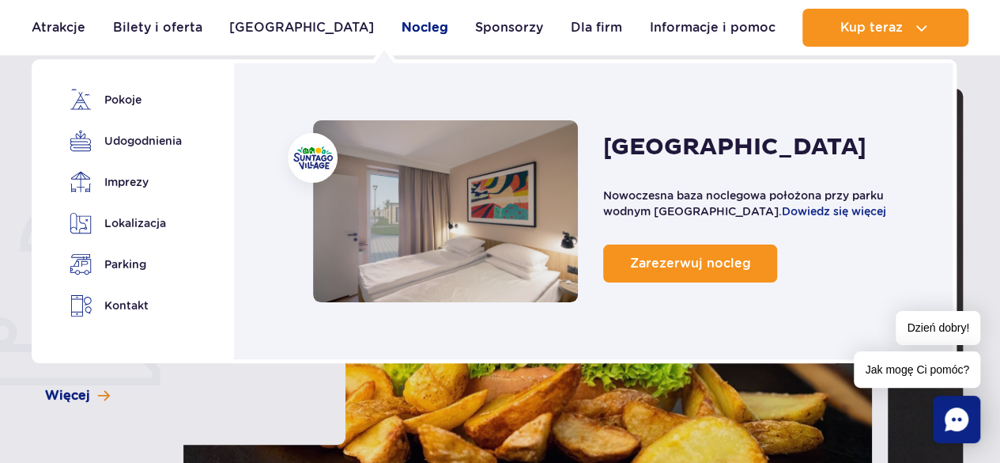
click at [402, 20] on link "Nocleg" at bounding box center [425, 28] width 47 height 38
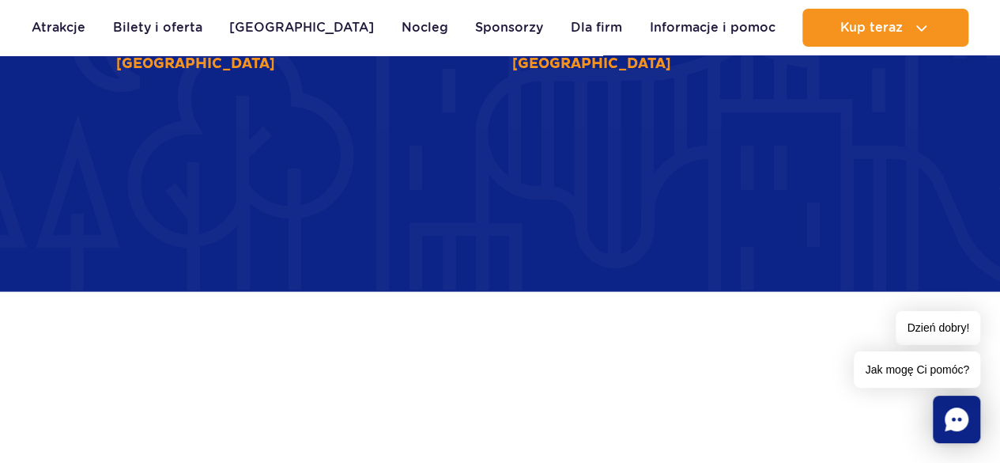
scroll to position [4505, 0]
